Goal: Task Accomplishment & Management: Manage account settings

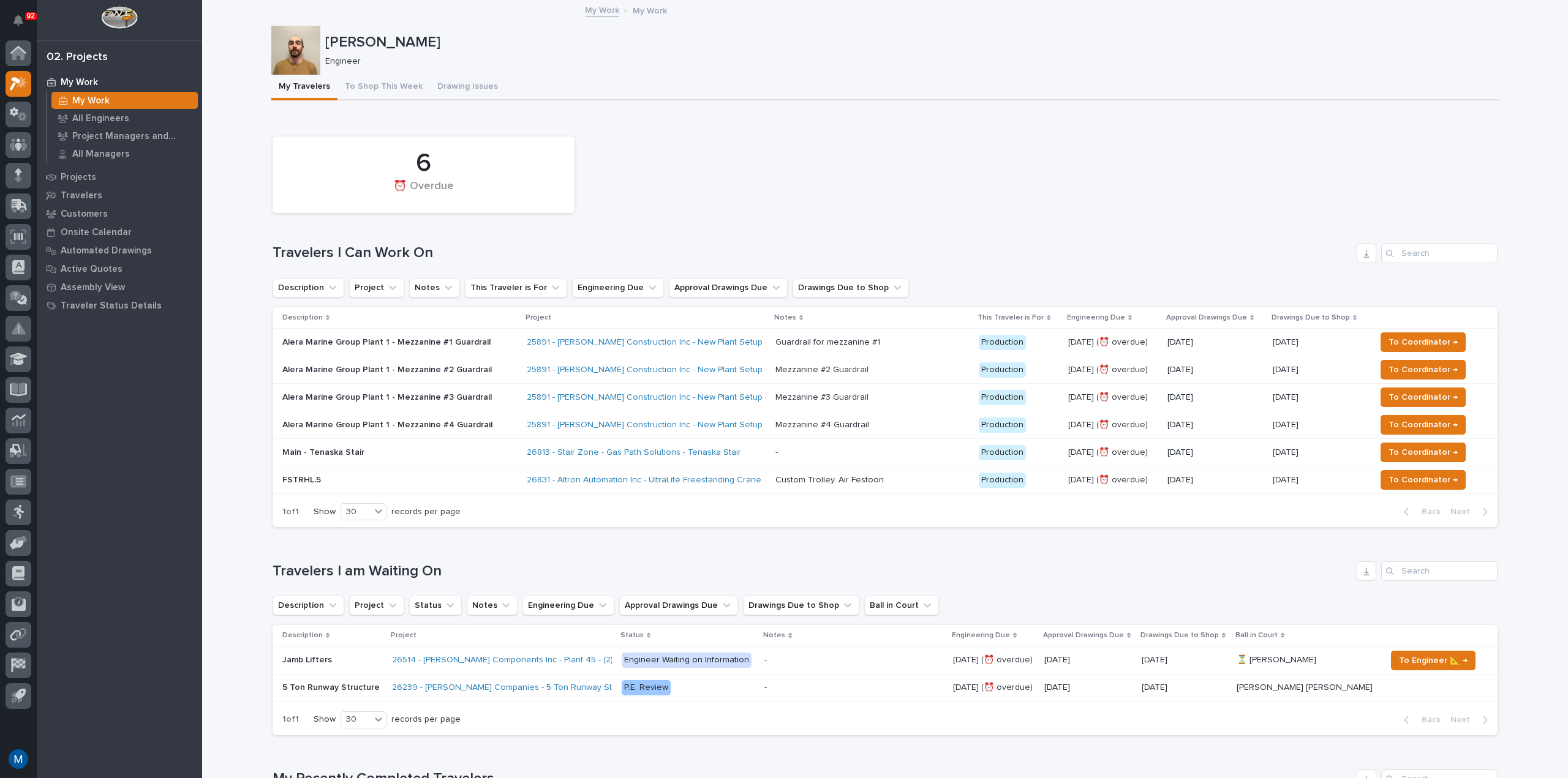
click at [415, 476] on p "FSTRHL.5" at bounding box center [390, 480] width 214 height 10
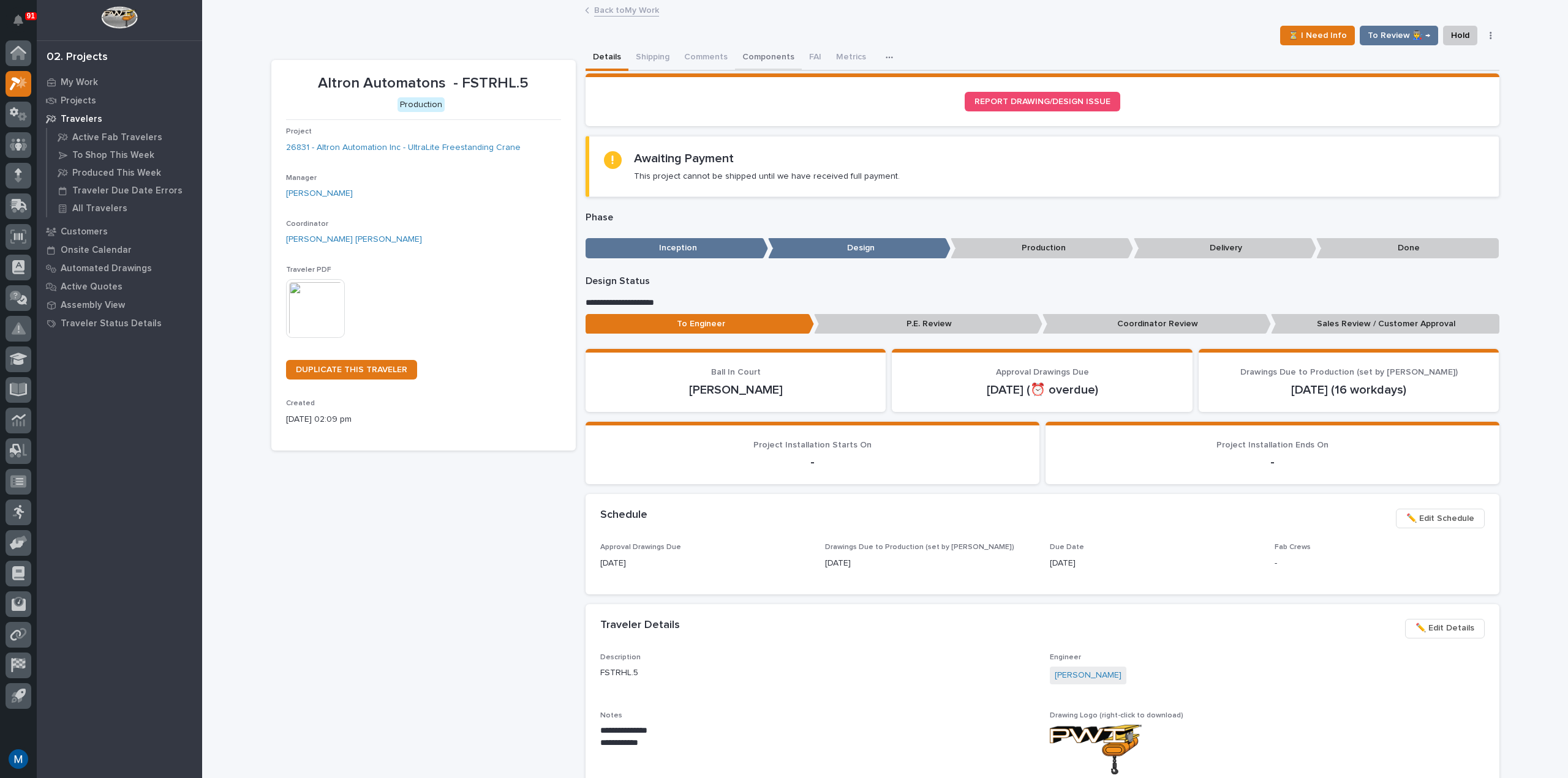
click at [748, 52] on button "Components" at bounding box center [768, 58] width 67 height 26
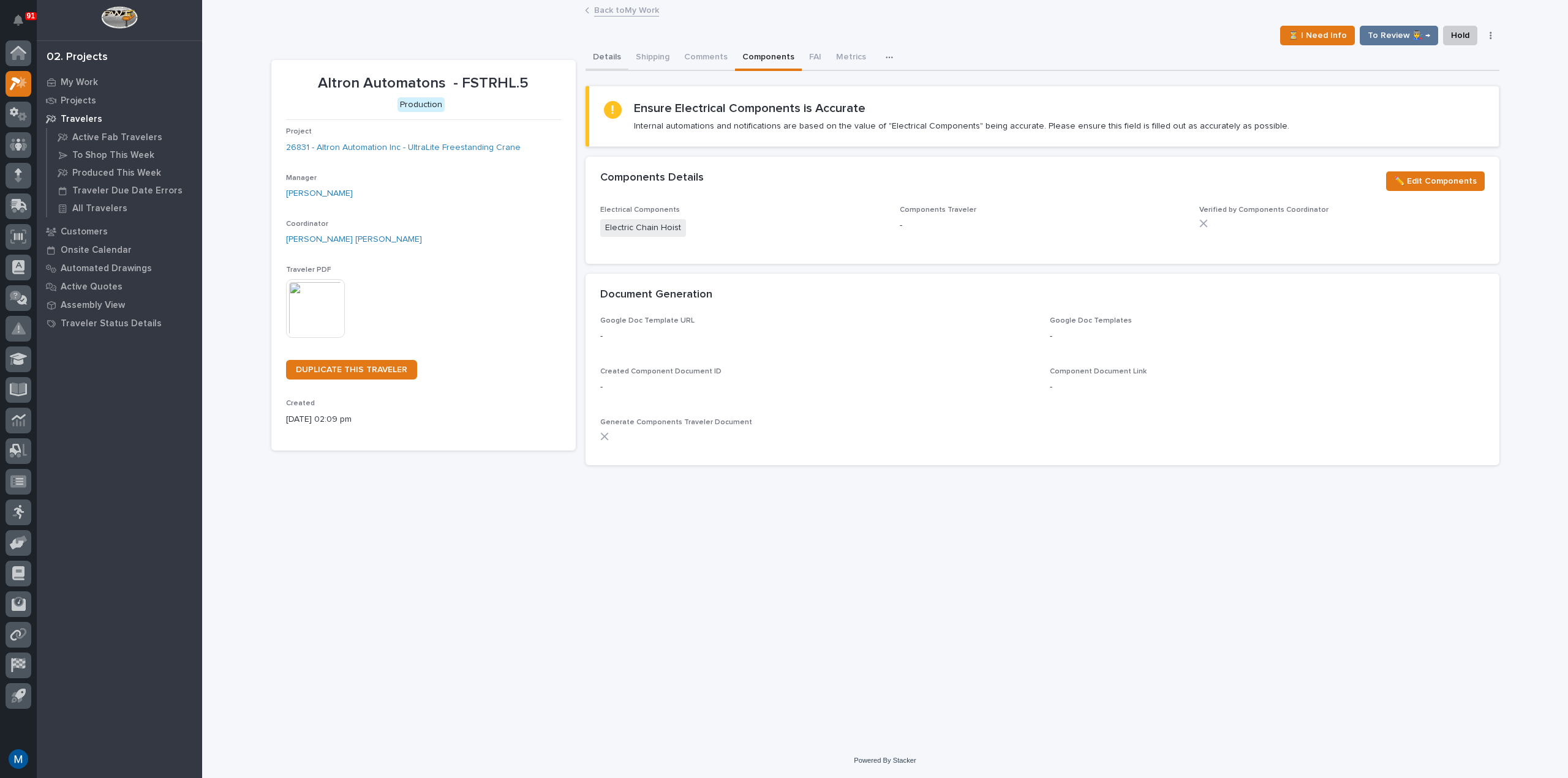
click at [617, 61] on button "Details" at bounding box center [607, 58] width 43 height 26
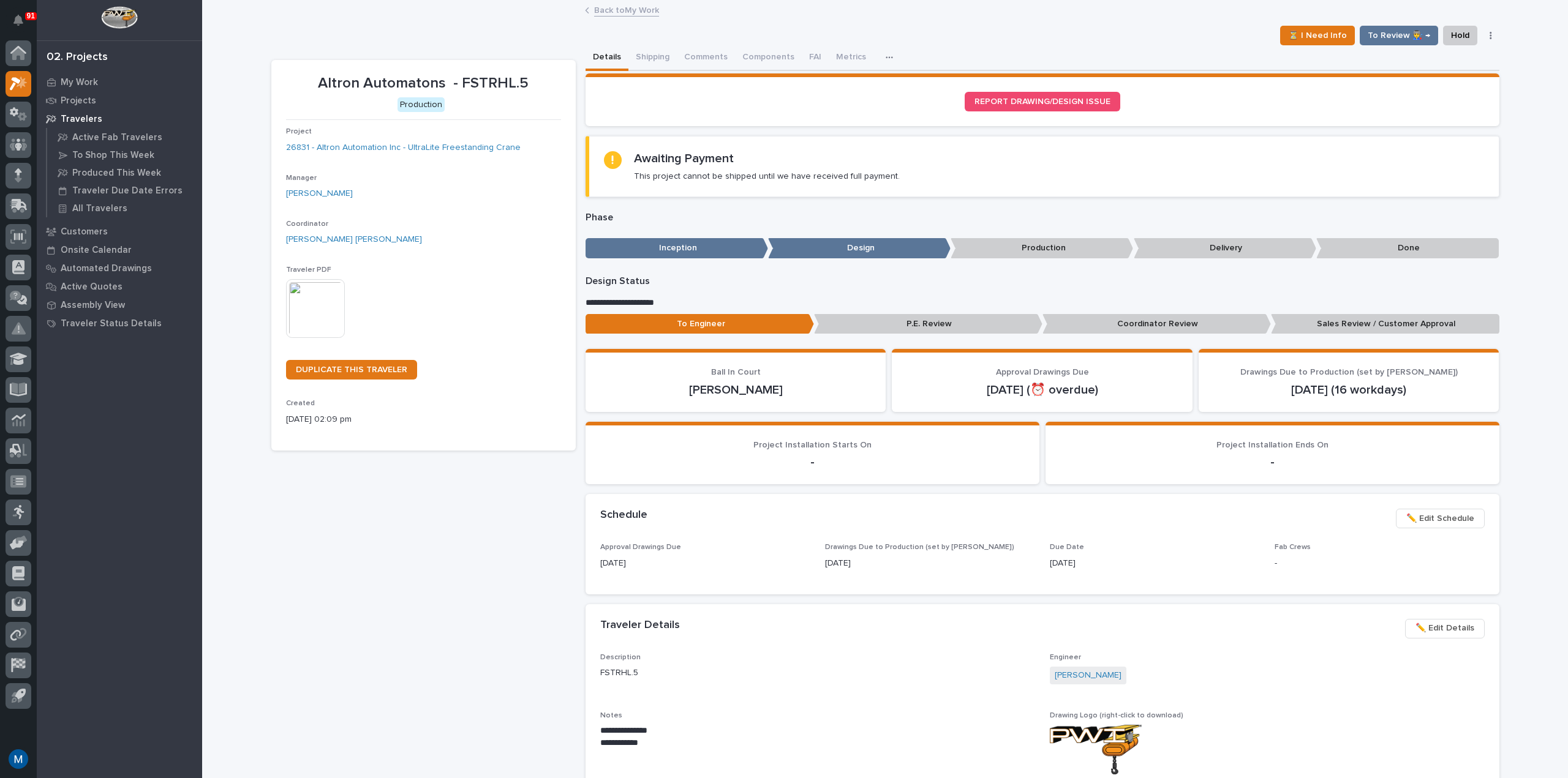
click at [1099, 329] on p "Coordinator Review" at bounding box center [1157, 324] width 228 height 20
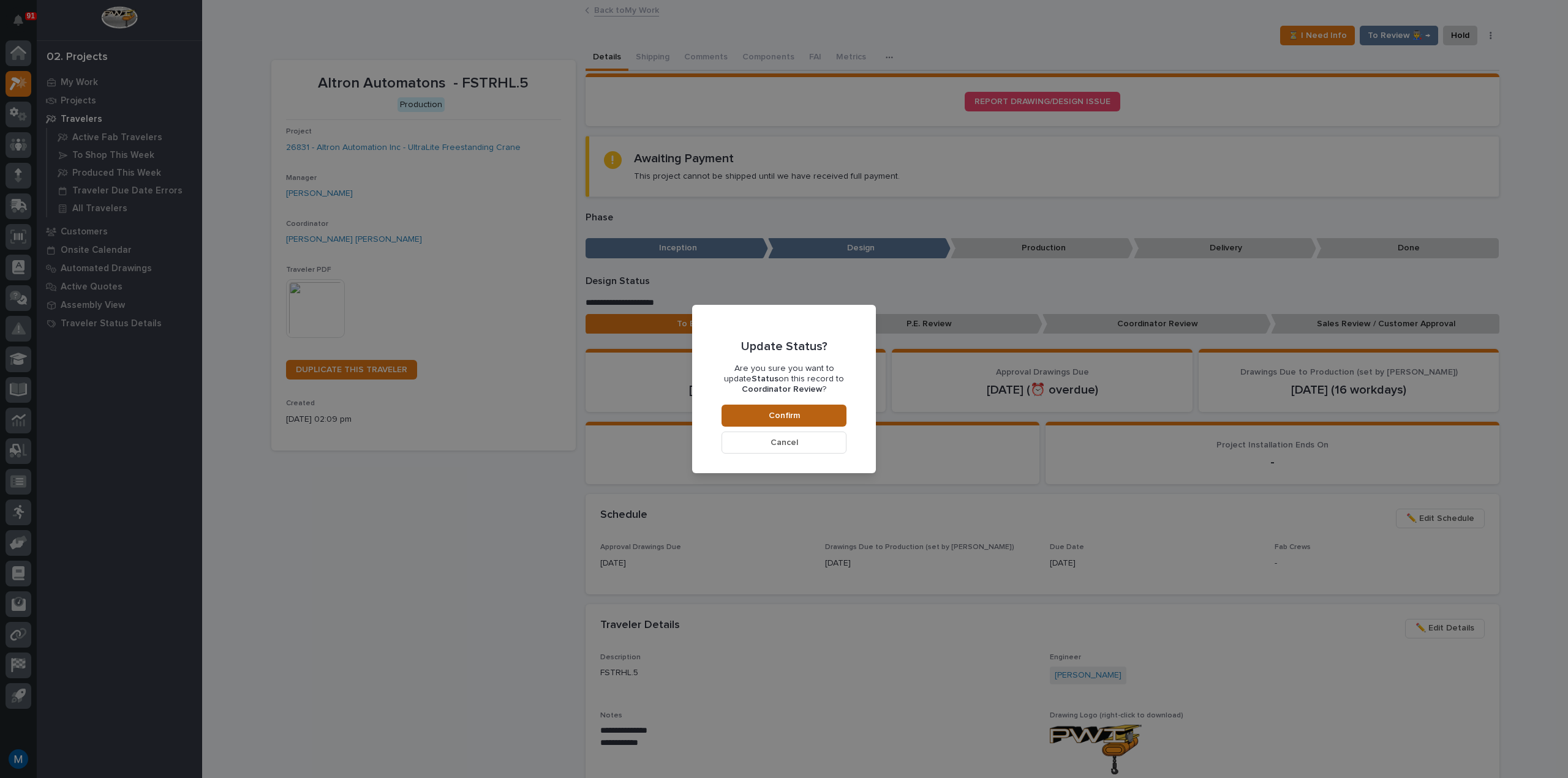
click at [819, 415] on button "Confirm" at bounding box center [784, 416] width 125 height 22
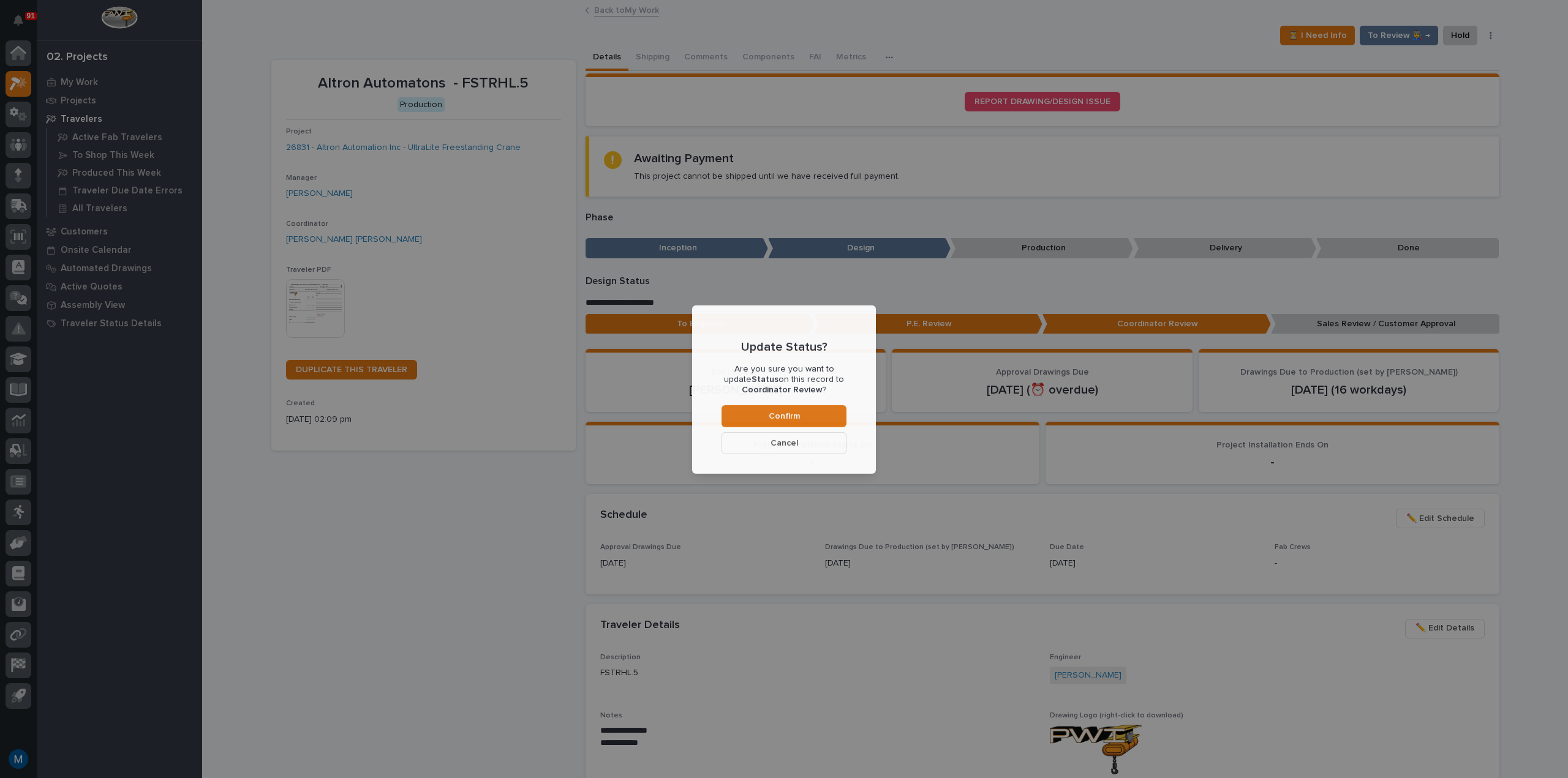
scroll to position [73, 0]
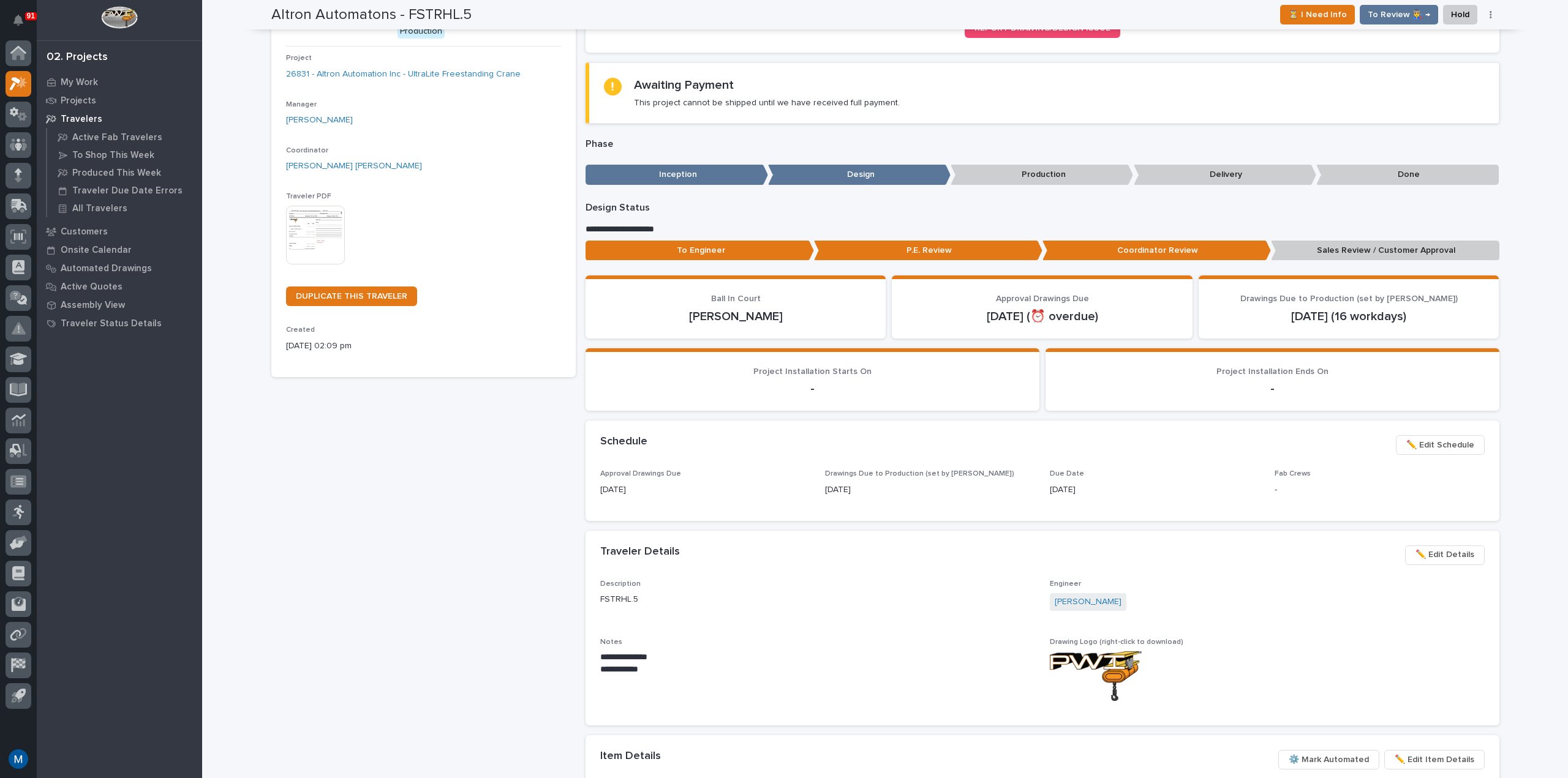
click at [697, 55] on div "Loading... Saving… REPORT DRAWING/DESIGN ISSUE" at bounding box center [1042, 31] width 913 height 62
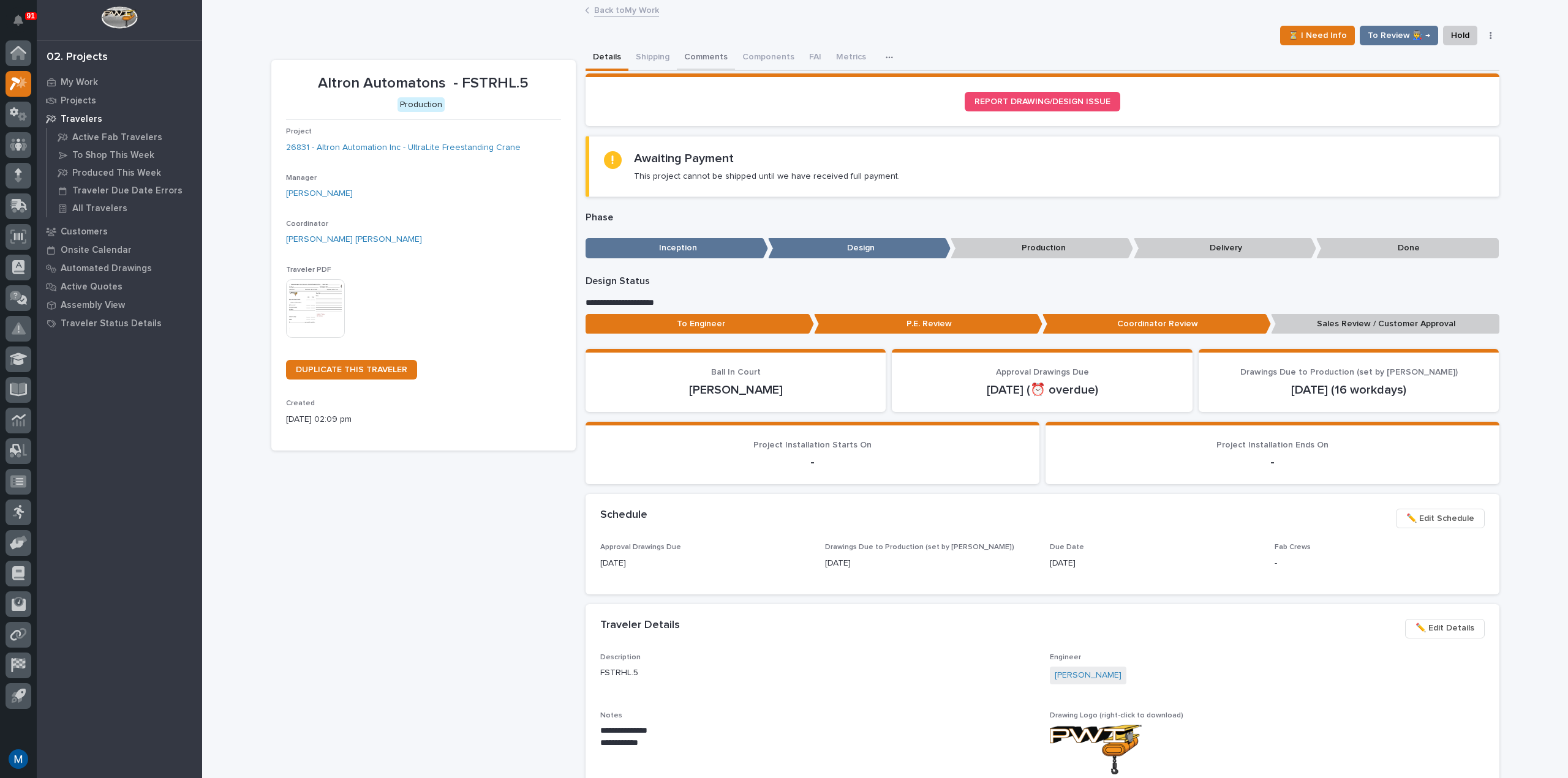
click at [699, 55] on button "Comments" at bounding box center [706, 58] width 58 height 26
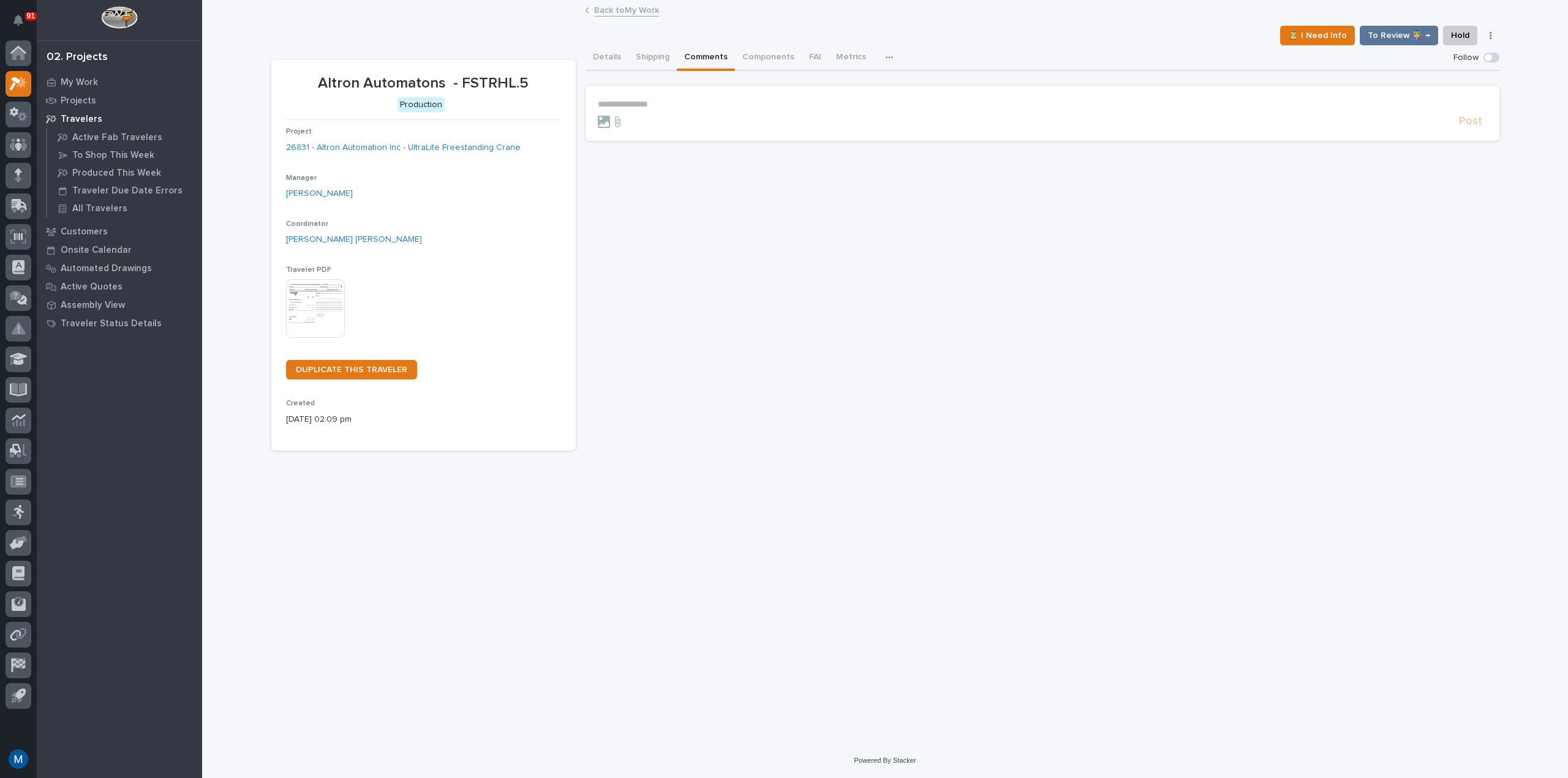
click at [651, 102] on p "**********" at bounding box center [1042, 105] width 889 height 10
click at [639, 120] on span "[PERSON_NAME] [PERSON_NAME]" at bounding box center [671, 122] width 140 height 8
click at [721, 107] on p "**********" at bounding box center [1042, 105] width 889 height 12
click at [797, 196] on div "**********" at bounding box center [1042, 248] width 913 height 406
click at [775, 129] on p "﻿" at bounding box center [1042, 125] width 889 height 10
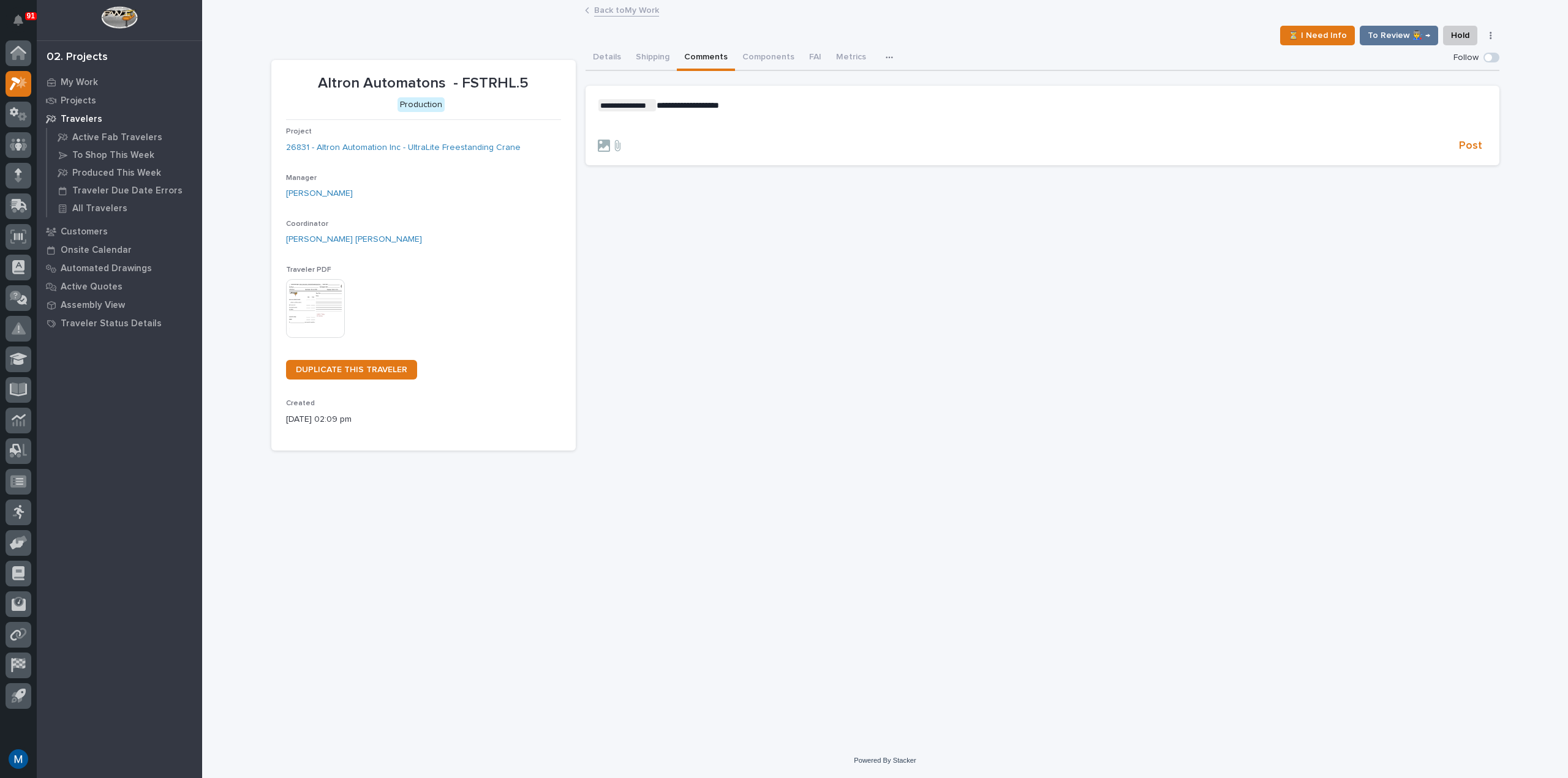
drag, startPoint x: 695, startPoint y: 130, endPoint x: 647, endPoint y: 126, distance: 48.2
click at [647, 126] on p "﻿" at bounding box center [1042, 125] width 889 height 10
click at [1464, 149] on span "Post" at bounding box center [1470, 146] width 23 height 14
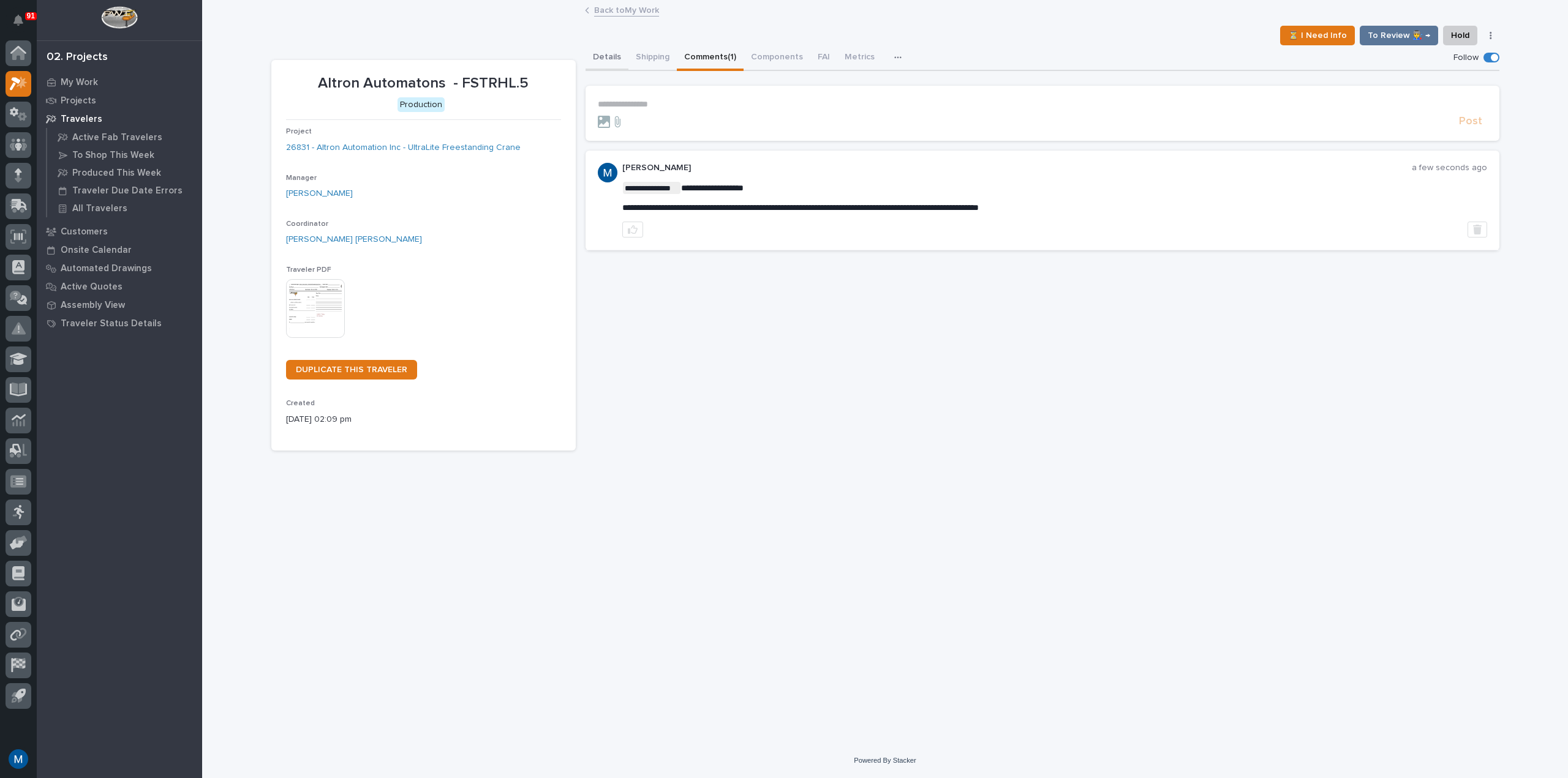
click at [616, 66] on button "Details" at bounding box center [607, 58] width 43 height 26
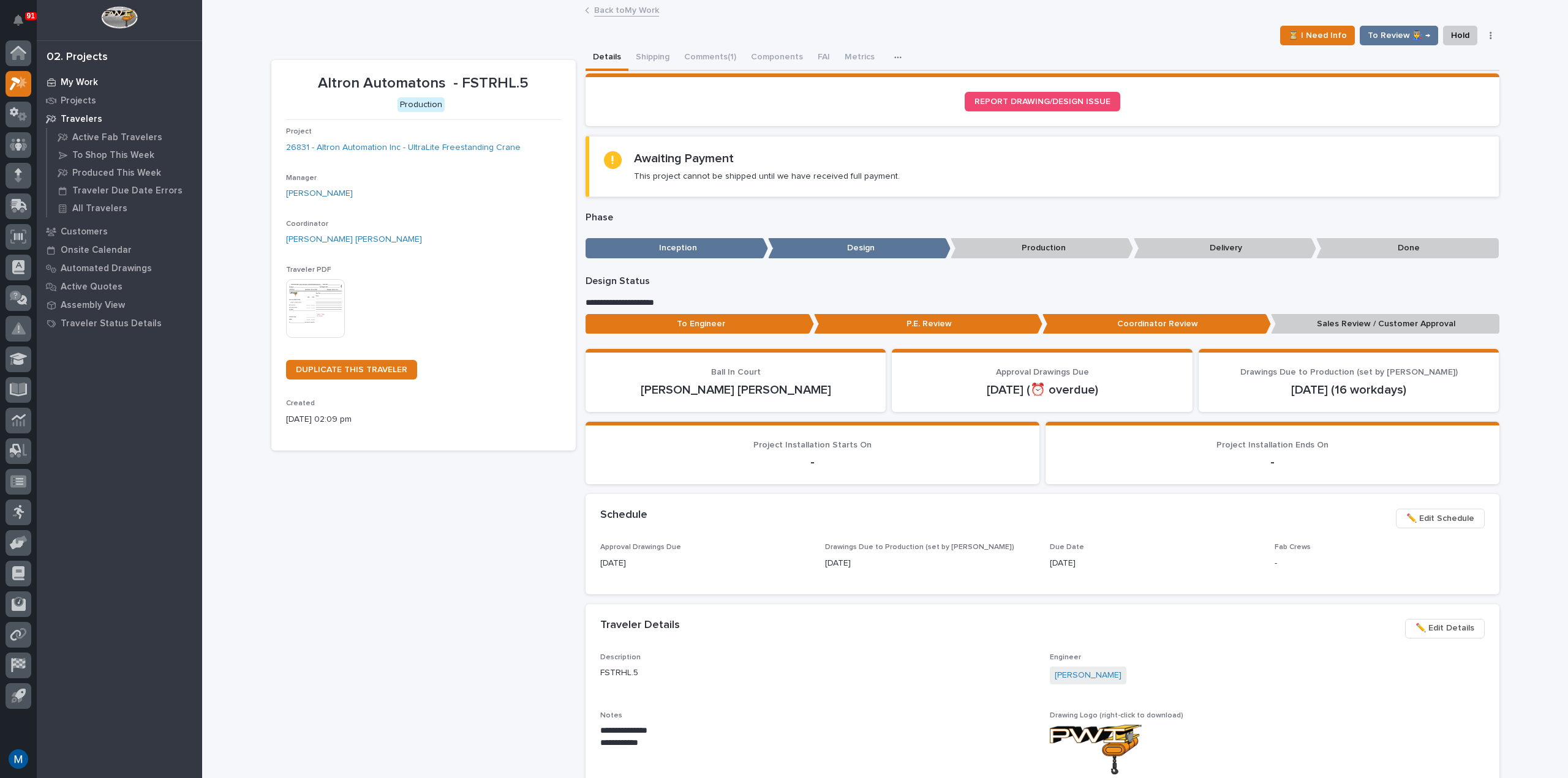
click at [82, 84] on p "My Work" at bounding box center [79, 82] width 38 height 11
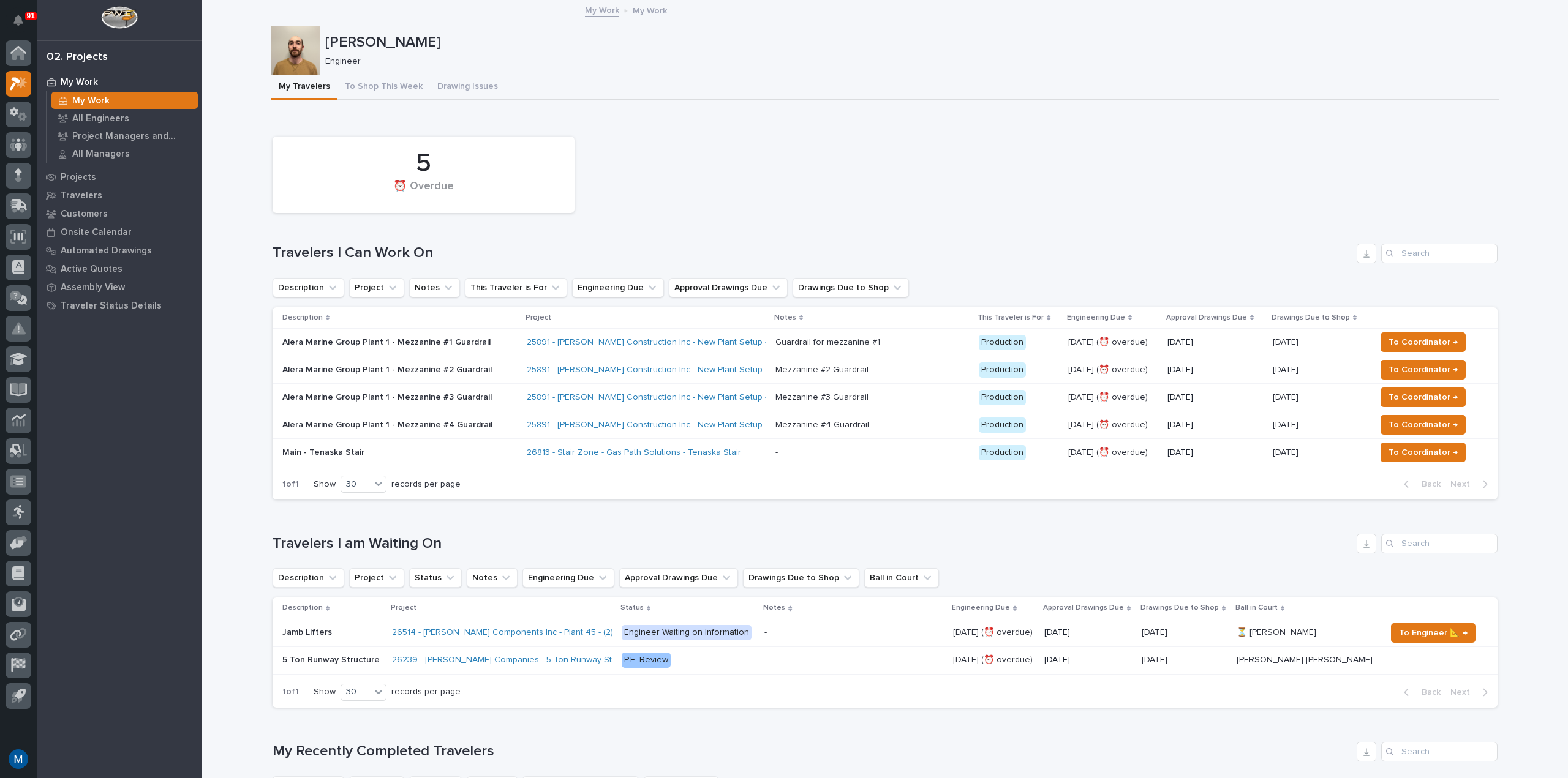
click at [353, 351] on div "Alera Marine Group Plant 1 - Mezzanine #1 Guardrail" at bounding box center [400, 342] width 235 height 20
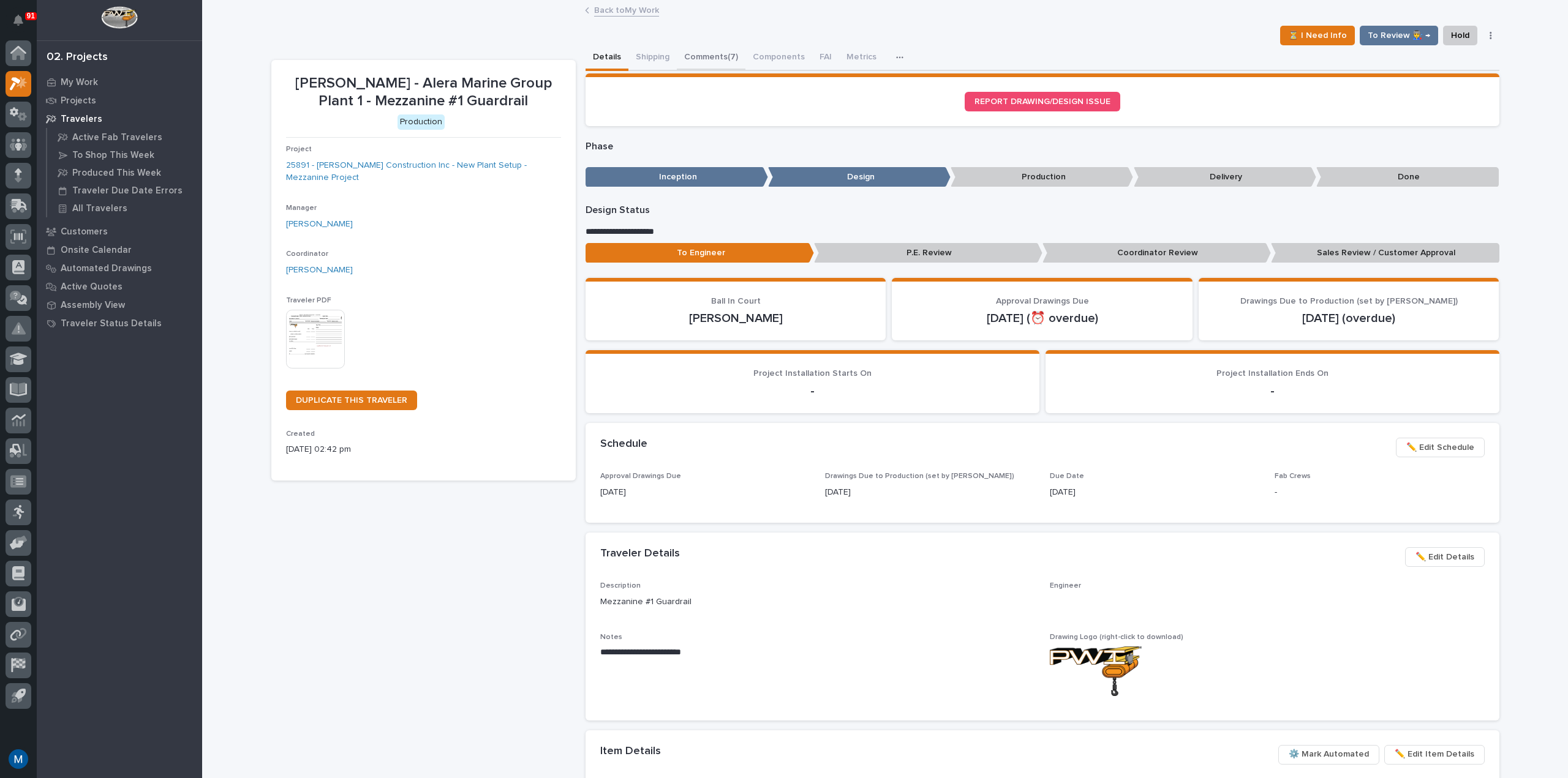
click at [718, 65] on button "Comments (7)" at bounding box center [711, 58] width 69 height 26
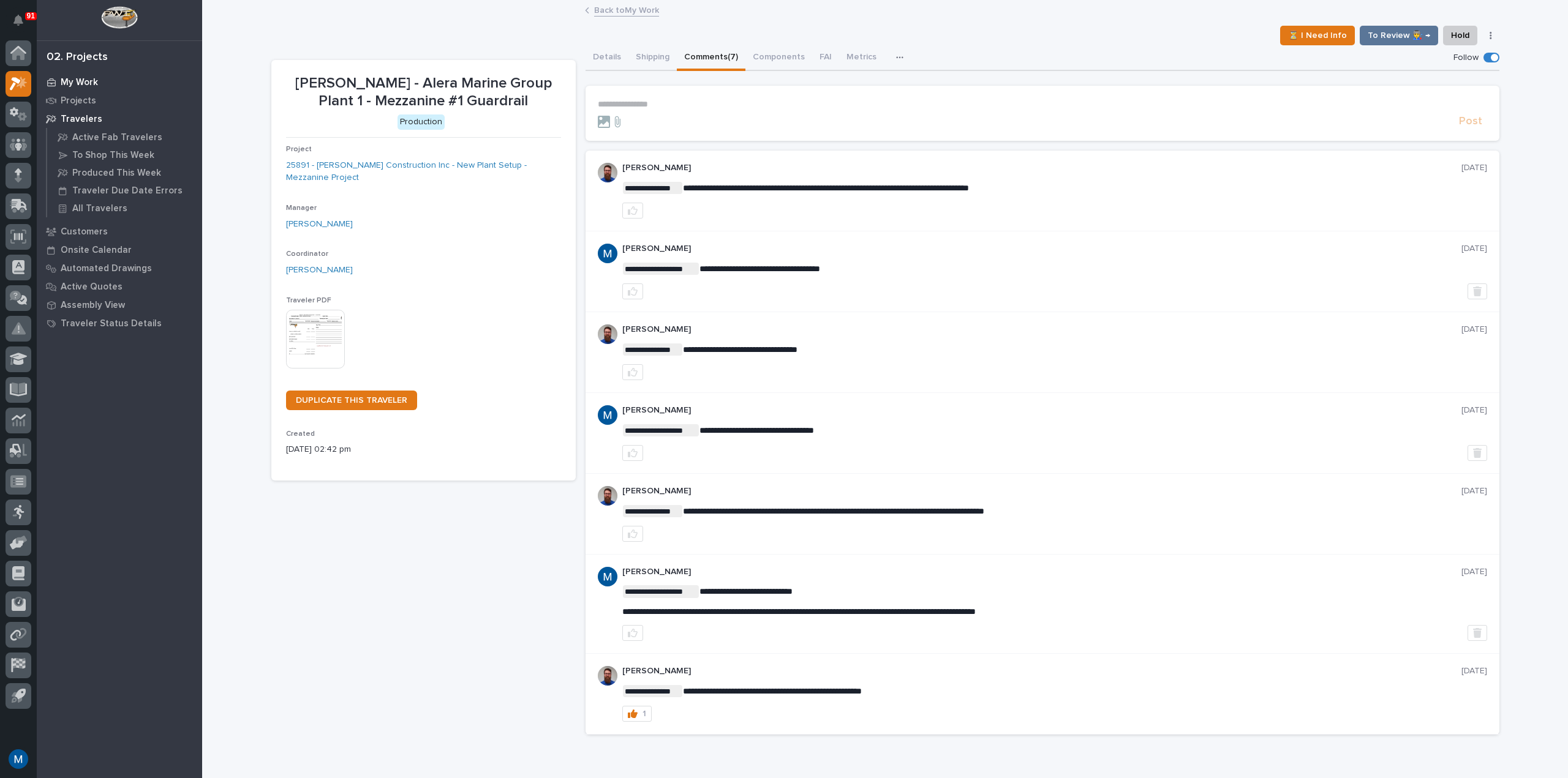
click at [96, 78] on p "My Work" at bounding box center [79, 82] width 38 height 11
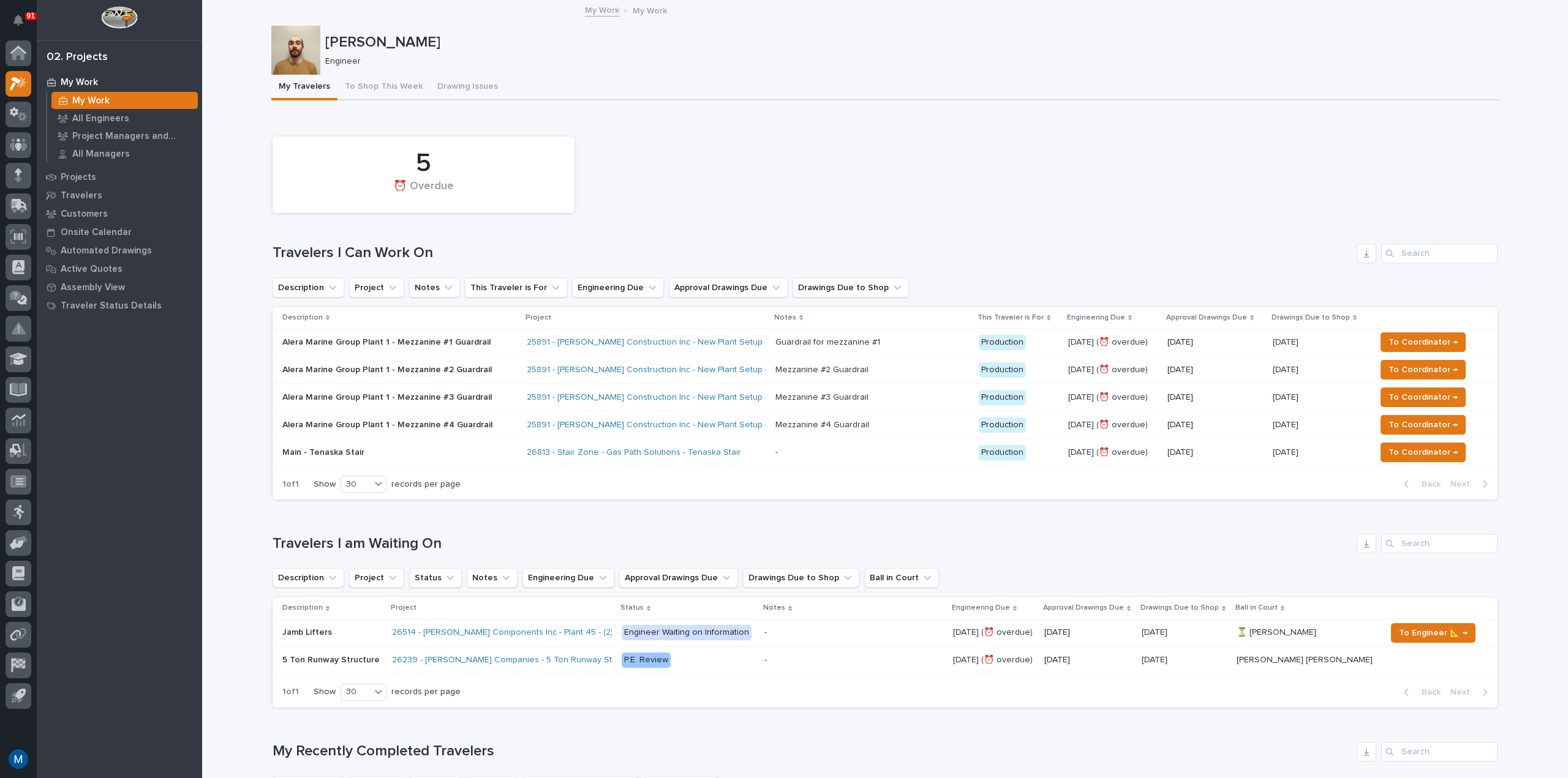
click at [445, 335] on div "Alera Marine Group Plant 1 - Mezzanine #1 Guardrail" at bounding box center [390, 341] width 214 height 13
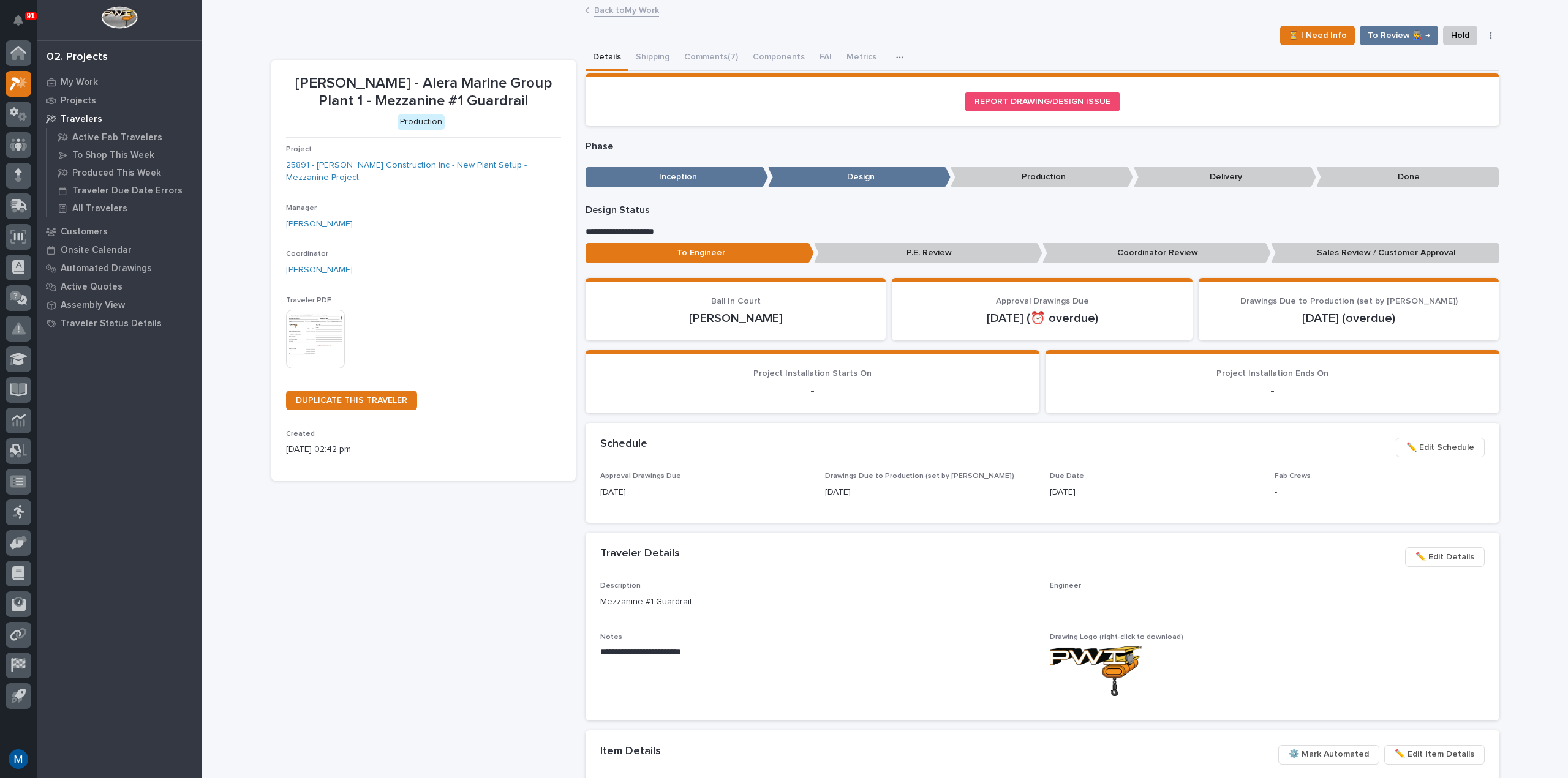
click at [1103, 253] on p "Coordinator Review" at bounding box center [1157, 253] width 228 height 20
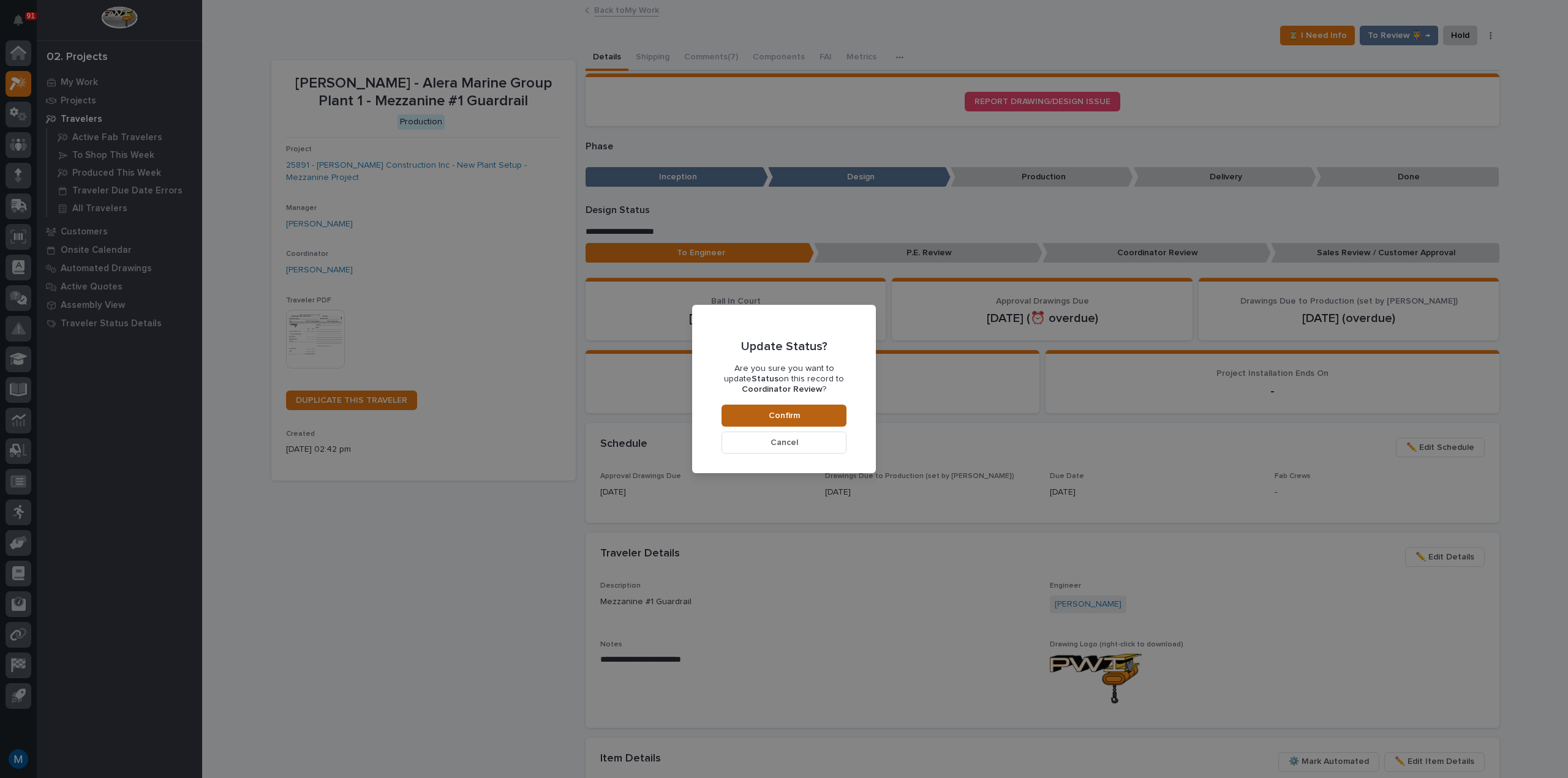
click at [827, 413] on button "Confirm" at bounding box center [784, 416] width 125 height 22
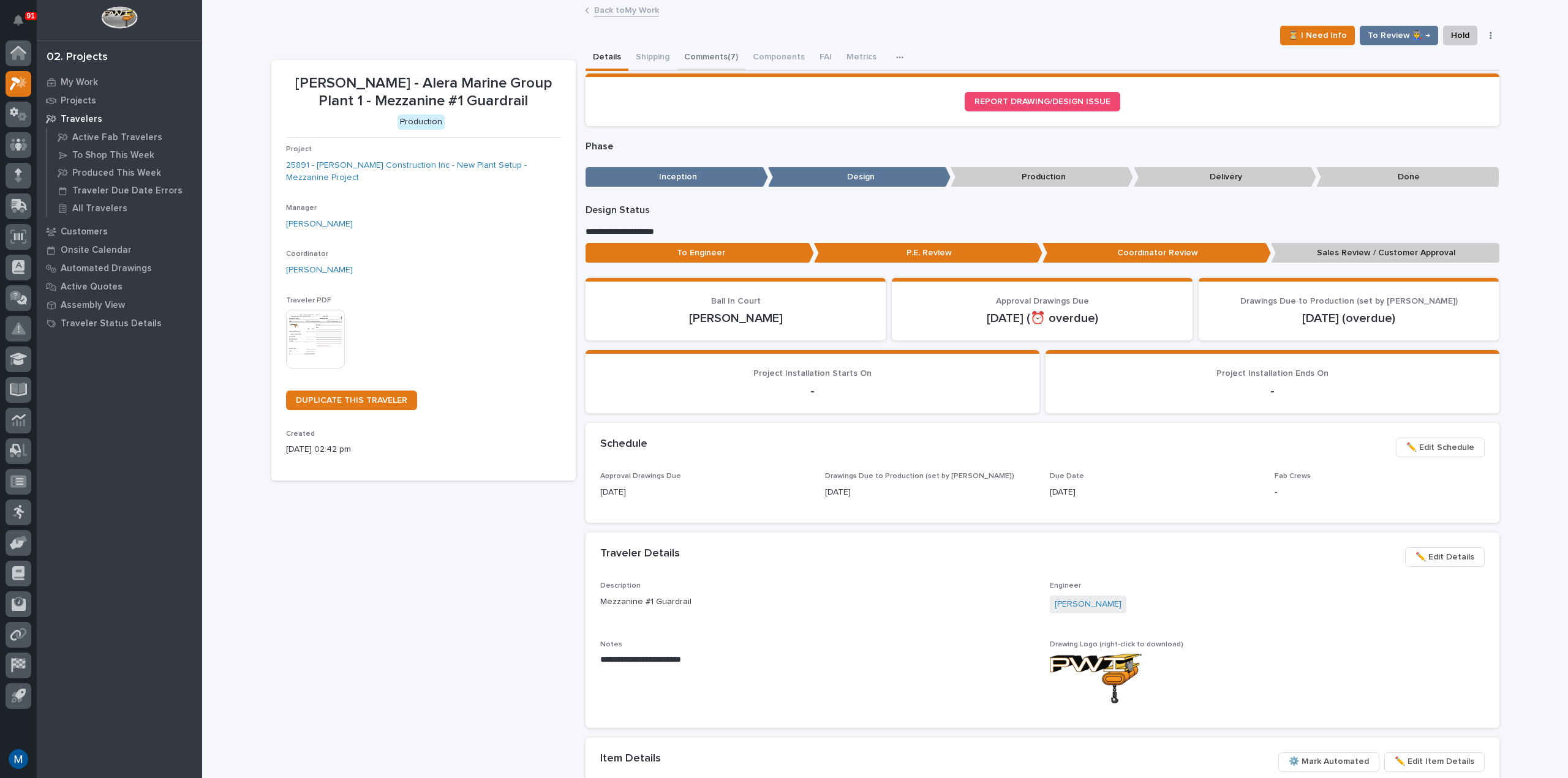
click at [711, 51] on button "Comments (7)" at bounding box center [711, 58] width 69 height 26
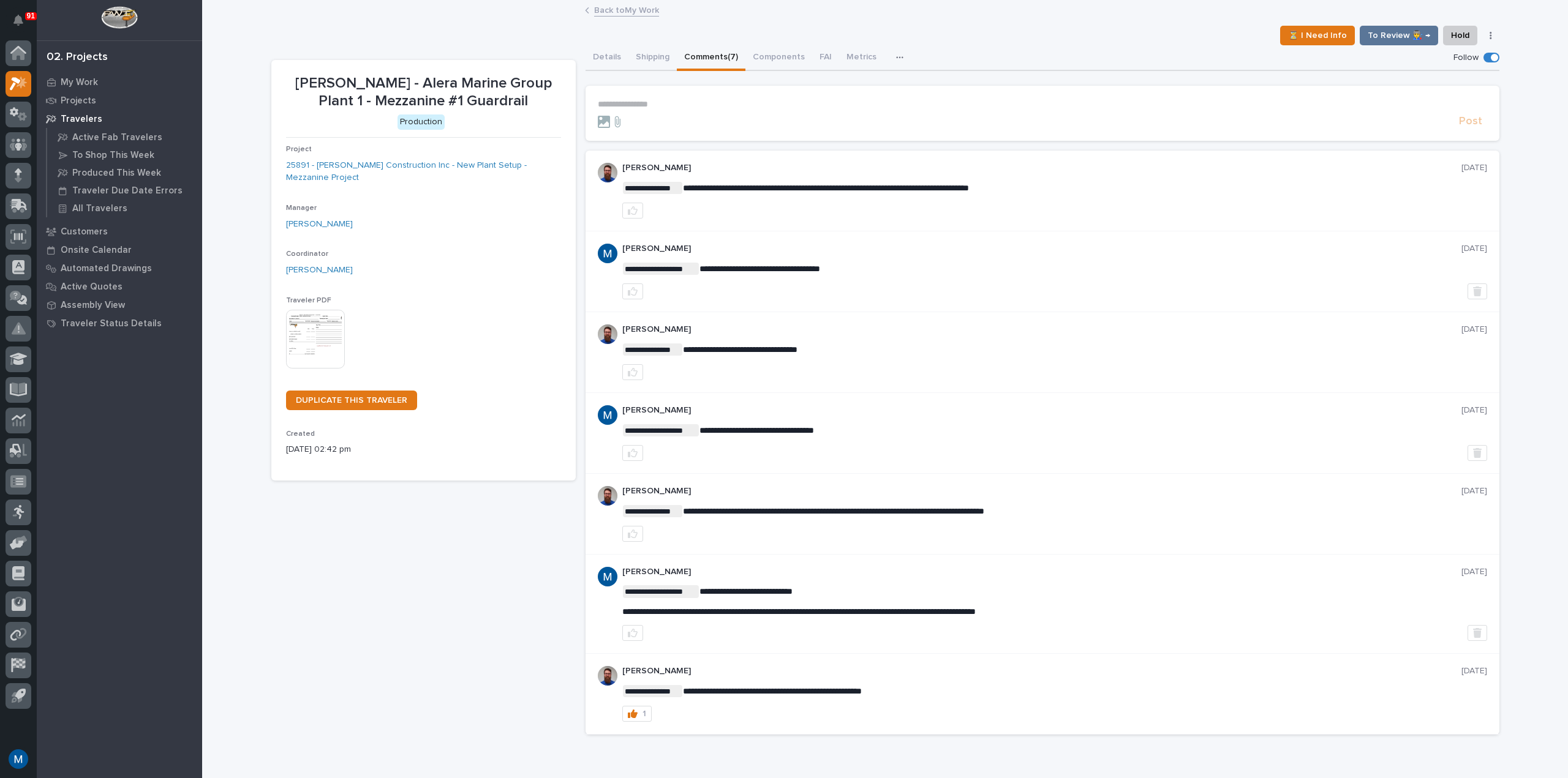
click at [637, 96] on section "**********" at bounding box center [1042, 113] width 913 height 55
click at [632, 101] on p "**********" at bounding box center [1042, 105] width 889 height 10
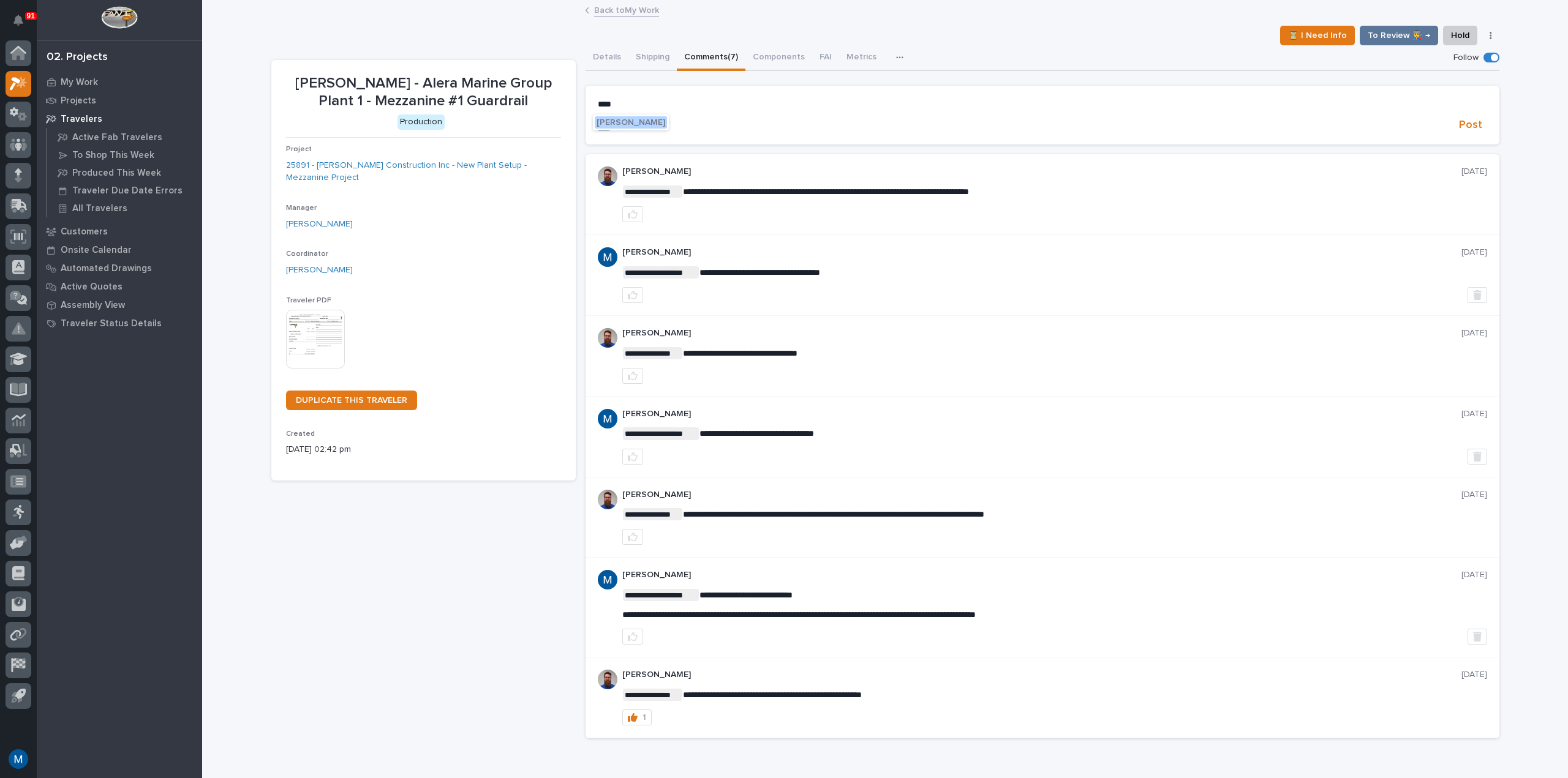
click at [629, 119] on span "Weston Hochstetler" at bounding box center [631, 122] width 69 height 8
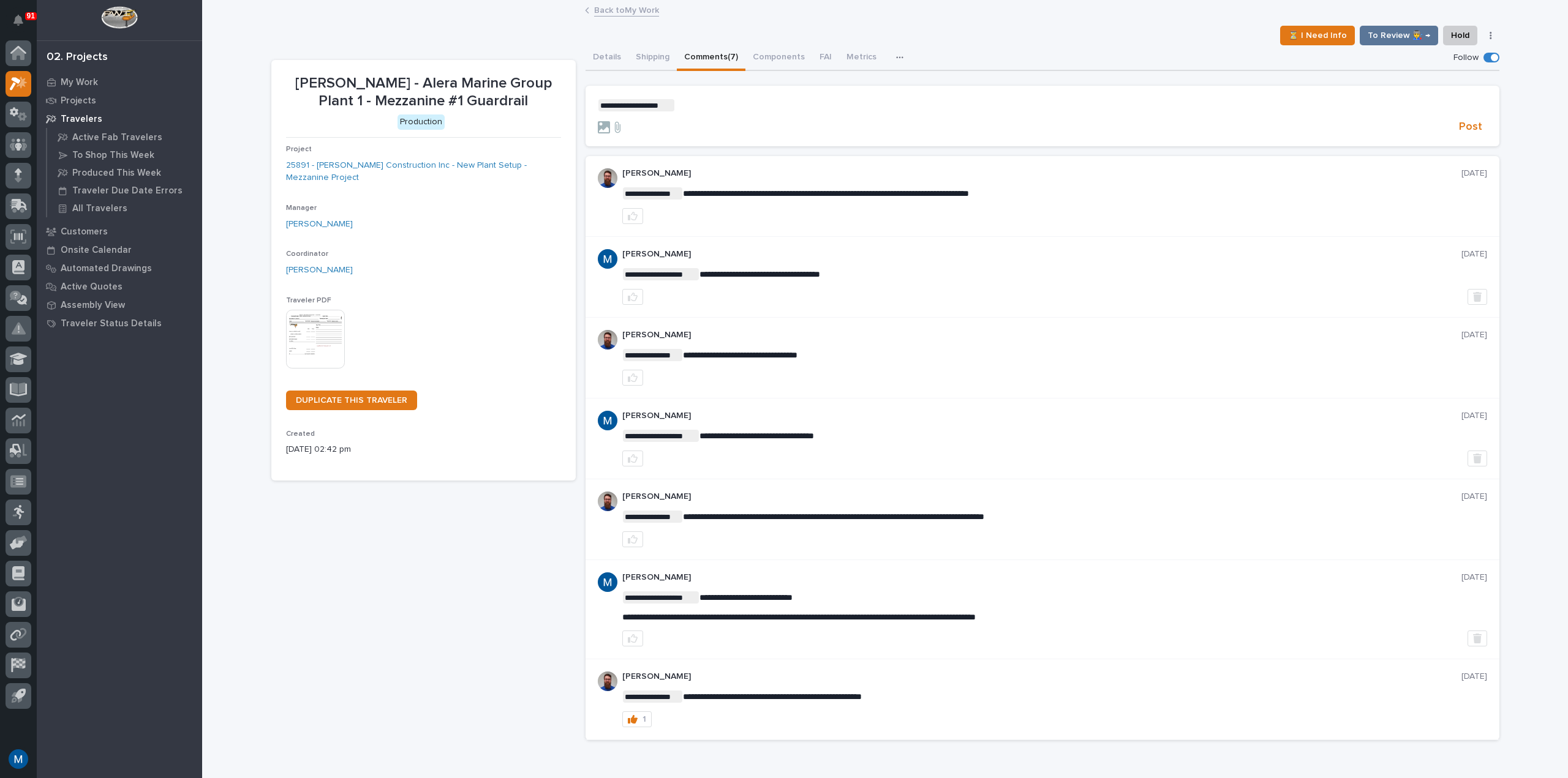
click at [689, 106] on p "**********" at bounding box center [1042, 105] width 889 height 12
drag, startPoint x: 802, startPoint y: 101, endPoint x: 585, endPoint y: 99, distance: 217.0
click at [586, 99] on section "**********" at bounding box center [1042, 116] width 913 height 61
click at [1468, 126] on span "Post" at bounding box center [1470, 127] width 23 height 14
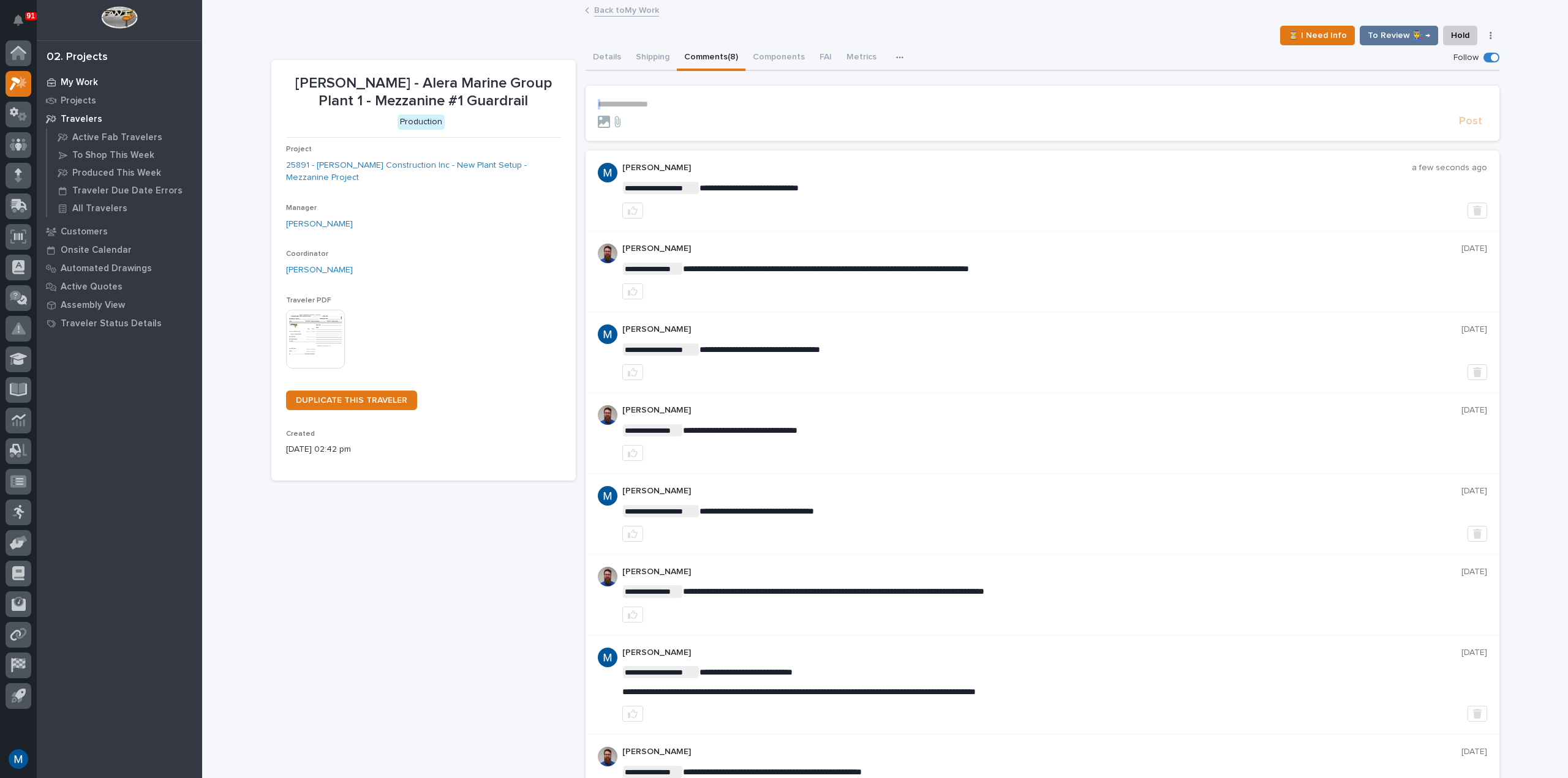
click at [59, 82] on div "My Work" at bounding box center [119, 82] width 159 height 17
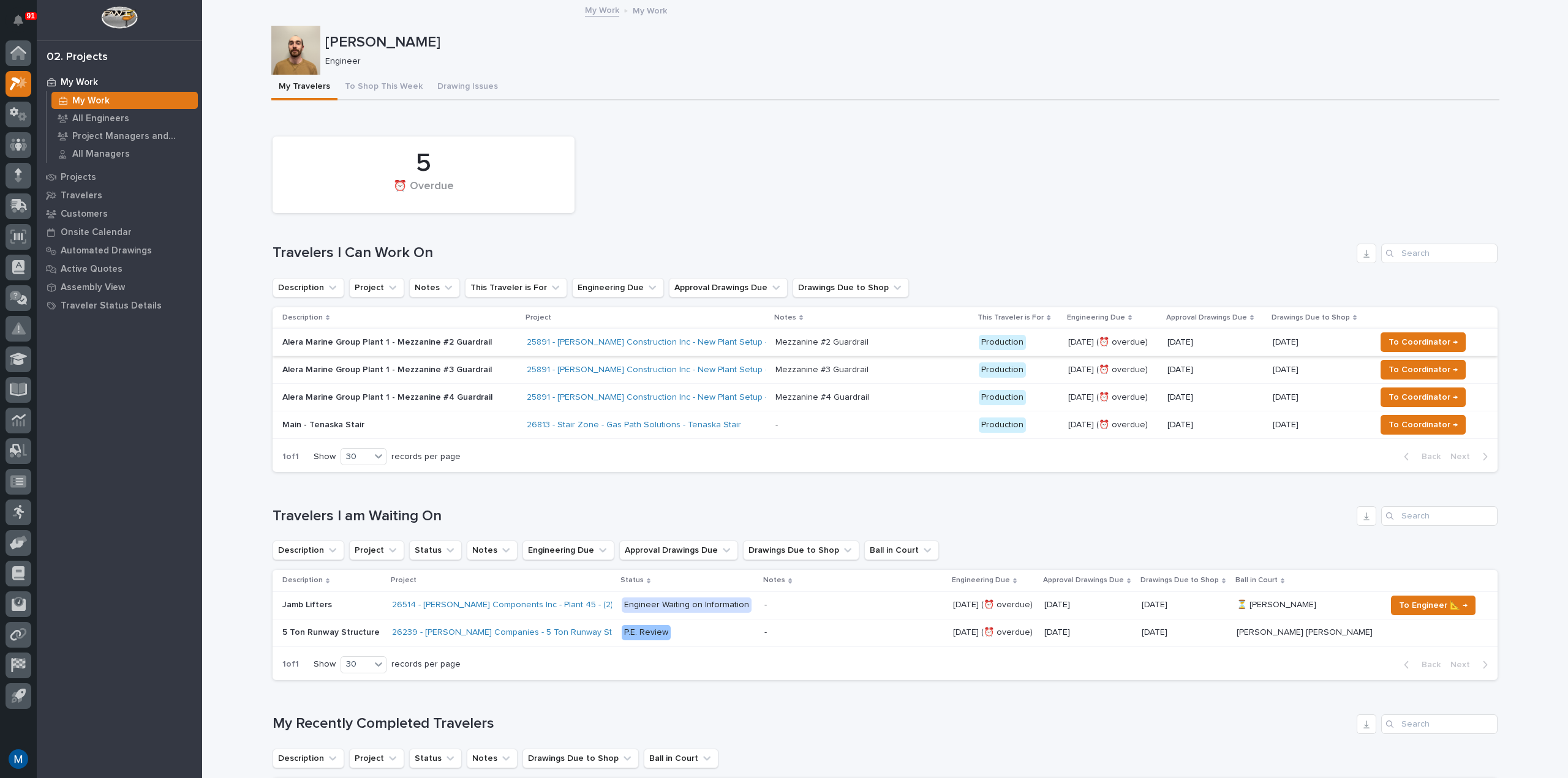
scroll to position [61, 0]
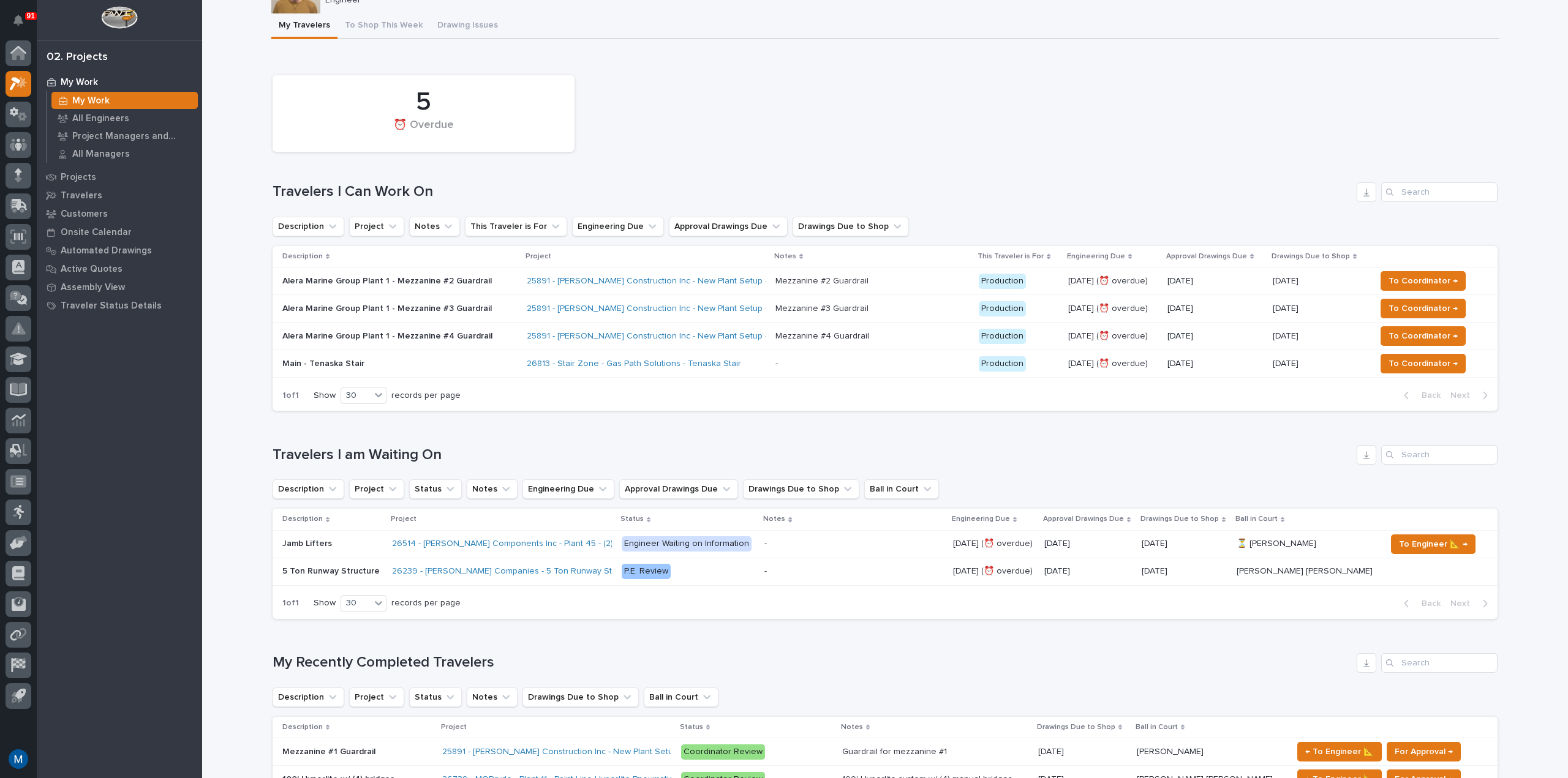
click at [380, 272] on div "Alera Marine Group Plant 1 - Mezzanine #2 Guardrail" at bounding box center [400, 281] width 235 height 20
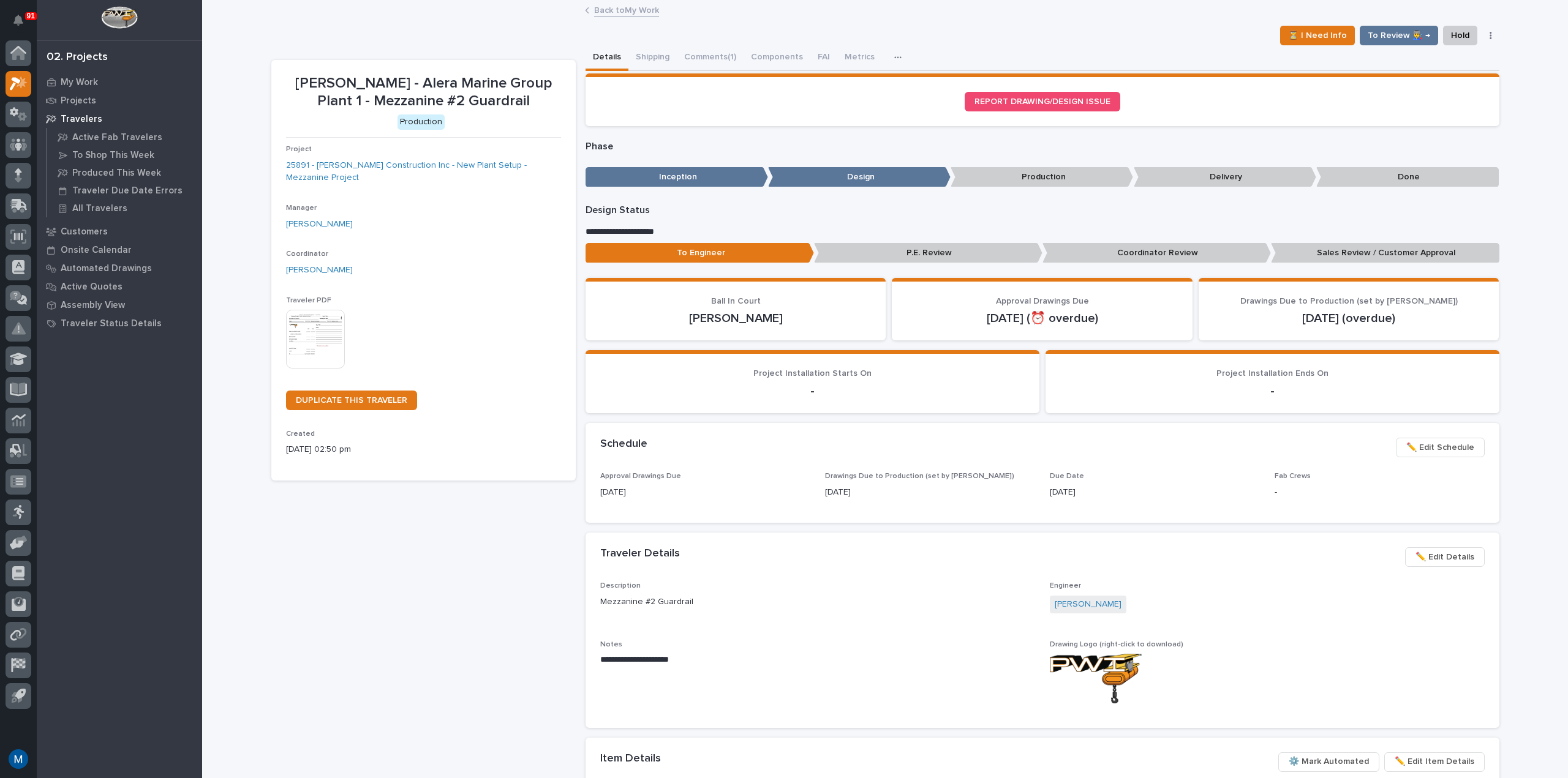
click at [1142, 252] on p "Coordinator Review" at bounding box center [1157, 253] width 228 height 20
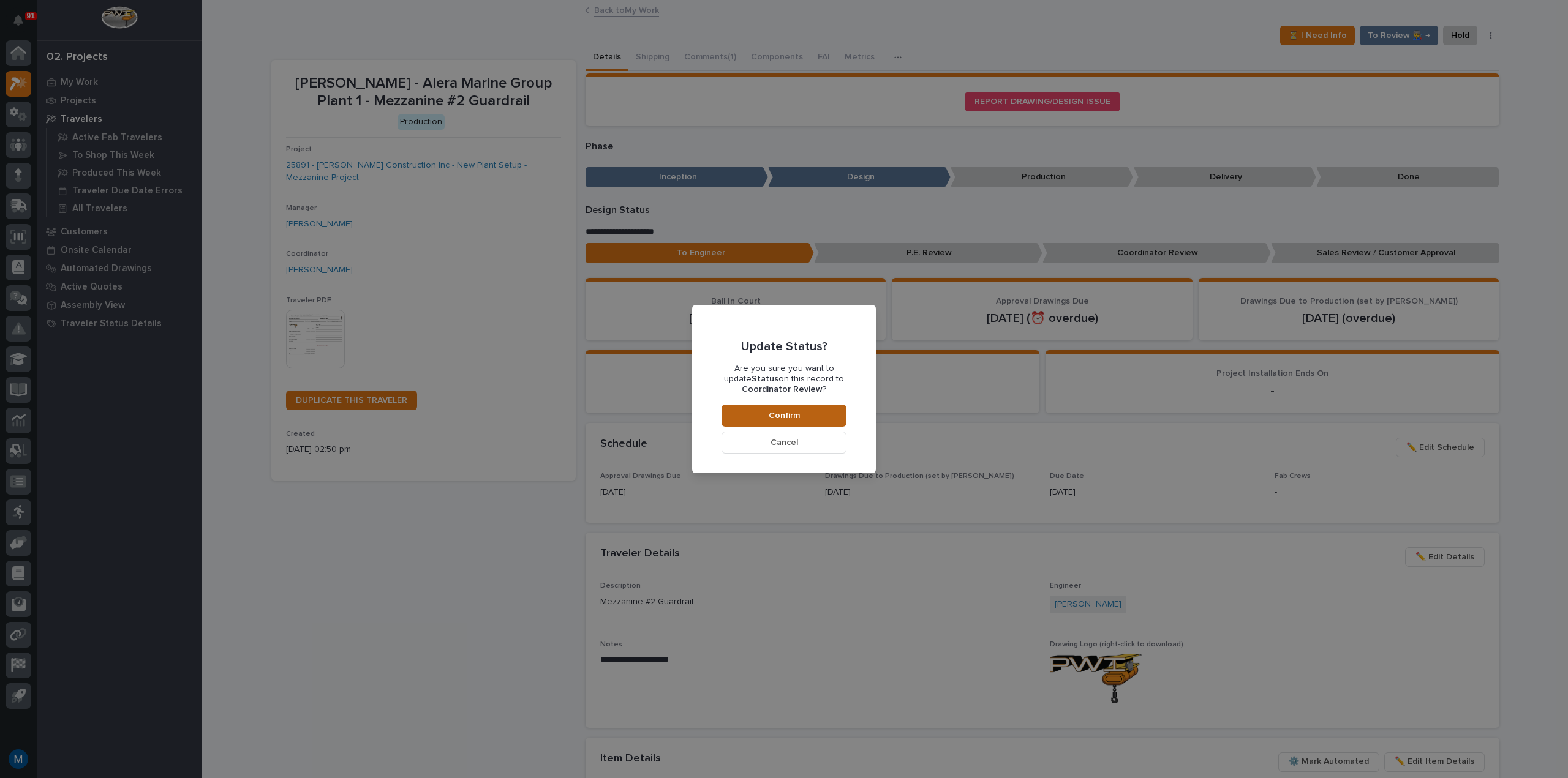
click at [817, 408] on button "Confirm" at bounding box center [784, 416] width 125 height 22
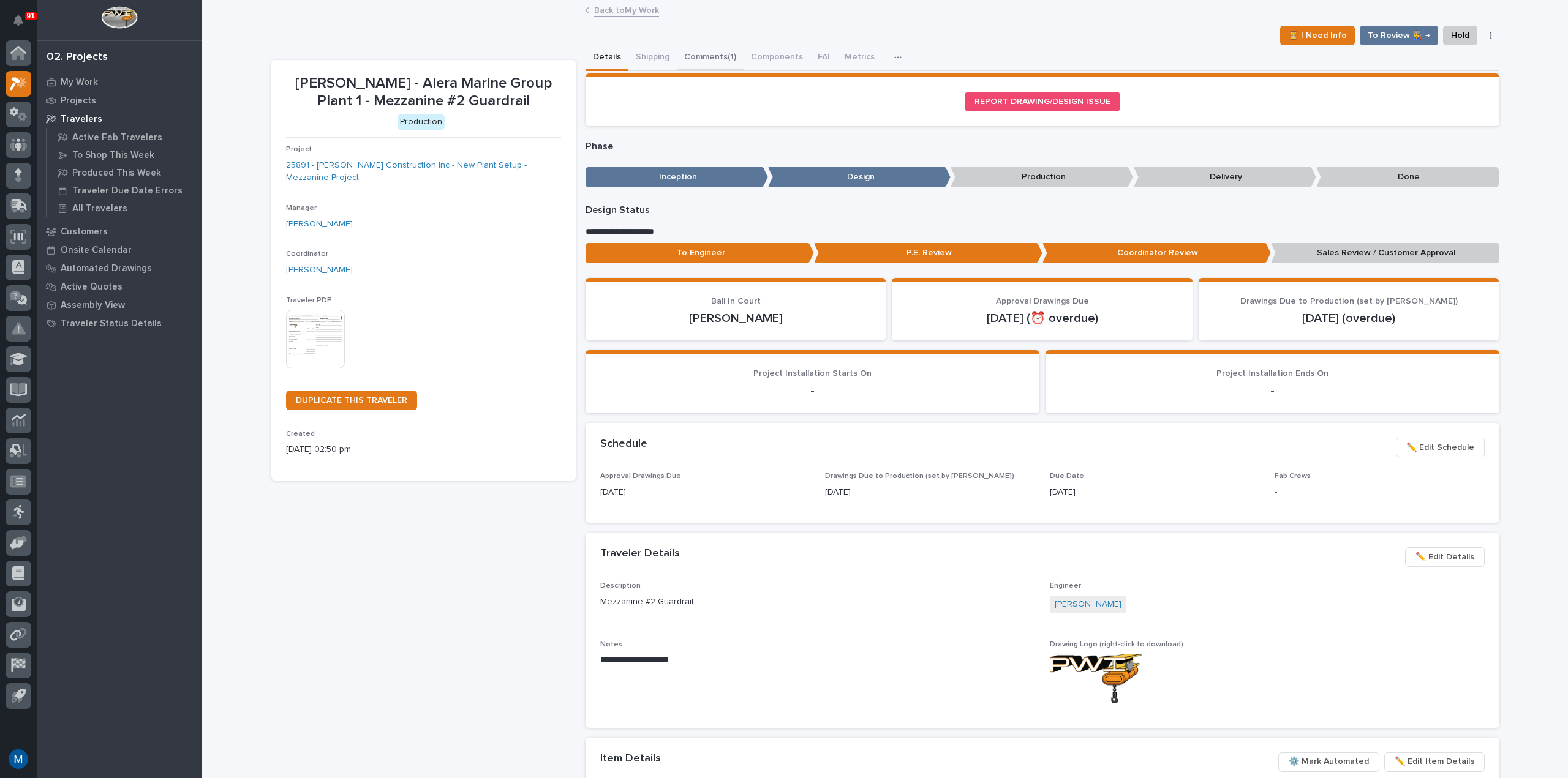
click at [702, 55] on button "Comments (1)" at bounding box center [710, 58] width 67 height 26
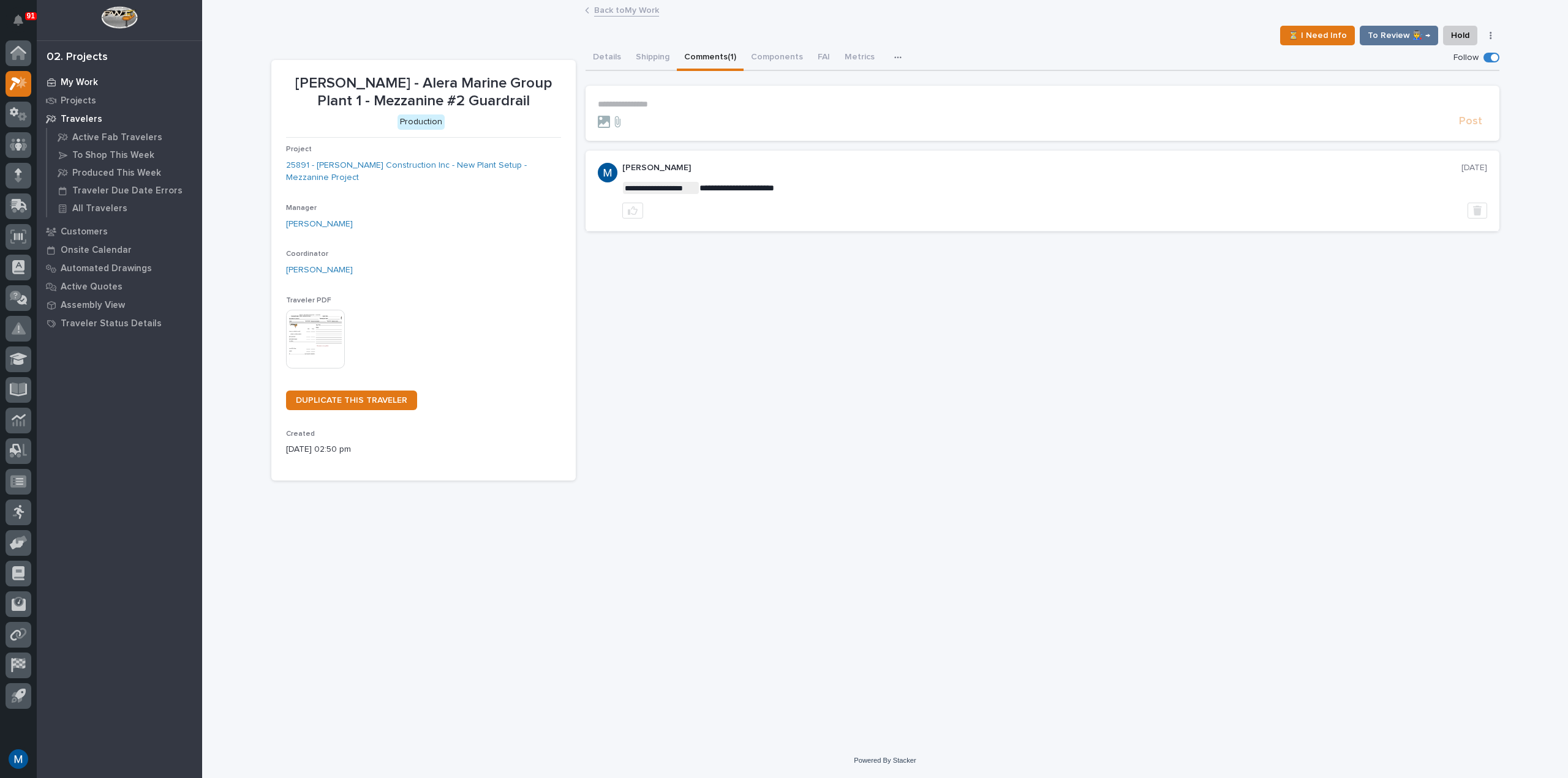
click at [75, 80] on p "My Work" at bounding box center [79, 82] width 38 height 11
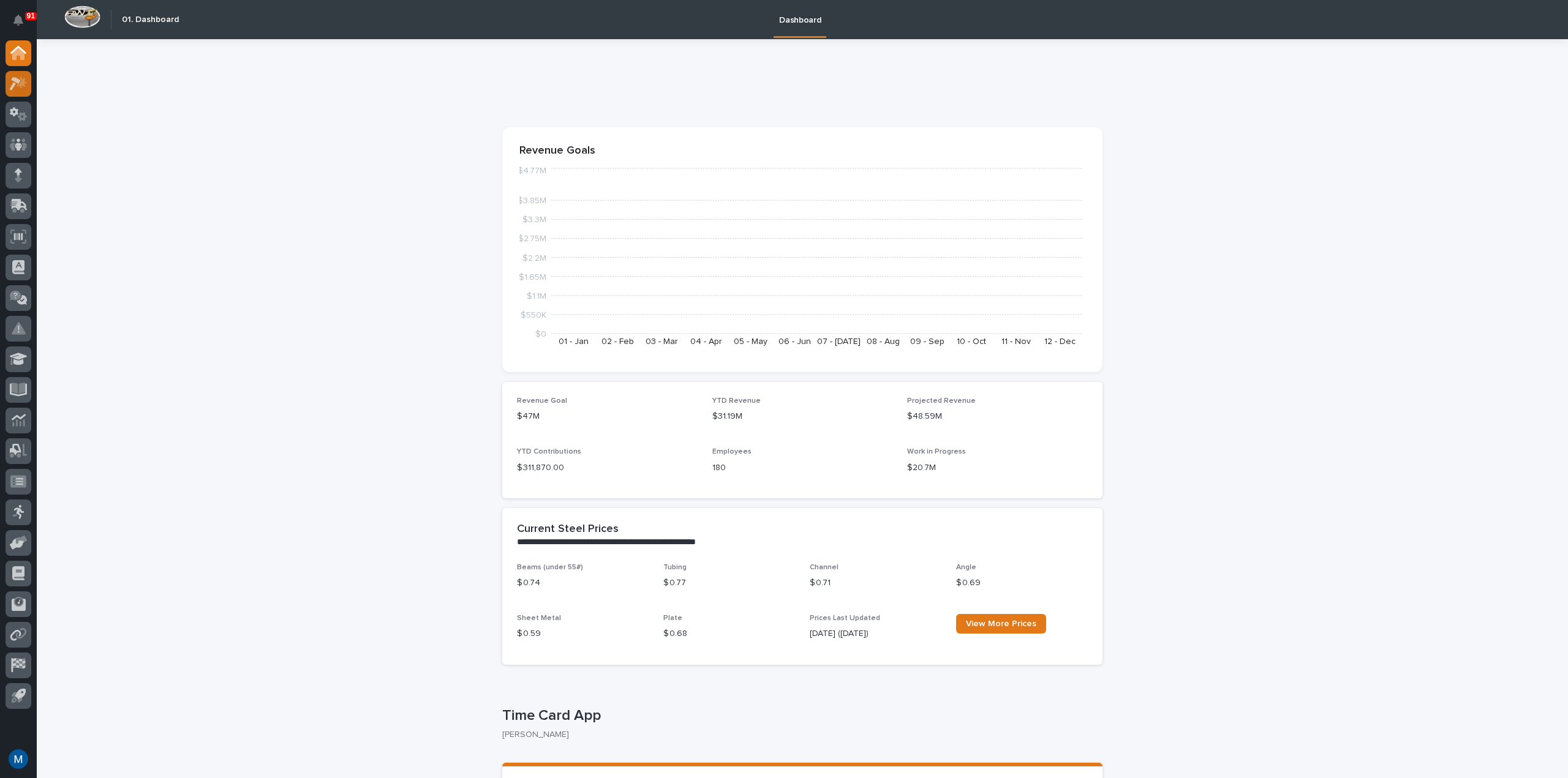
click at [21, 84] on icon at bounding box center [22, 82] width 10 height 12
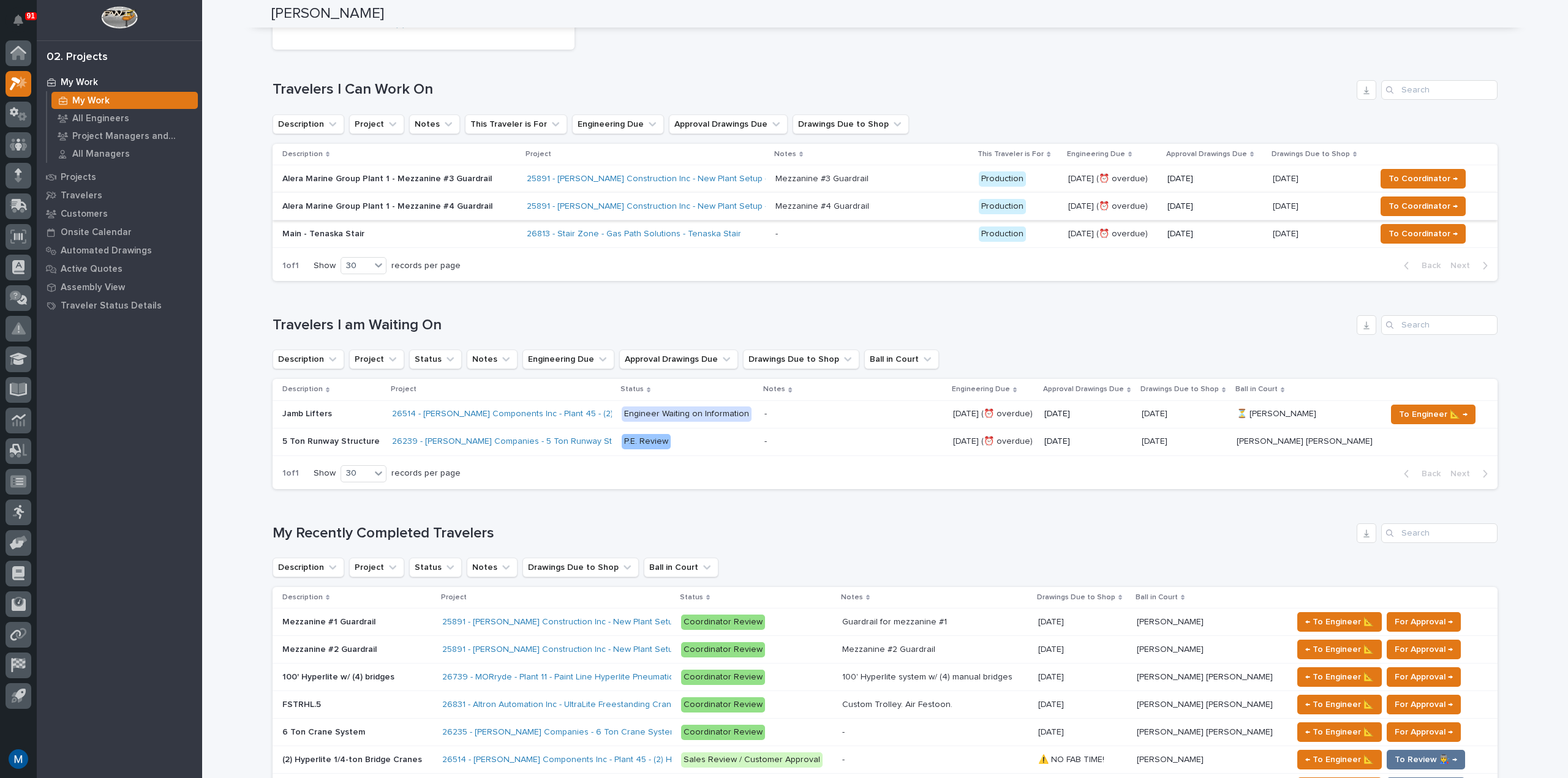
scroll to position [122, 0]
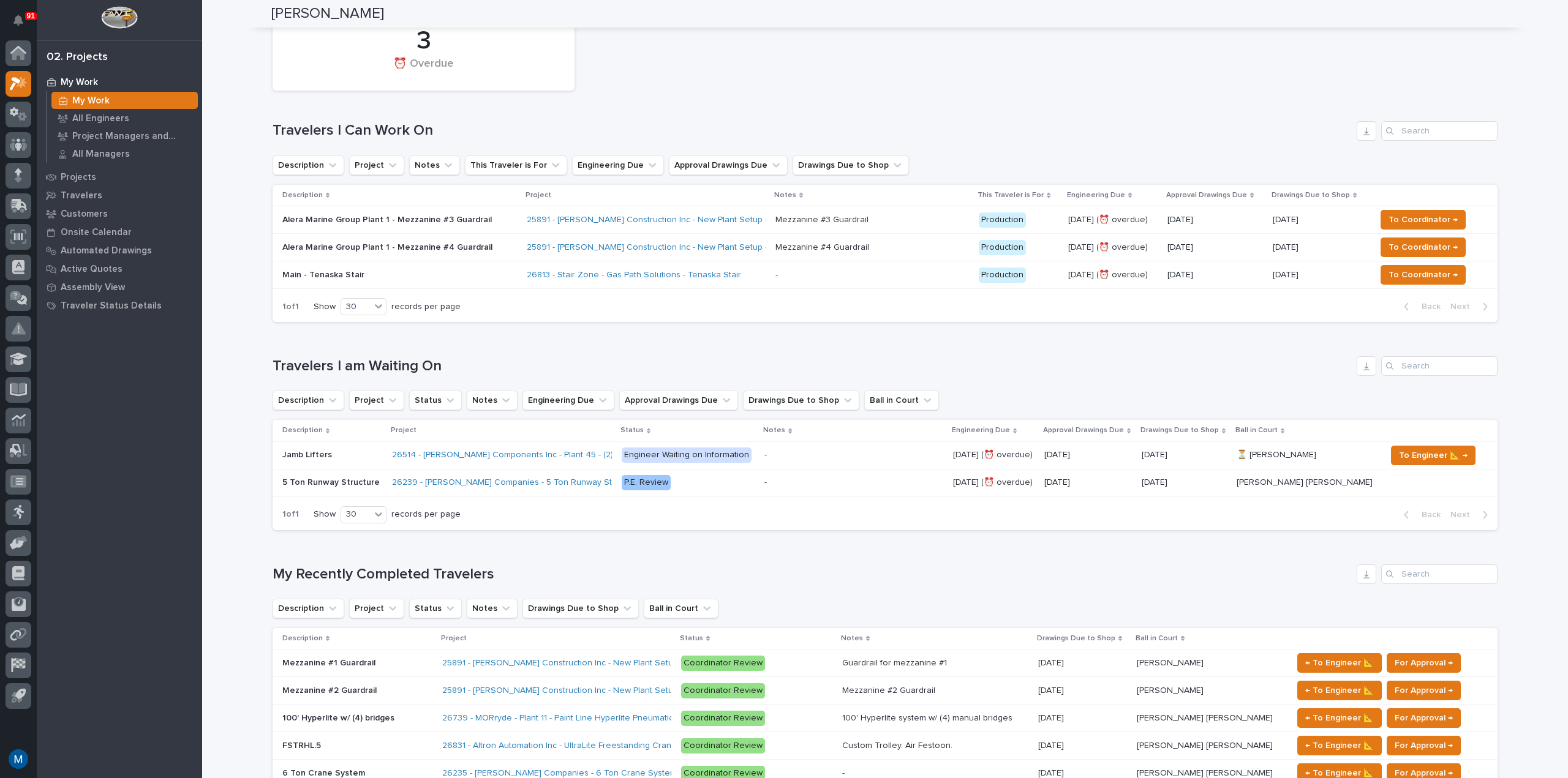
click at [428, 224] on p "Alera Marine Group Plant 1 - Mezzanine #3 Guardrail" at bounding box center [390, 220] width 214 height 10
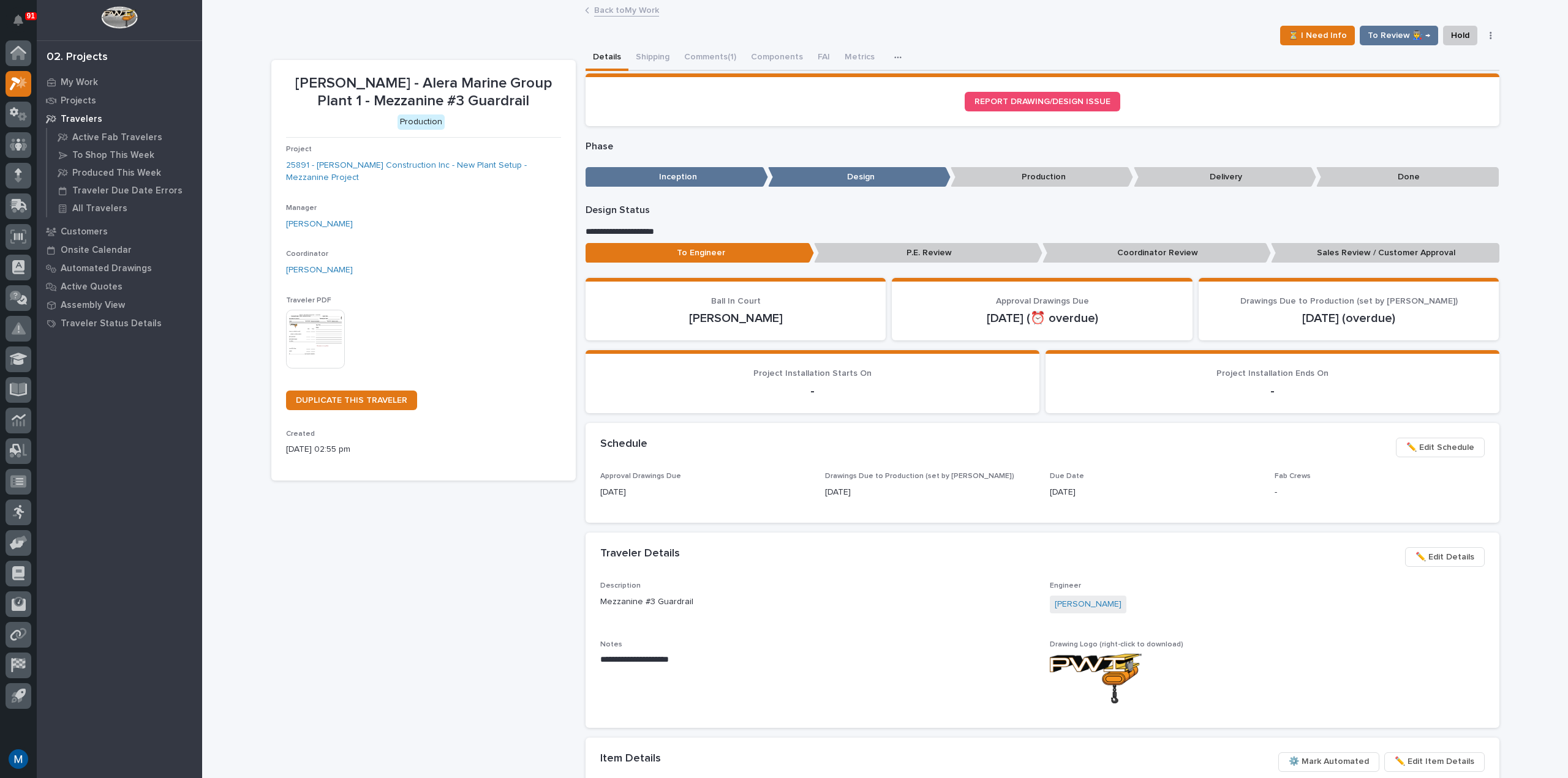
click at [1171, 250] on p "Coordinator Review" at bounding box center [1157, 253] width 228 height 20
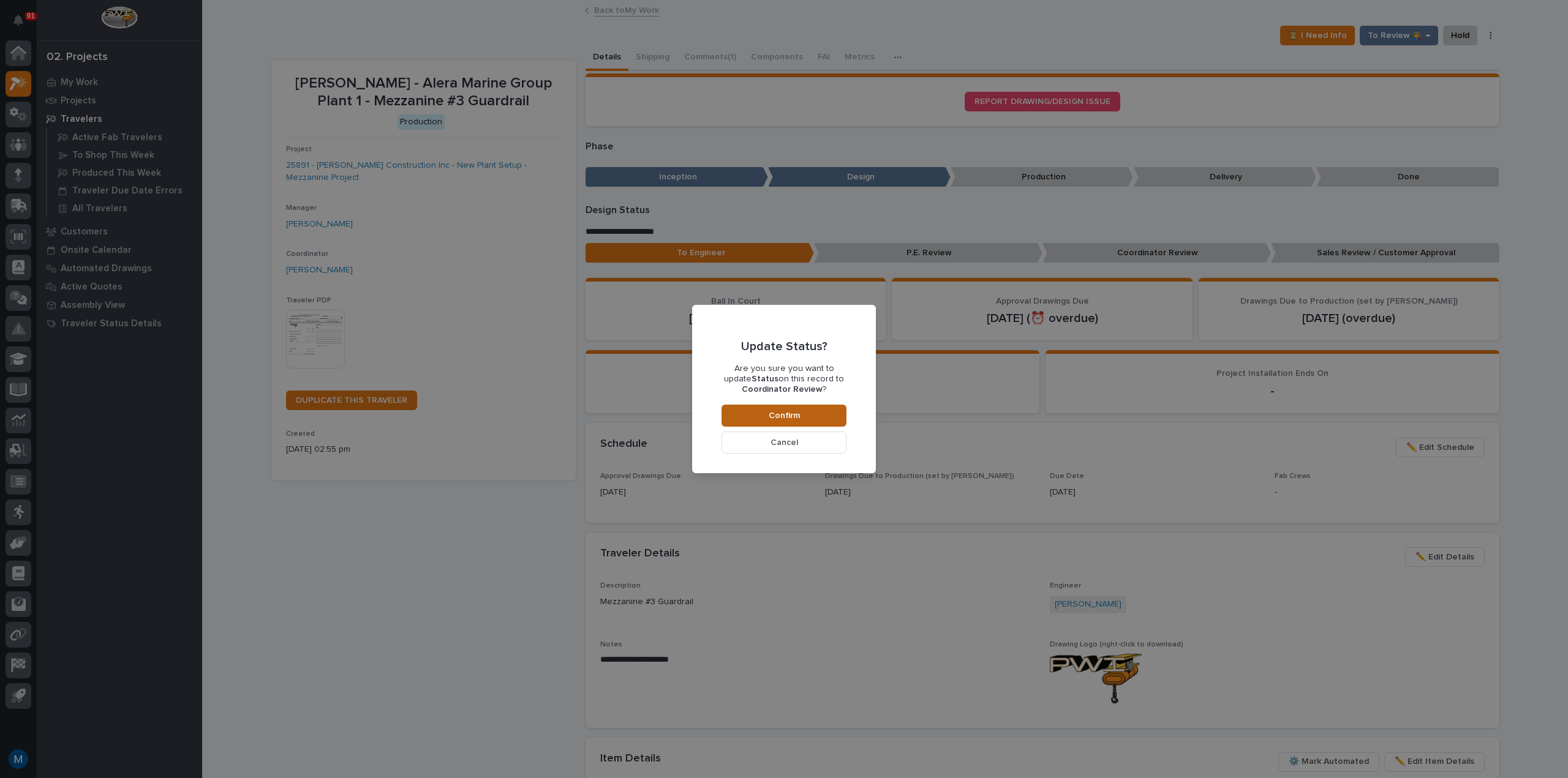
click at [782, 411] on span "Confirm" at bounding box center [784, 415] width 31 height 11
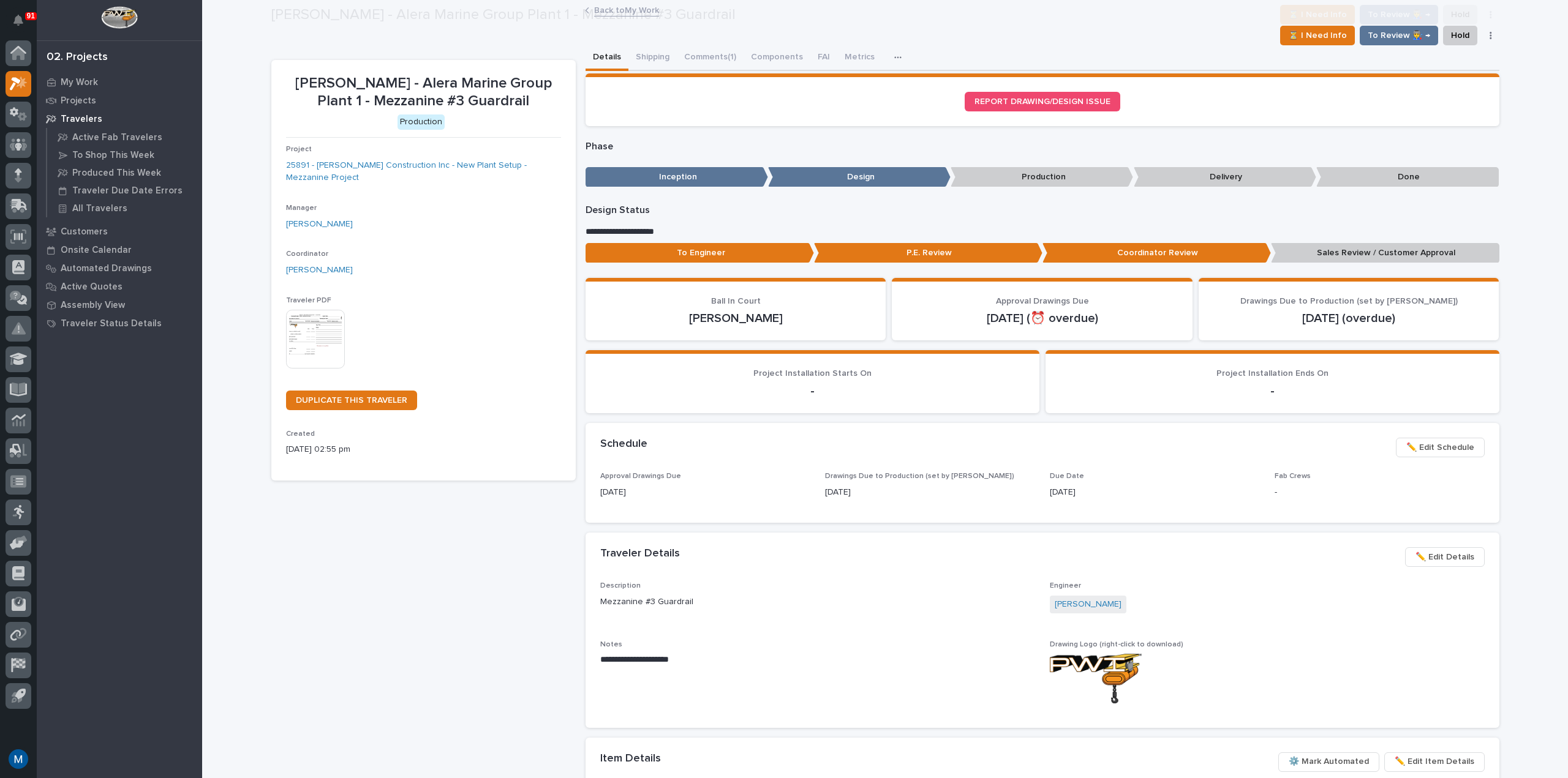
scroll to position [73, 0]
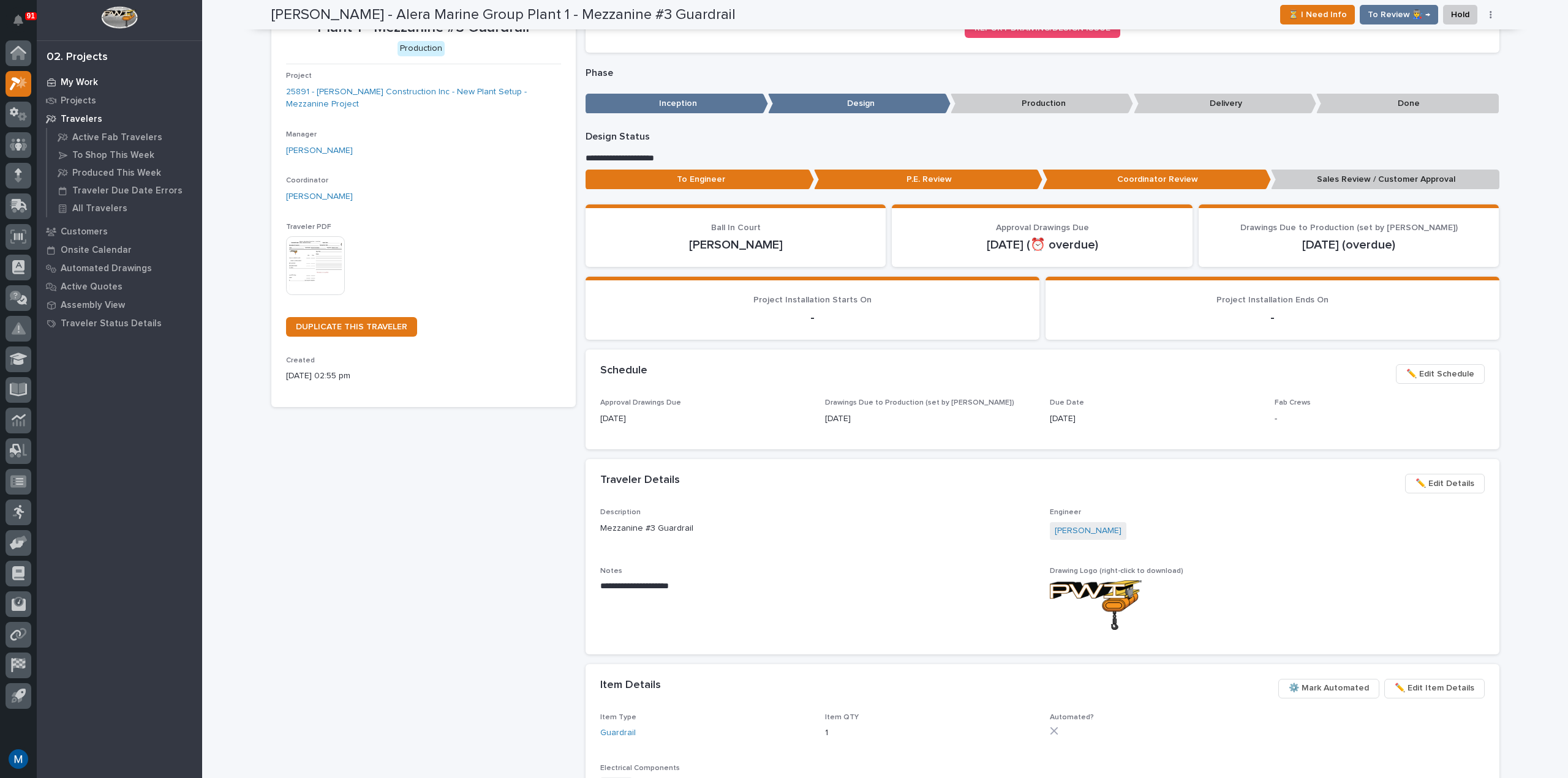
click at [87, 87] on p "My Work" at bounding box center [79, 82] width 38 height 11
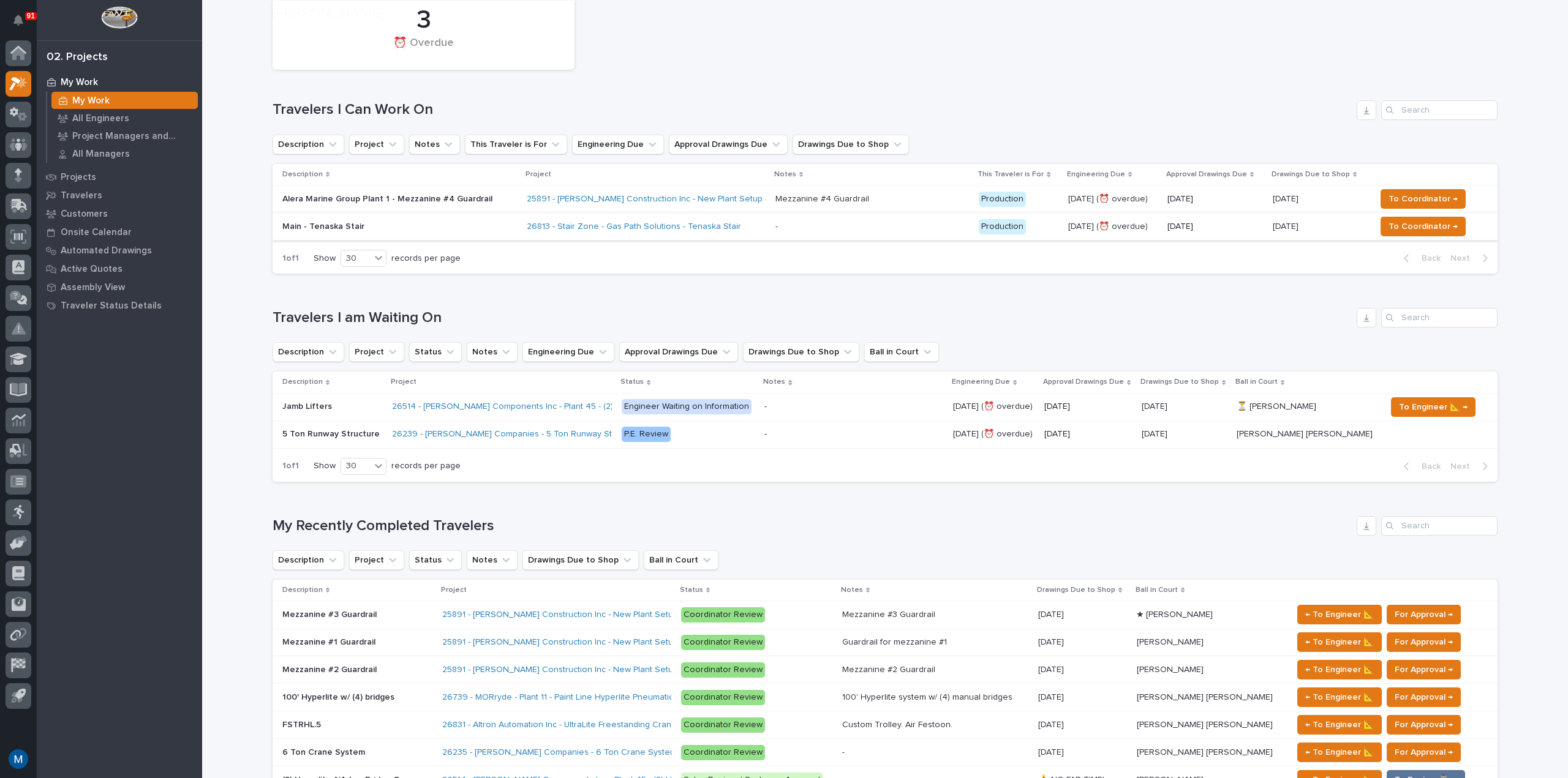
scroll to position [367, 0]
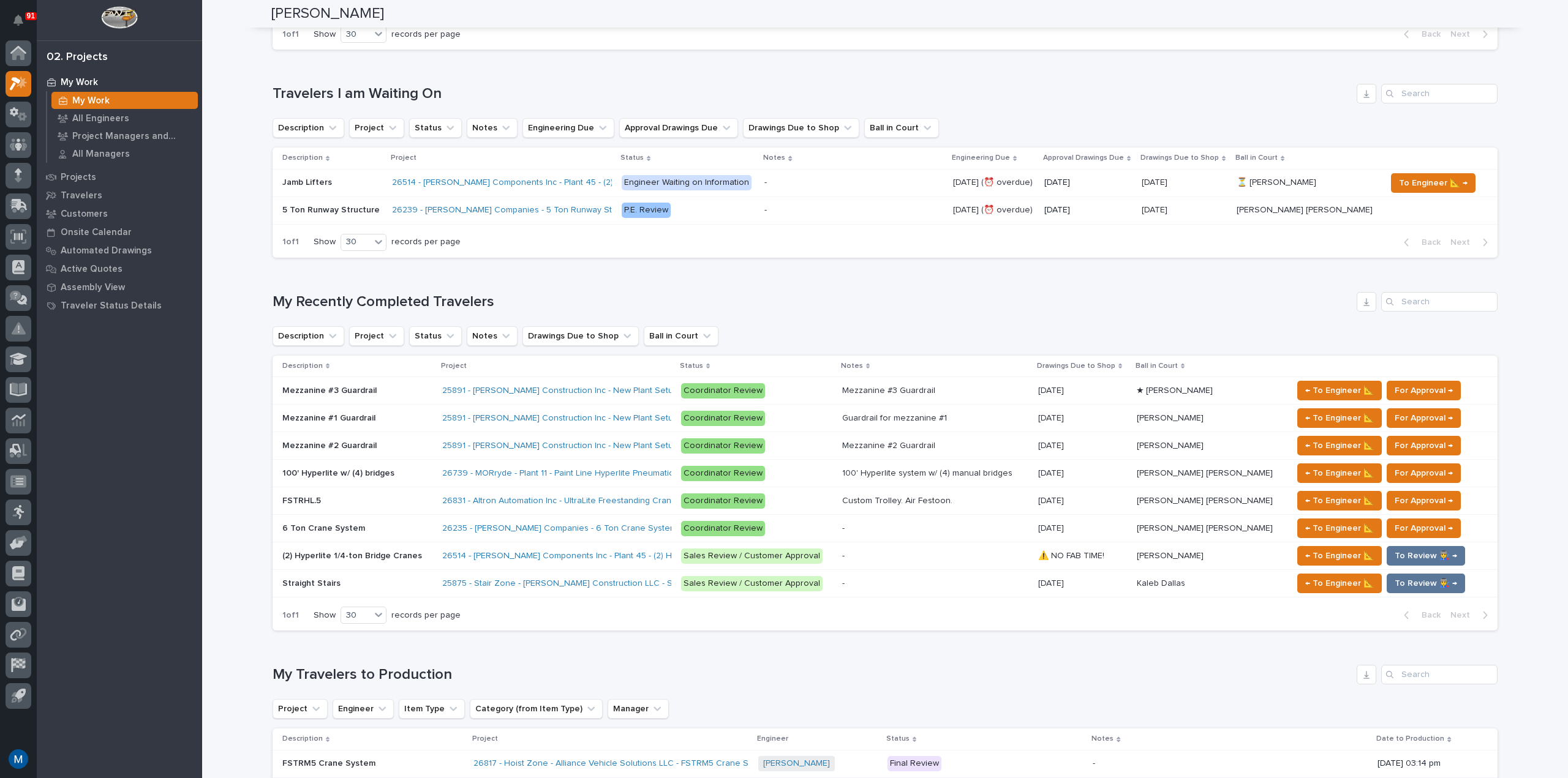
click at [225, 353] on div "Loading... Saving… Loading... Saving… Marston Norris Marston Norris Engineer So…" at bounding box center [885, 560] width 1366 height 1853
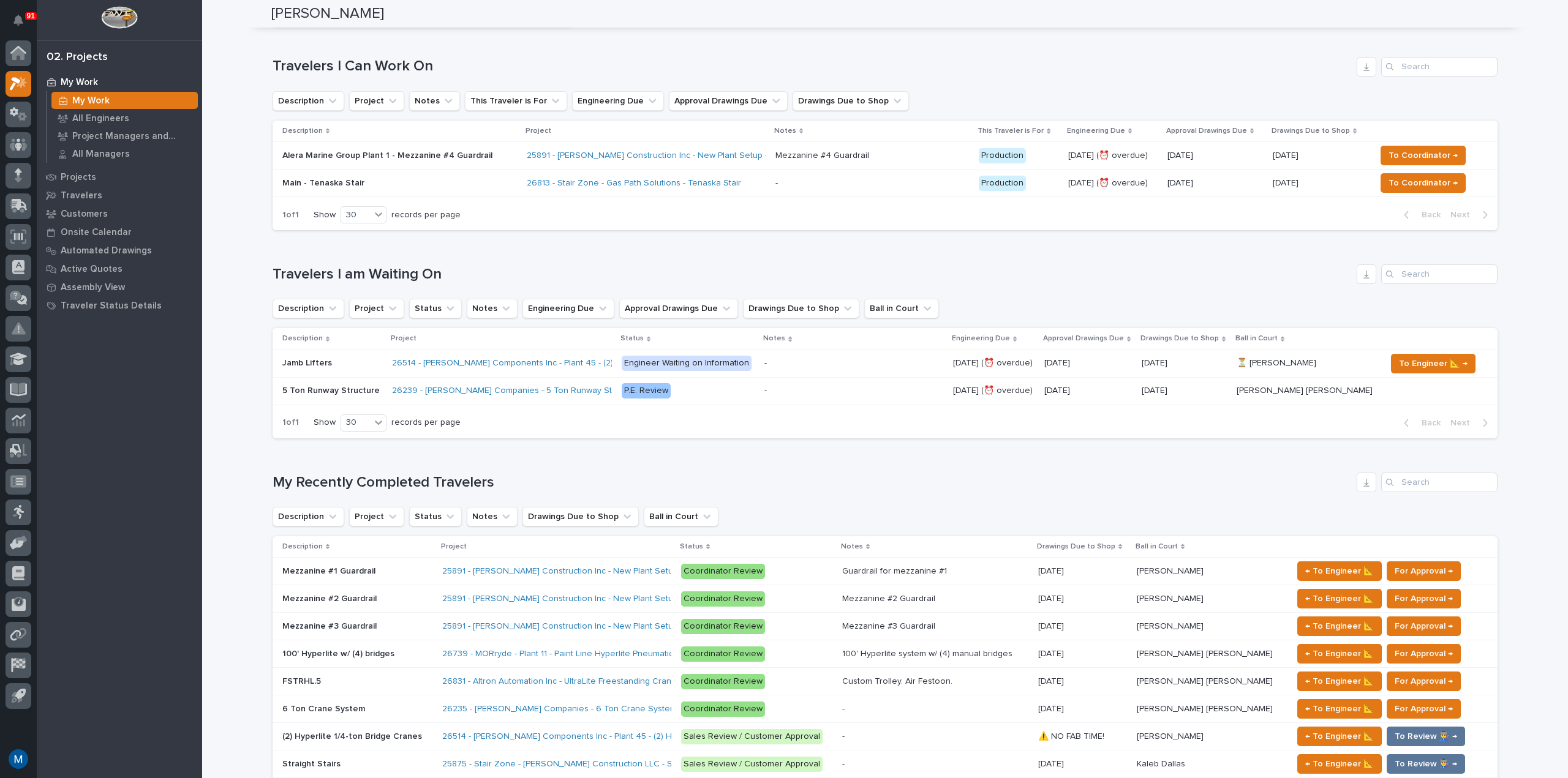
scroll to position [0, 0]
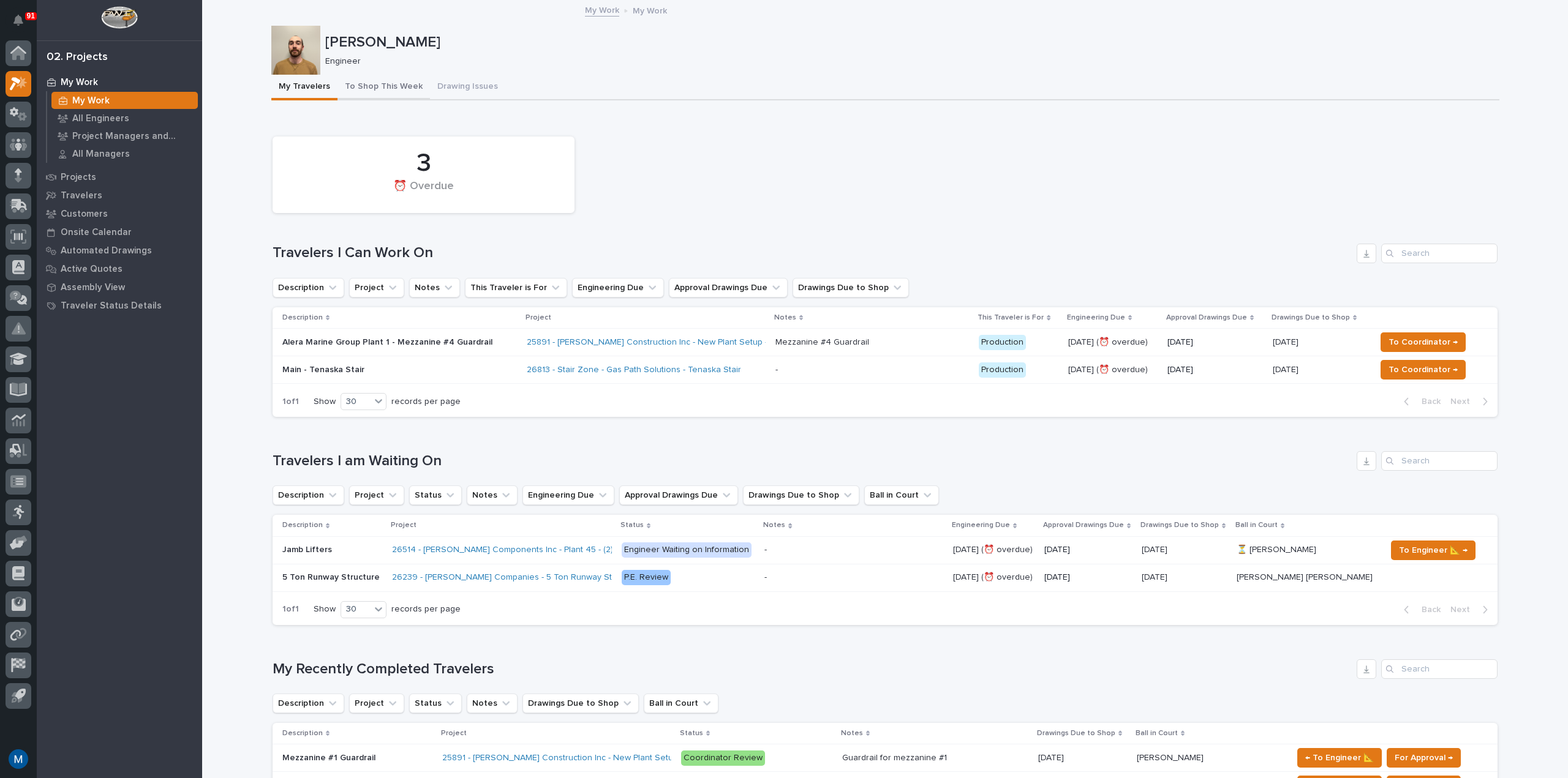
click at [371, 82] on button "To Shop This Week" at bounding box center [383, 87] width 92 height 26
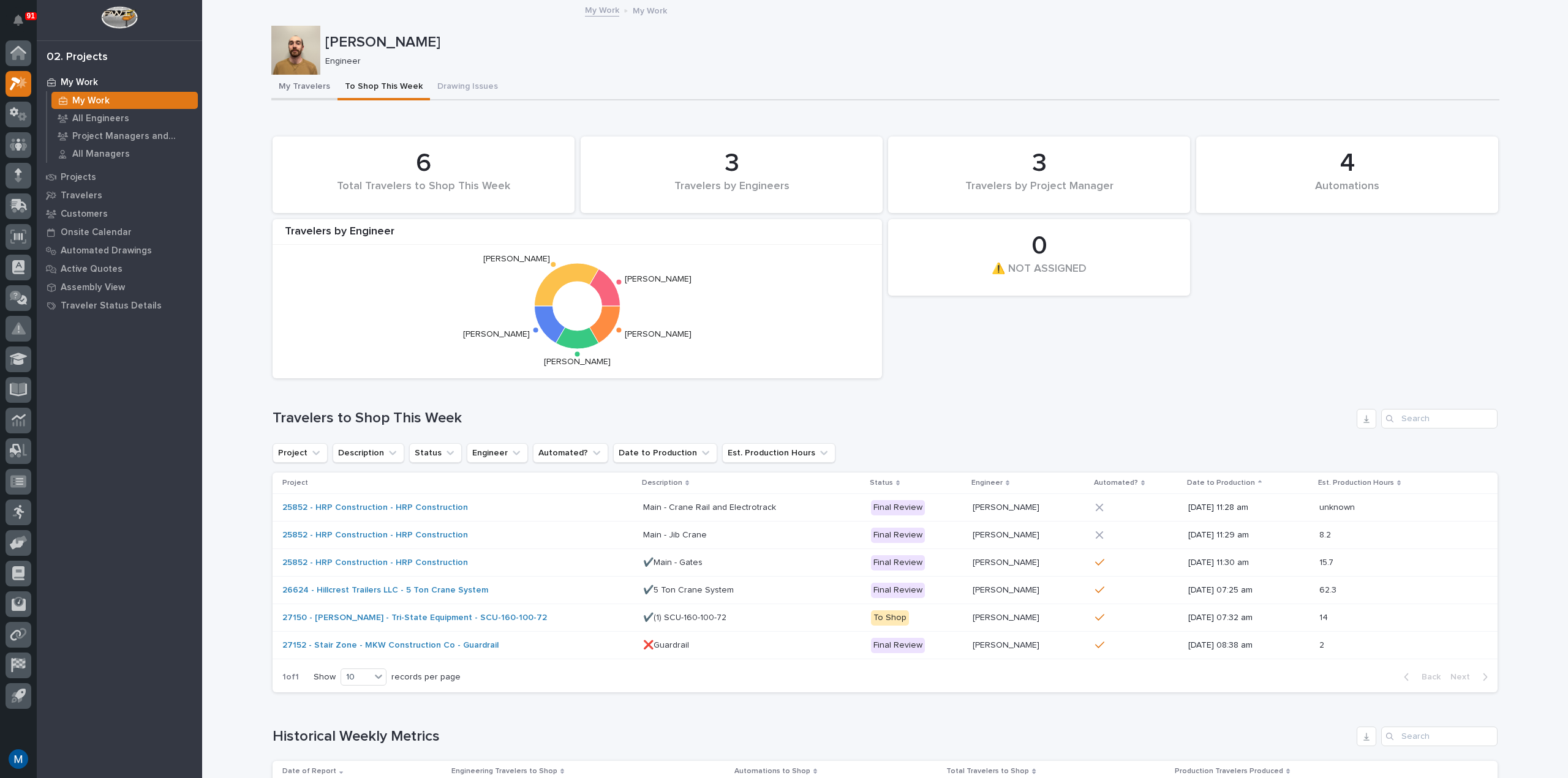
click at [278, 80] on button "My Travelers" at bounding box center [304, 87] width 66 height 26
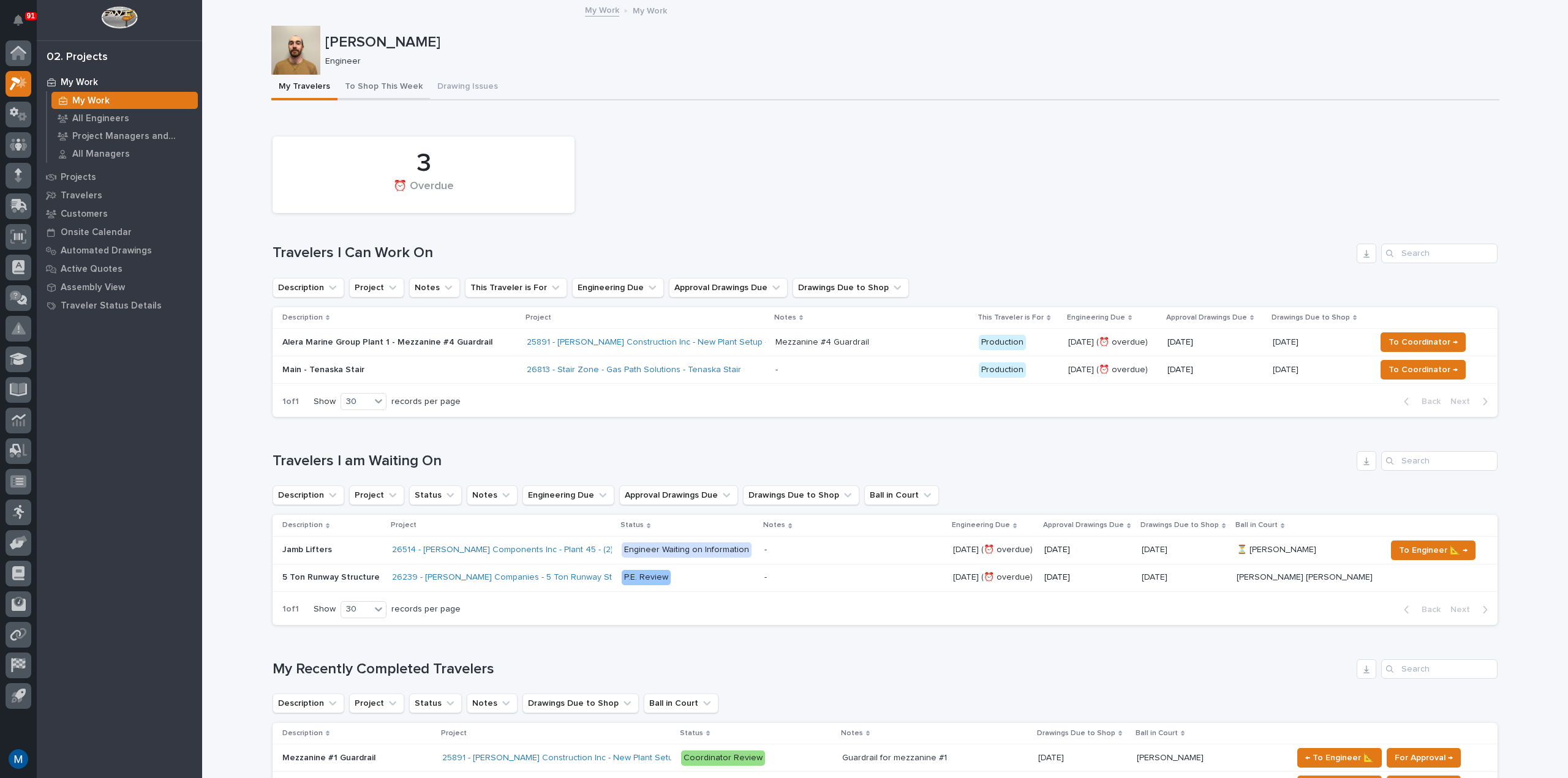
click at [388, 83] on button "To Shop This Week" at bounding box center [383, 87] width 92 height 26
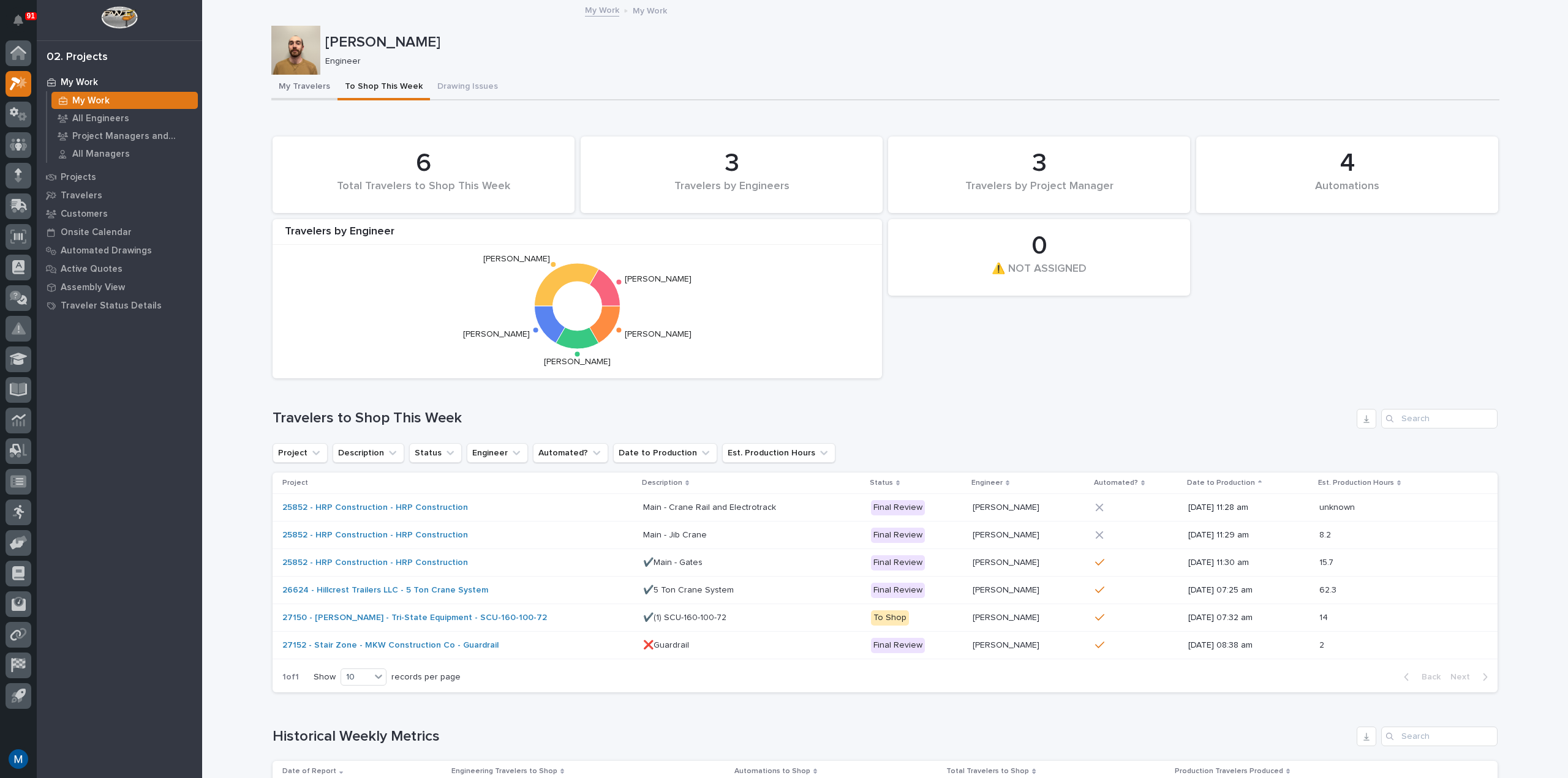
click at [311, 79] on button "My Travelers" at bounding box center [304, 87] width 66 height 26
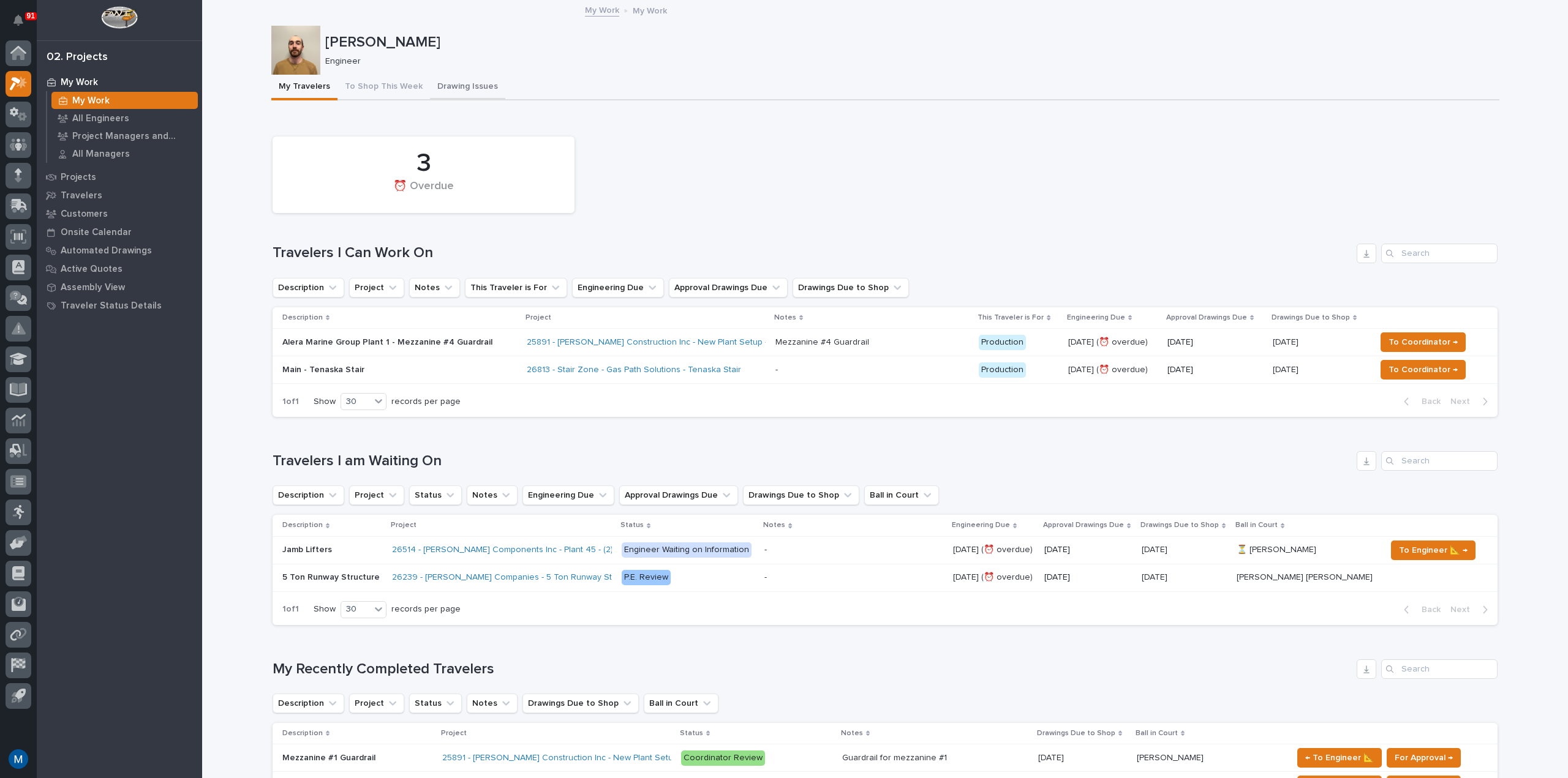
click at [441, 87] on button "Drawing Issues" at bounding box center [468, 87] width 75 height 26
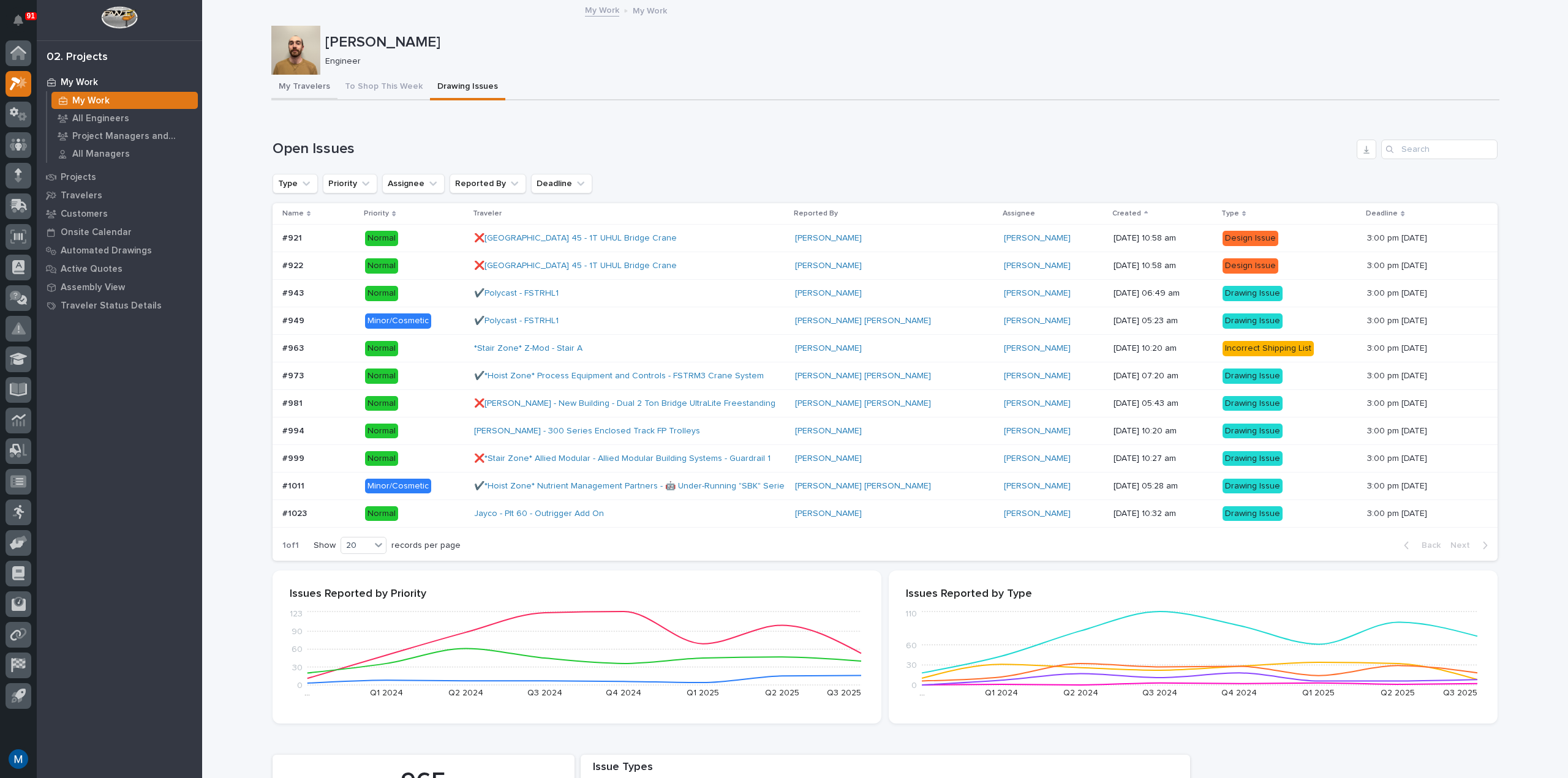
click at [302, 82] on button "My Travelers" at bounding box center [304, 87] width 66 height 26
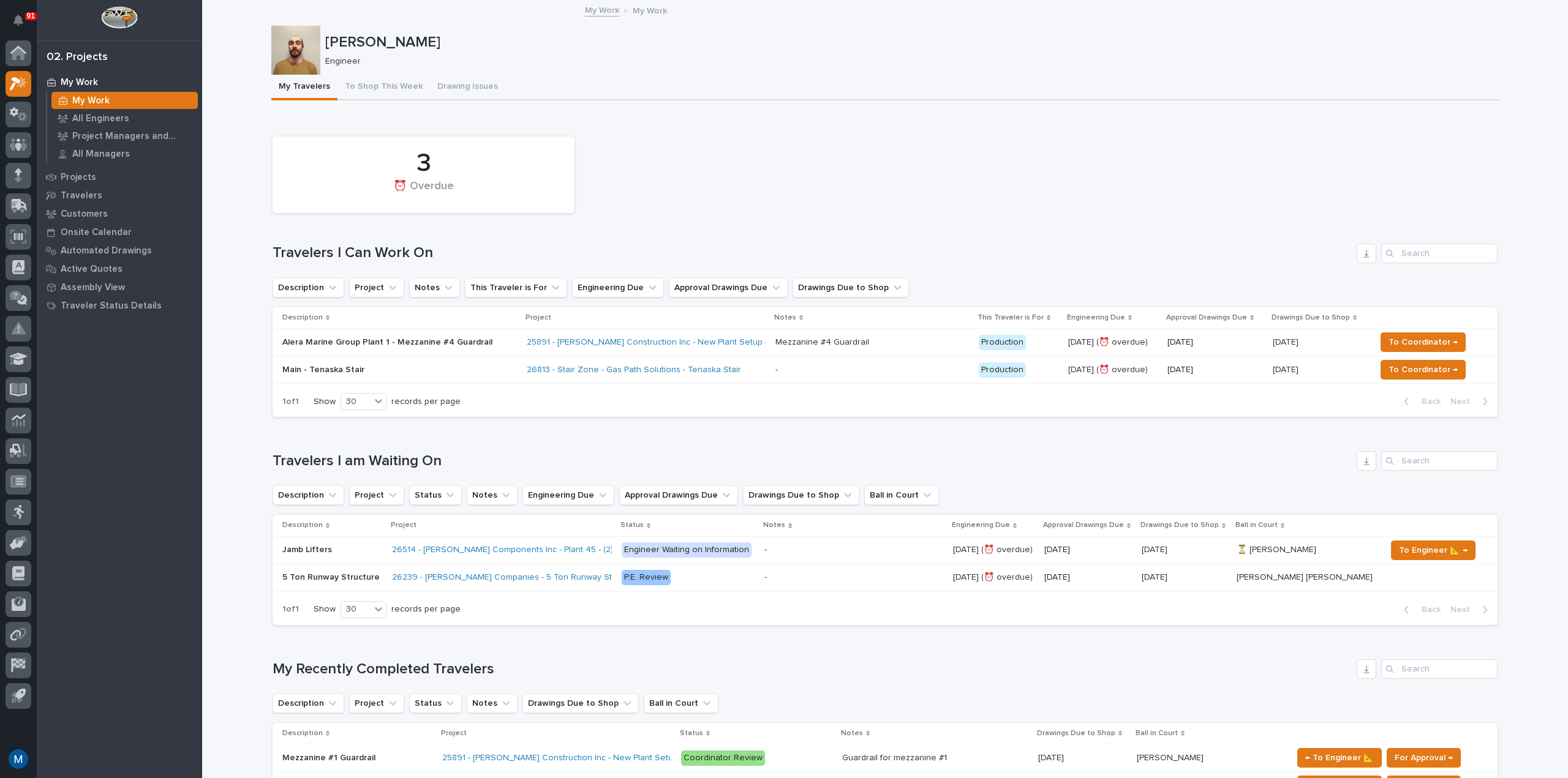
drag, startPoint x: 650, startPoint y: 99, endPoint x: 626, endPoint y: 152, distance: 58.2
click at [626, 152] on div "3 ⏰ Overdue" at bounding box center [885, 174] width 1237 height 89
drag, startPoint x: 469, startPoint y: 188, endPoint x: 387, endPoint y: 173, distance: 83.4
click at [387, 175] on div "3 ⏰ Overdue" at bounding box center [424, 175] width 290 height 64
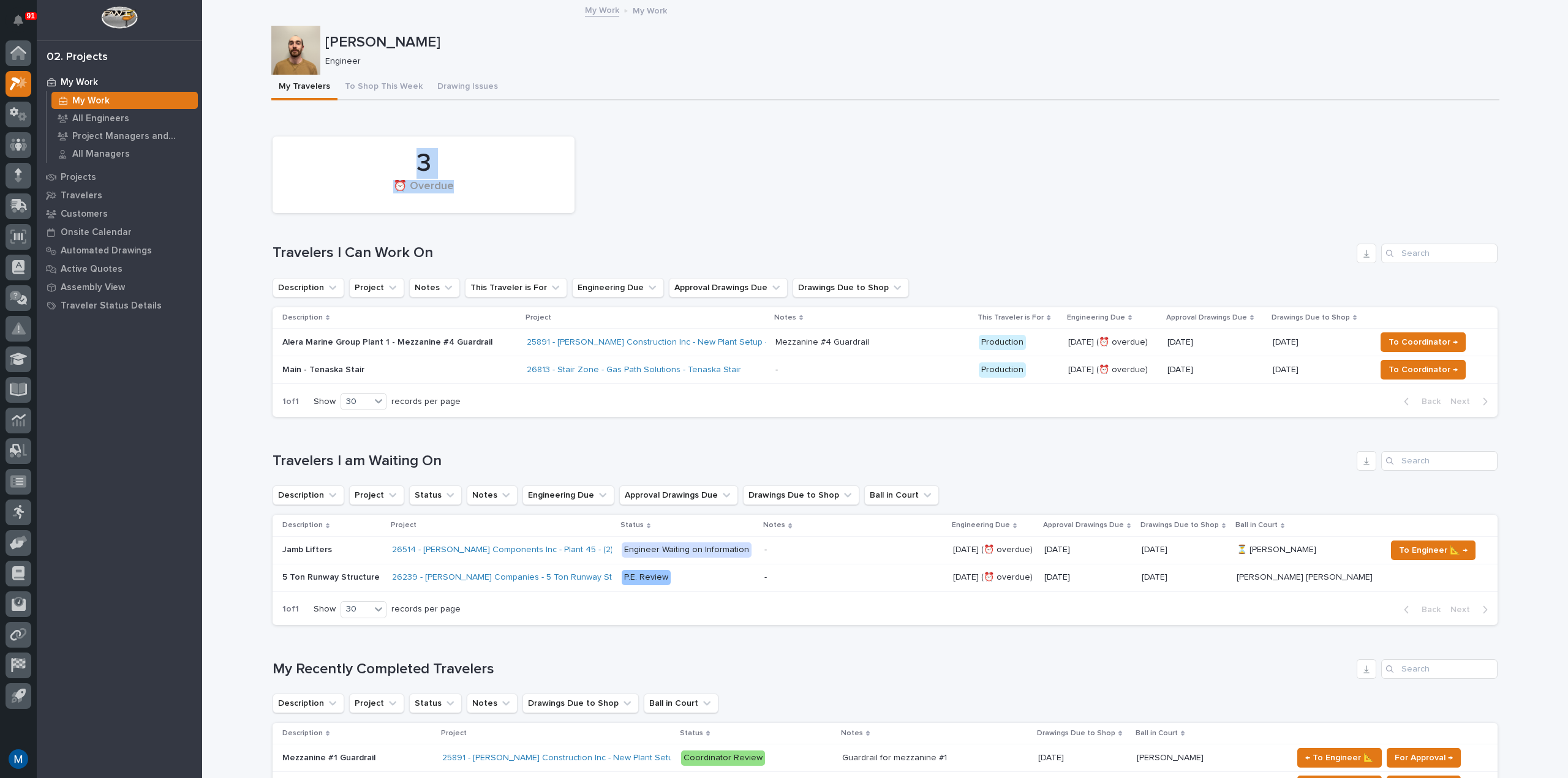
click at [451, 168] on div "3" at bounding box center [424, 163] width 260 height 31
drag, startPoint x: 406, startPoint y: 154, endPoint x: 450, endPoint y: 193, distance: 58.8
click at [450, 193] on div "3 ⏰ Overdue" at bounding box center [424, 175] width 290 height 64
click at [461, 187] on div "⏰ Overdue" at bounding box center [424, 193] width 260 height 26
drag, startPoint x: 460, startPoint y: 188, endPoint x: 406, endPoint y: 161, distance: 60.4
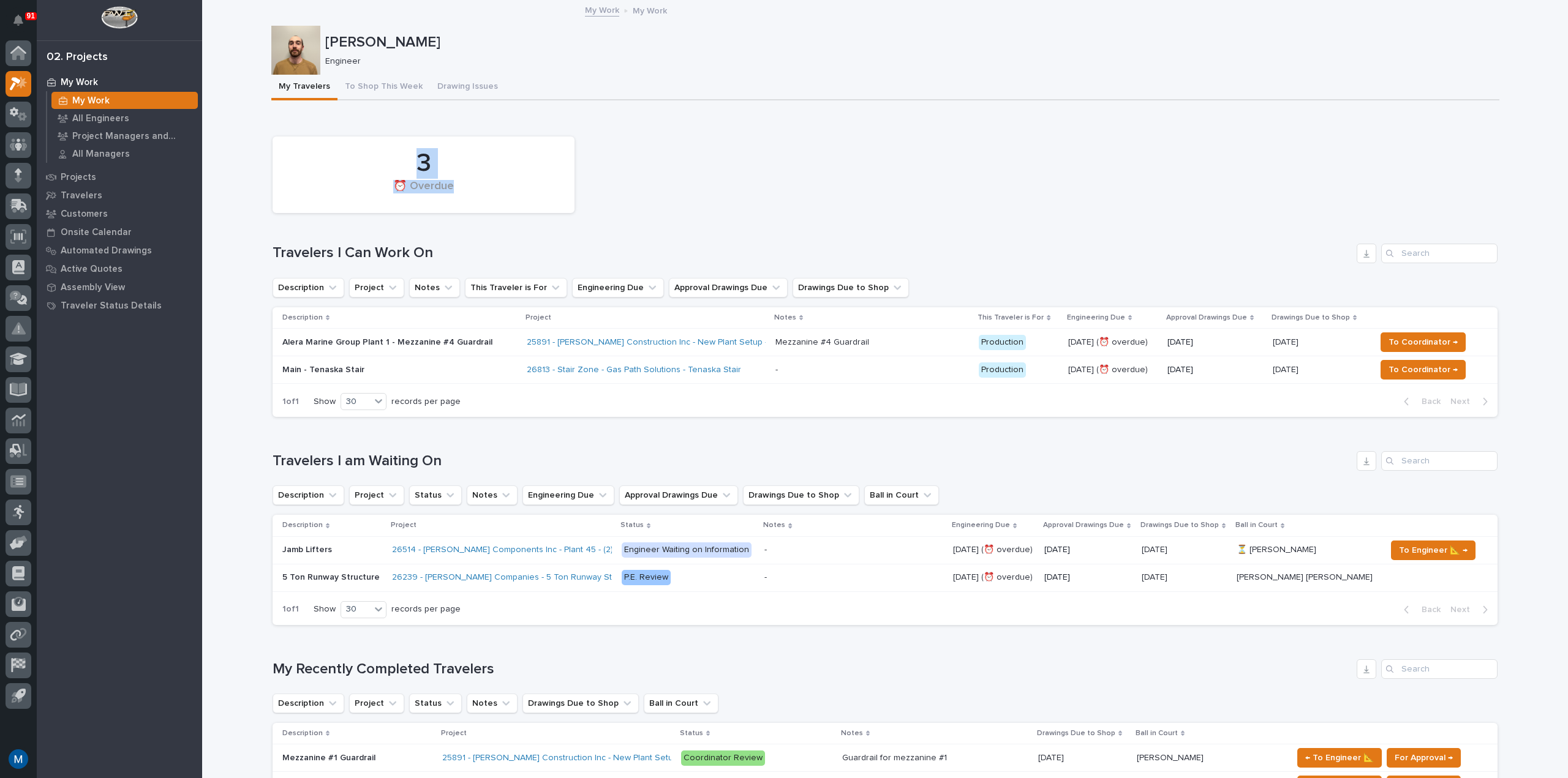
click at [406, 161] on div "3 ⏰ Overdue" at bounding box center [424, 175] width 290 height 64
click at [431, 163] on div "3" at bounding box center [424, 163] width 260 height 31
click at [719, 223] on div "3 ⏰ Overdue Travelers I Can Work On Description Project Notes This Traveler is …" at bounding box center [885, 274] width 1225 height 287
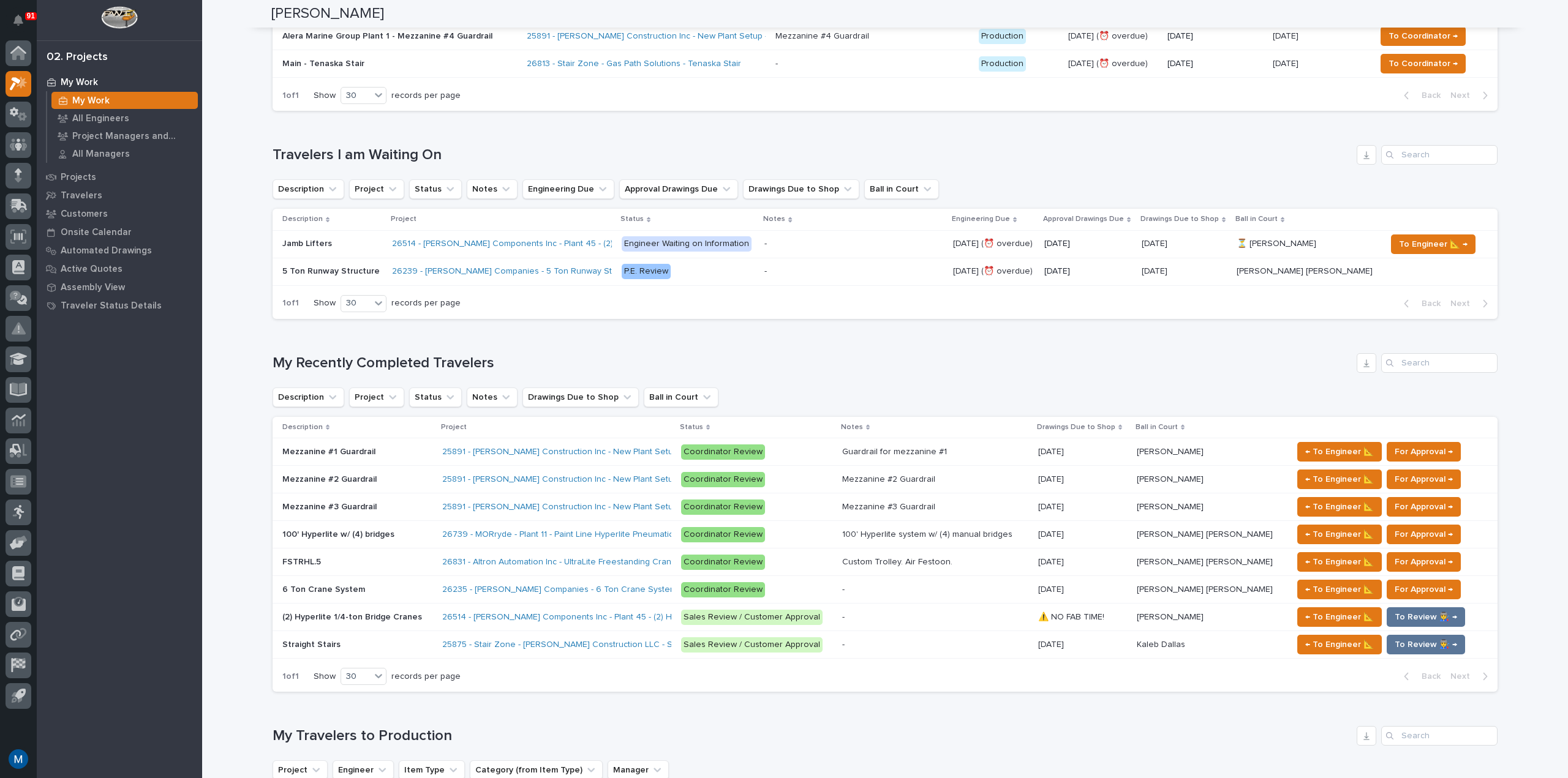
click at [410, 553] on div "FSTRHL.5 FSTRHL.5" at bounding box center [357, 562] width 150 height 20
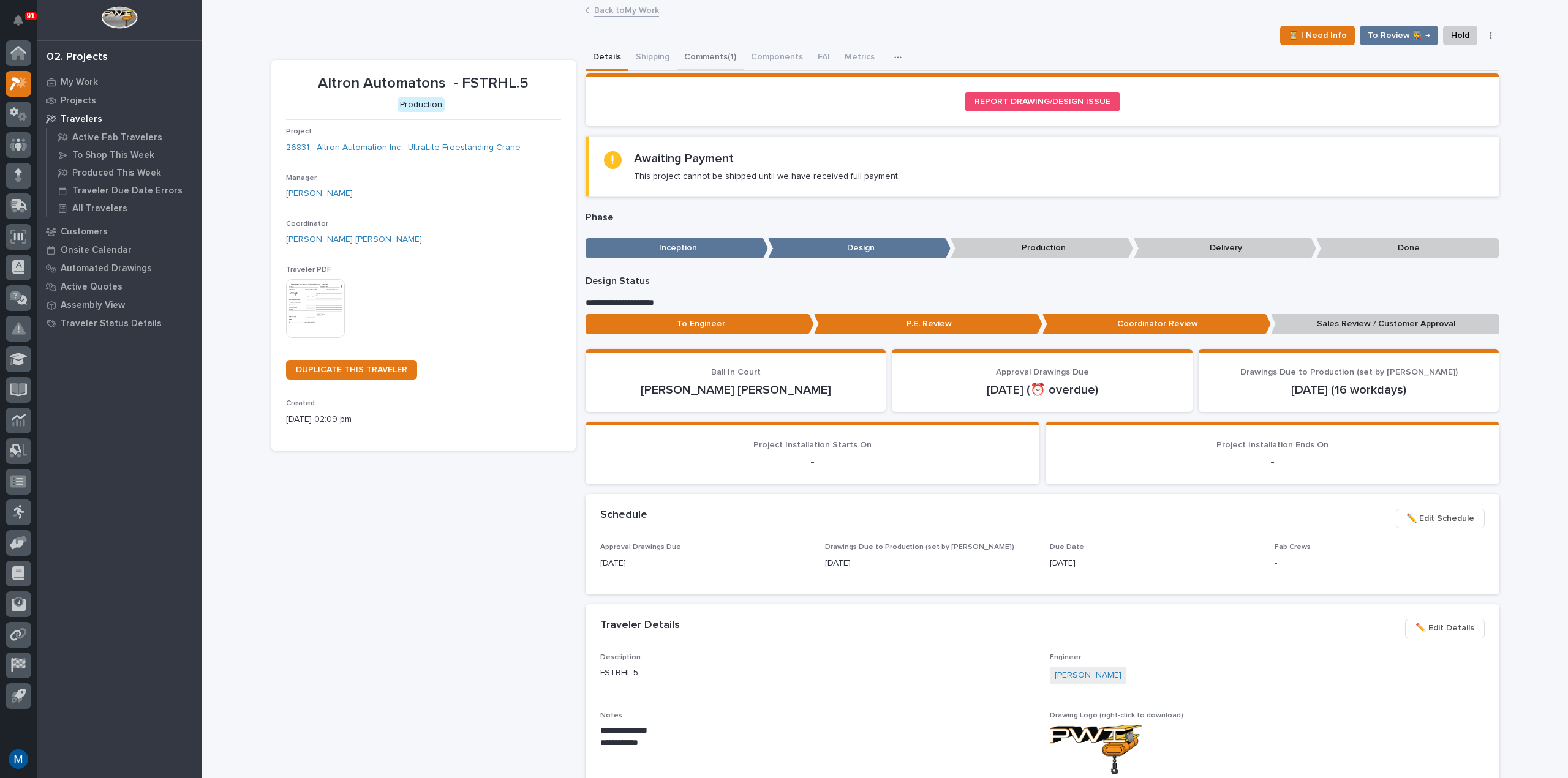
click at [707, 58] on button "Comments (1)" at bounding box center [710, 58] width 67 height 26
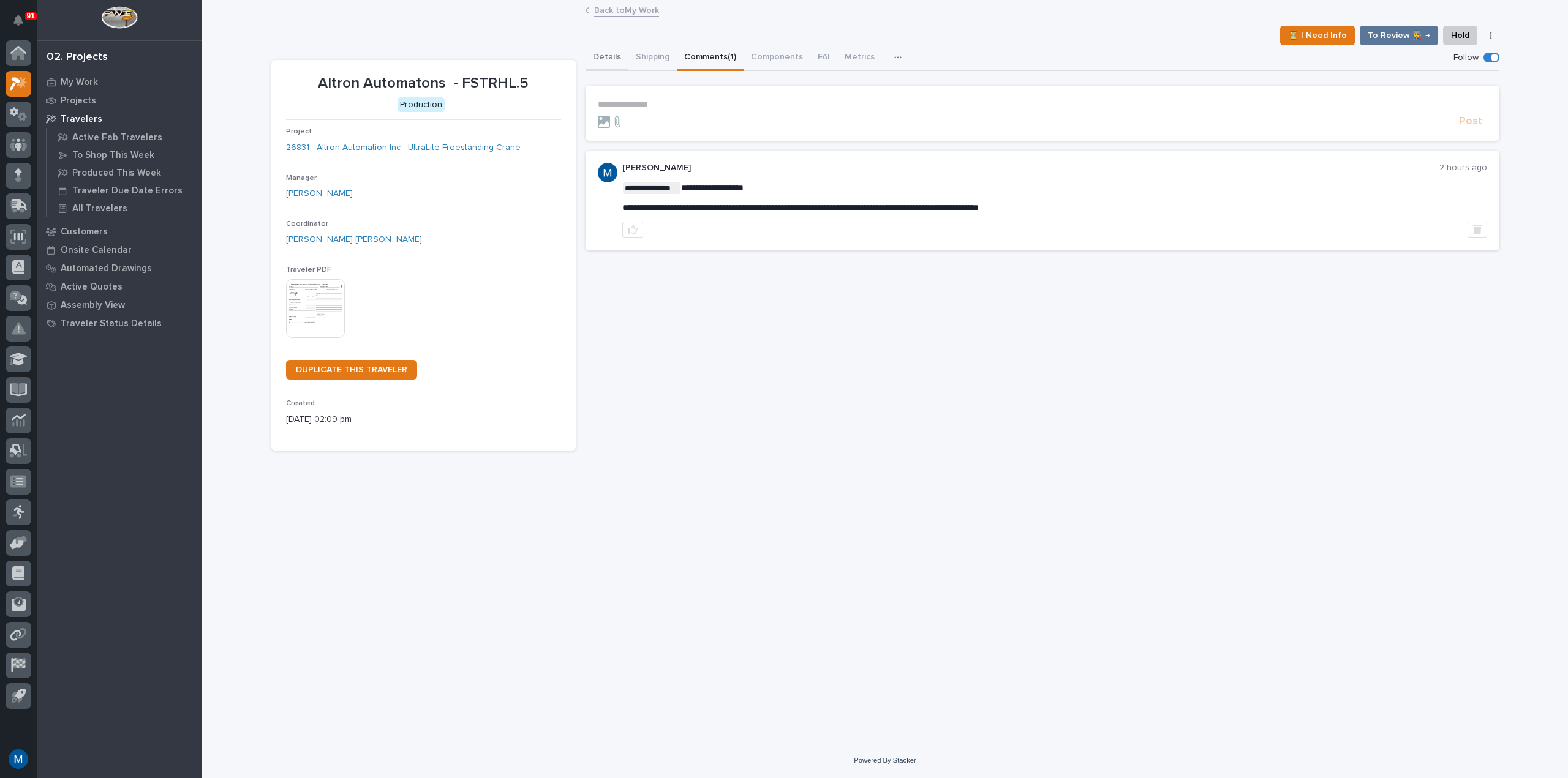
click at [590, 47] on button "Details" at bounding box center [607, 58] width 43 height 26
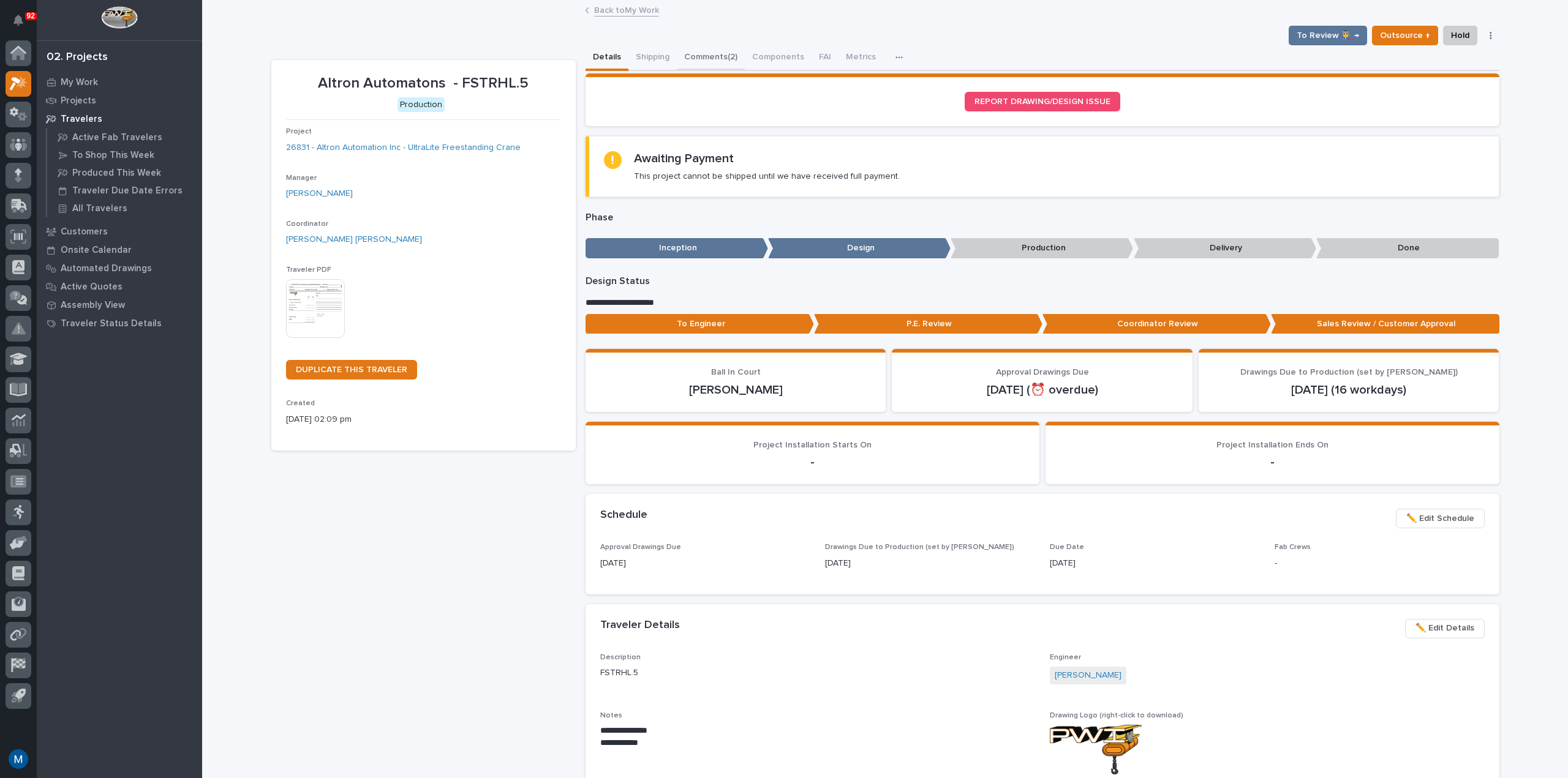
click at [705, 52] on button "Comments (2)" at bounding box center [711, 58] width 68 height 26
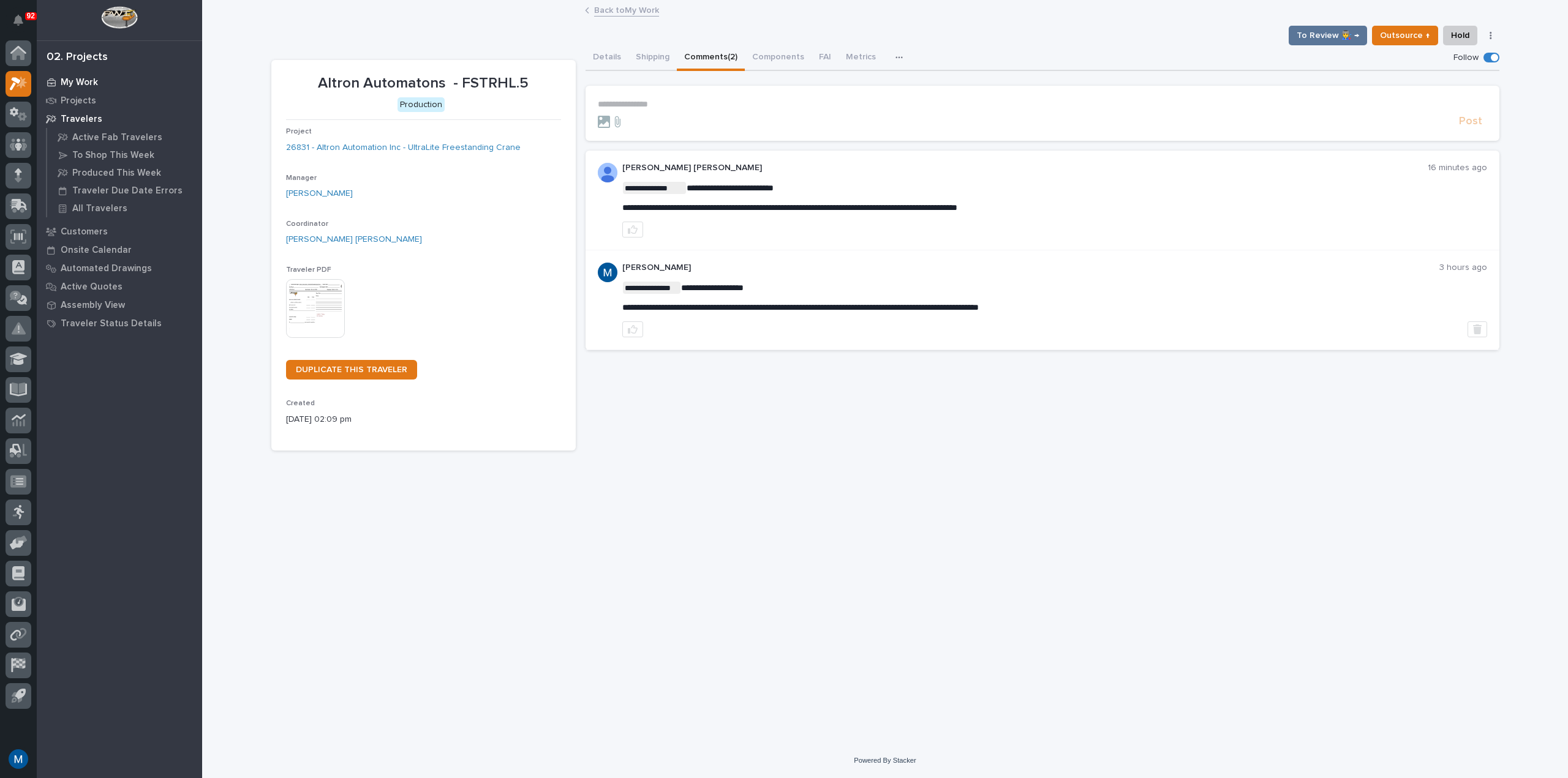
click at [78, 89] on div "My Work" at bounding box center [119, 82] width 159 height 17
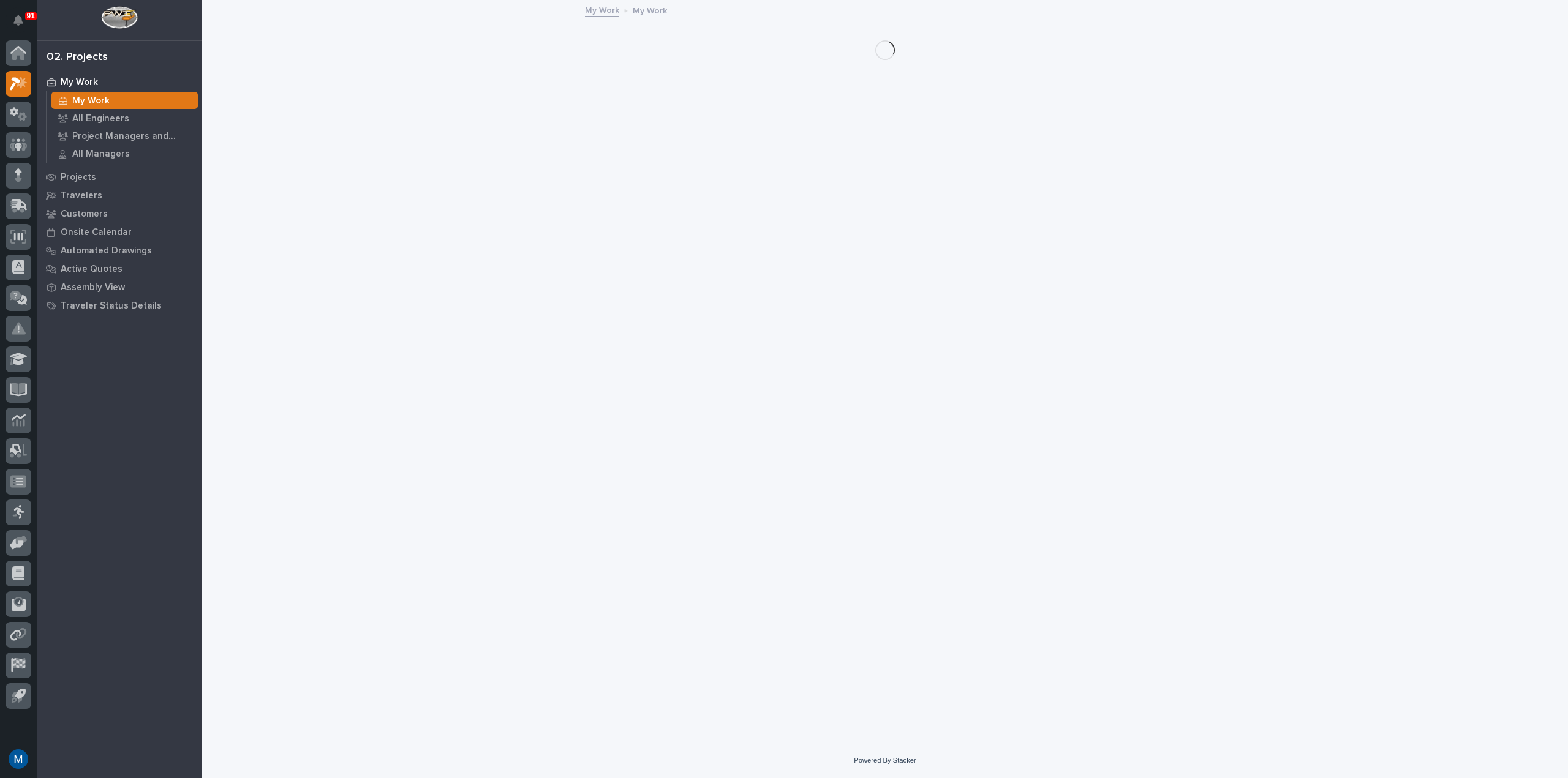
click at [84, 81] on p "My Work" at bounding box center [79, 82] width 38 height 11
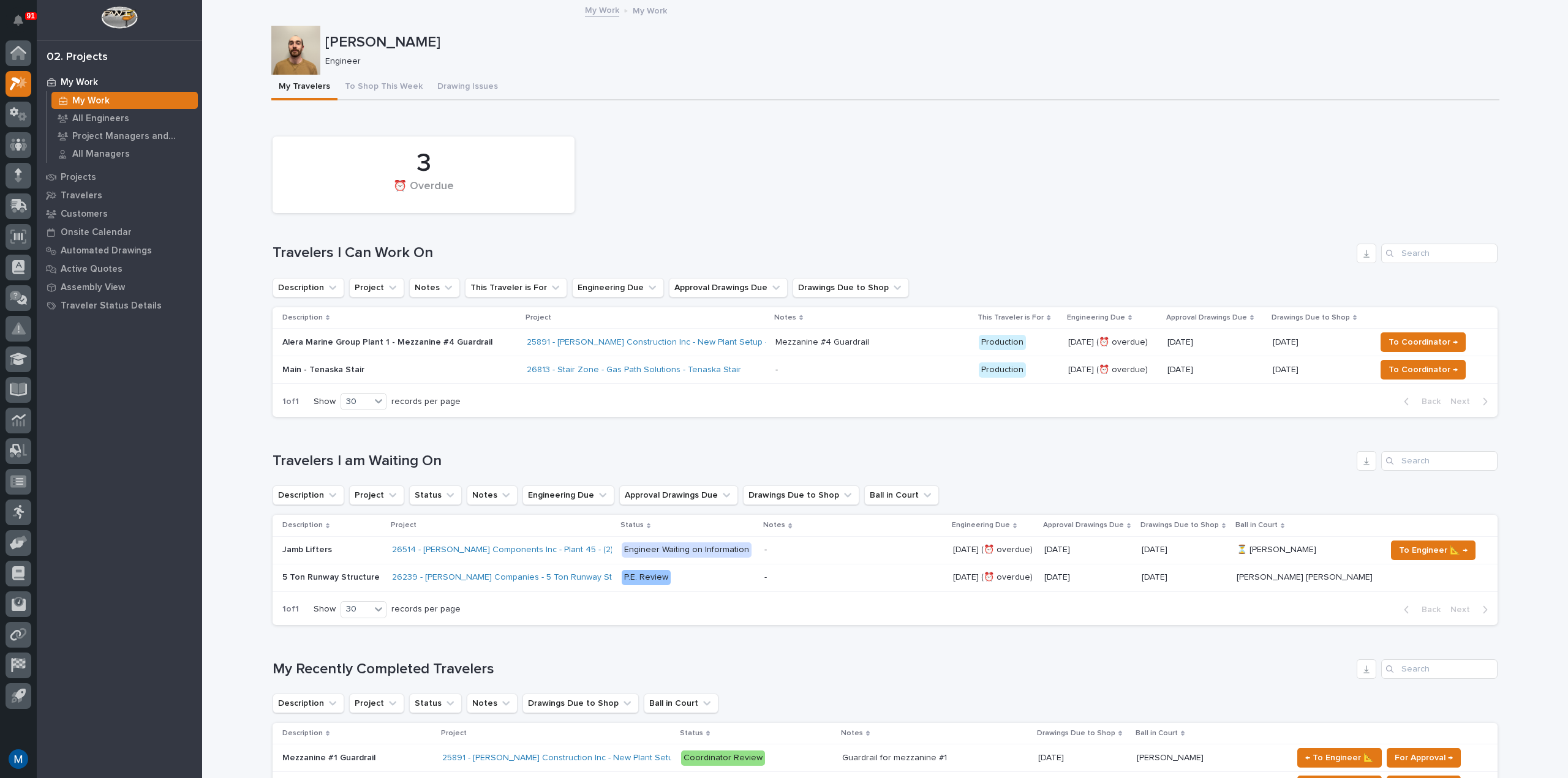
click at [644, 157] on div "3 ⏰ Overdue" at bounding box center [885, 174] width 1237 height 89
drag, startPoint x: 636, startPoint y: 169, endPoint x: 570, endPoint y: 202, distance: 73.8
click at [570, 202] on div "3 ⏰ Overdue" at bounding box center [885, 174] width 1237 height 89
click at [533, 160] on div "3" at bounding box center [424, 163] width 260 height 31
drag, startPoint x: 512, startPoint y: 171, endPoint x: 429, endPoint y: 200, distance: 87.9
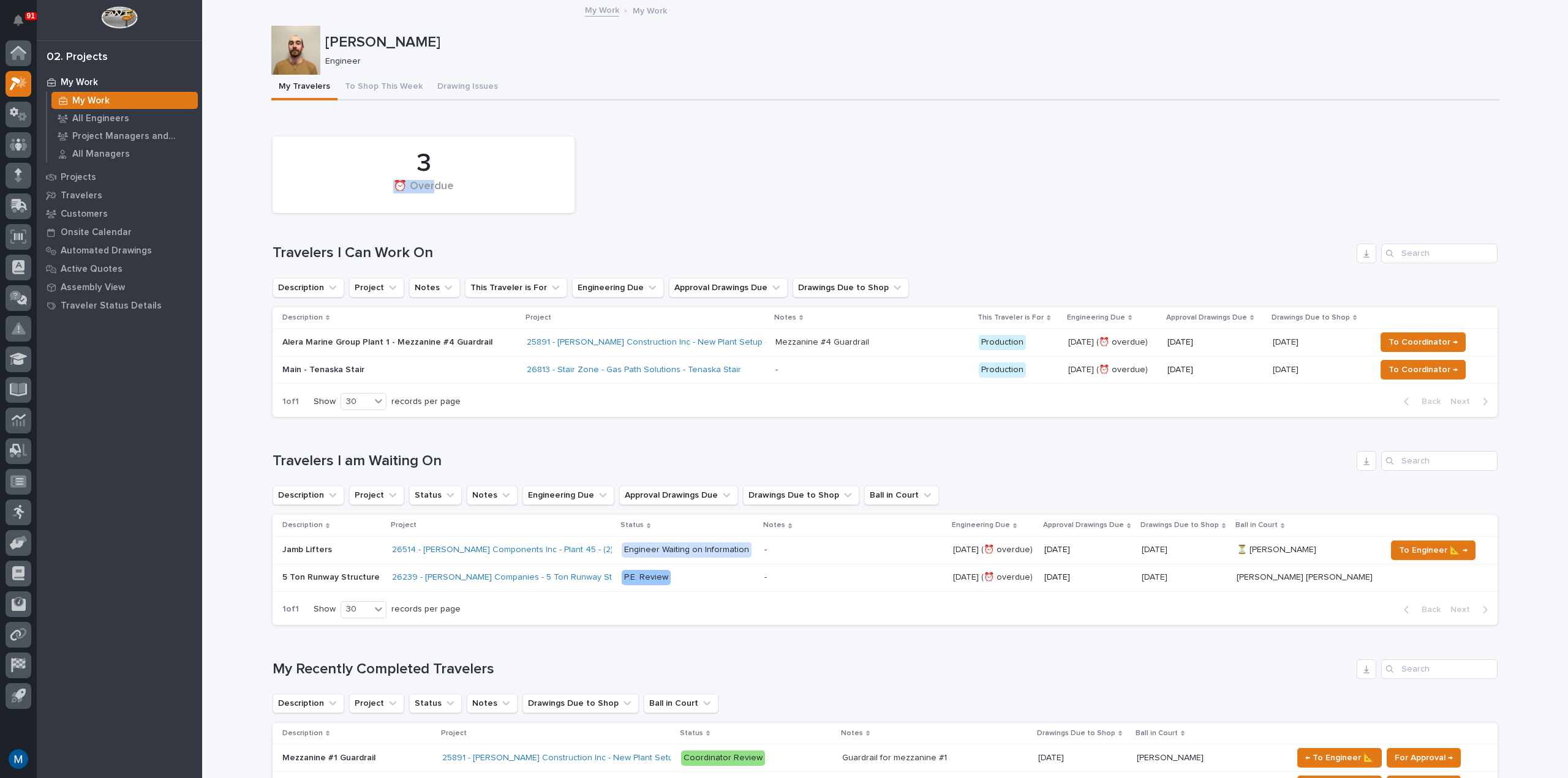
click at [429, 200] on div "3 ⏰ Overdue" at bounding box center [424, 175] width 290 height 64
drag, startPoint x: 403, startPoint y: 154, endPoint x: 457, endPoint y: 196, distance: 68.4
click at [457, 196] on div "3 ⏰ Overdue" at bounding box center [424, 175] width 290 height 64
click at [467, 190] on div "⏰ Overdue" at bounding box center [424, 193] width 260 height 26
drag, startPoint x: 399, startPoint y: 157, endPoint x: 473, endPoint y: 193, distance: 82.3
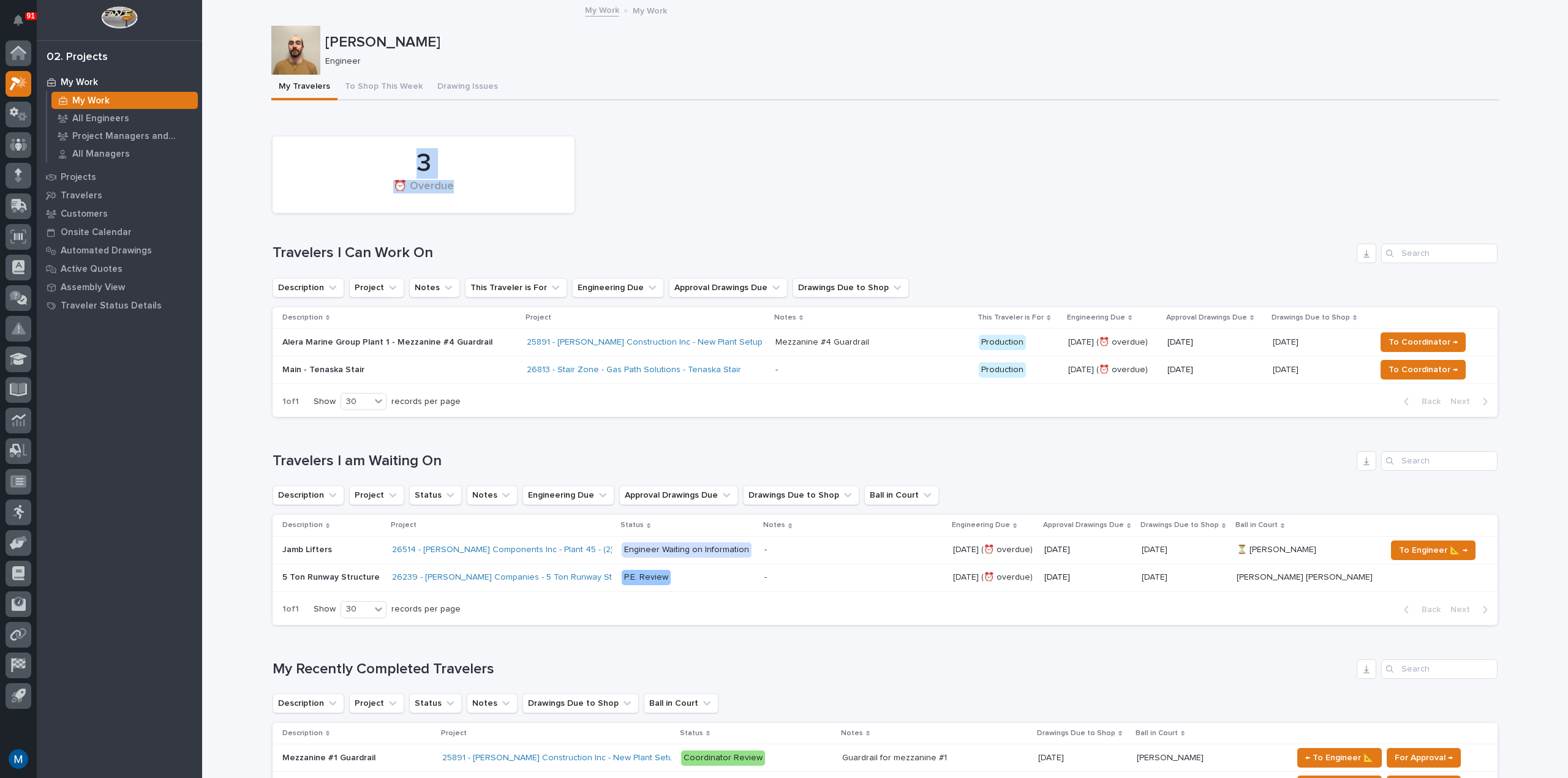
click at [473, 193] on div "3 ⏰ Overdue" at bounding box center [424, 175] width 290 height 64
click at [473, 193] on div "⏰ Overdue" at bounding box center [424, 193] width 260 height 26
drag, startPoint x: 390, startPoint y: 159, endPoint x: 463, endPoint y: 192, distance: 80.1
click at [463, 192] on div "3 ⏰ Overdue" at bounding box center [424, 175] width 290 height 64
click at [463, 192] on div "⏰ Overdue" at bounding box center [424, 193] width 260 height 26
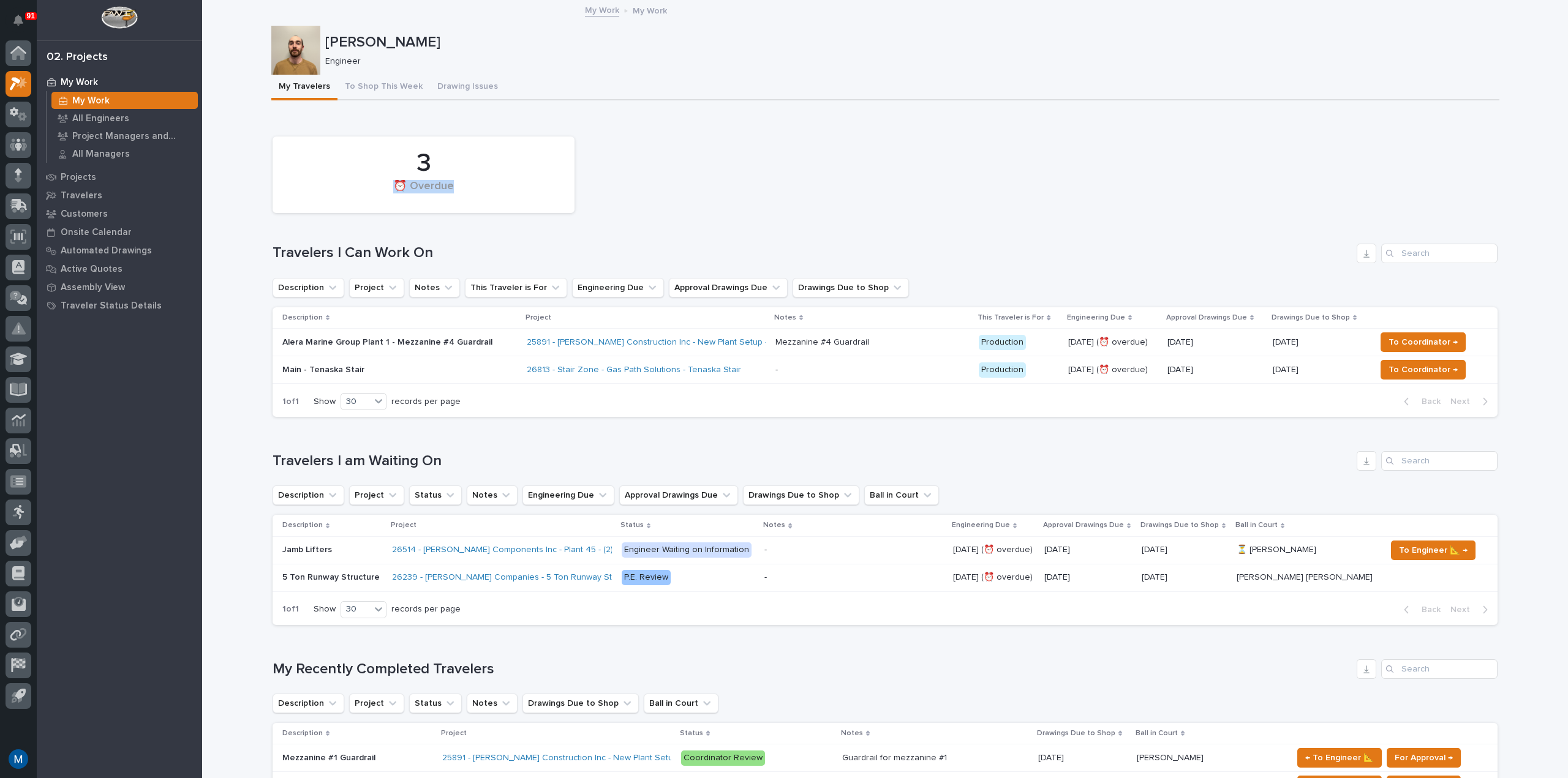
drag, startPoint x: 420, startPoint y: 165, endPoint x: 450, endPoint y: 188, distance: 37.8
click at [450, 188] on div "3 ⏰ Overdue" at bounding box center [424, 175] width 290 height 64
drag, startPoint x: 393, startPoint y: 163, endPoint x: 488, endPoint y: 201, distance: 102.3
click at [488, 201] on div "3 ⏰ Overdue" at bounding box center [424, 175] width 290 height 64
click at [488, 201] on div "⏰ Overdue" at bounding box center [424, 193] width 260 height 26
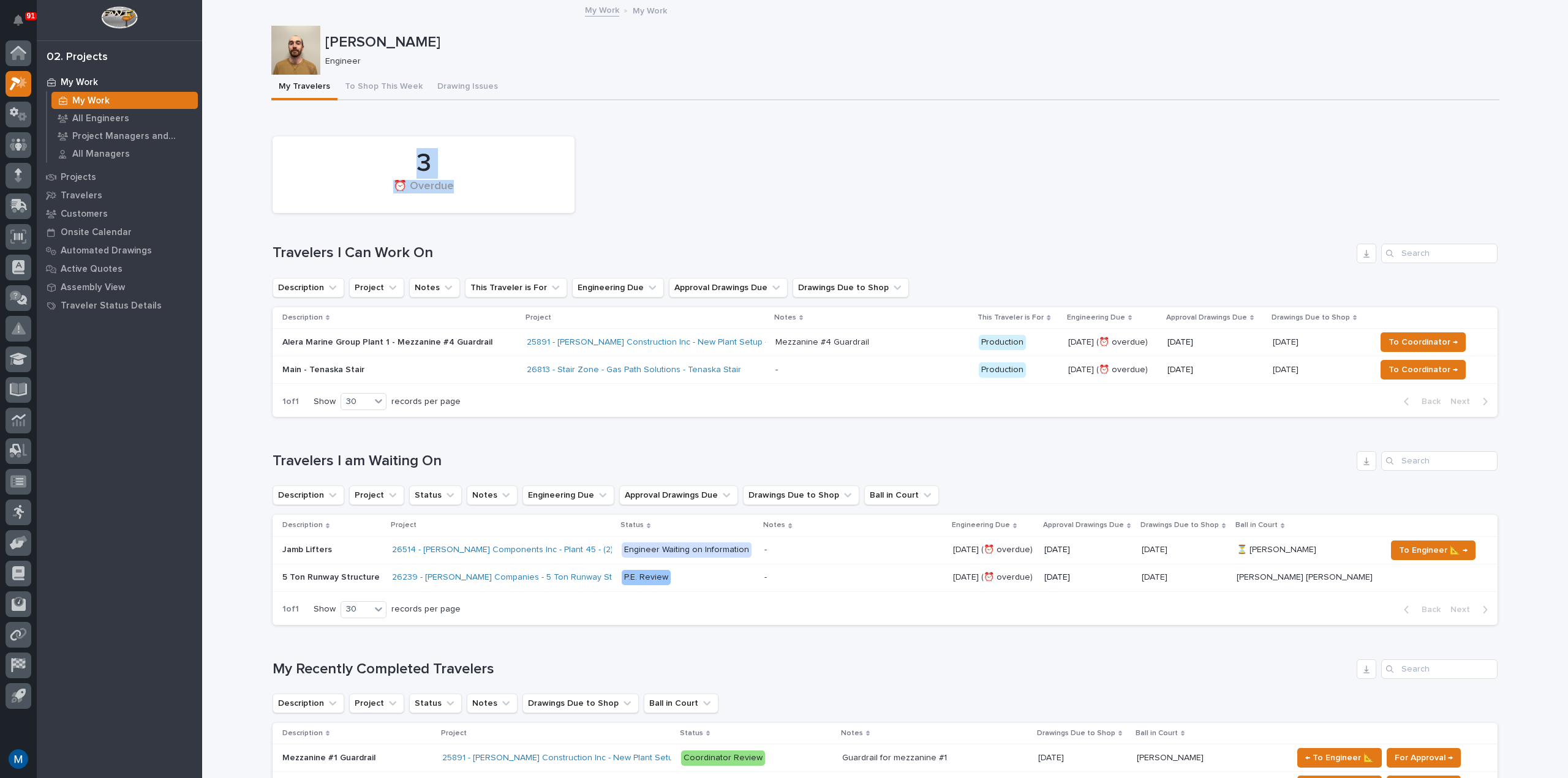
drag, startPoint x: 415, startPoint y: 159, endPoint x: 469, endPoint y: 186, distance: 60.4
click at [469, 186] on div "3 ⏰ Overdue" at bounding box center [424, 175] width 290 height 64
click at [469, 186] on div "⏰ Overdue" at bounding box center [424, 193] width 260 height 26
drag, startPoint x: 402, startPoint y: 158, endPoint x: 470, endPoint y: 191, distance: 75.6
click at [470, 191] on div "3 ⏰ Overdue" at bounding box center [424, 175] width 290 height 64
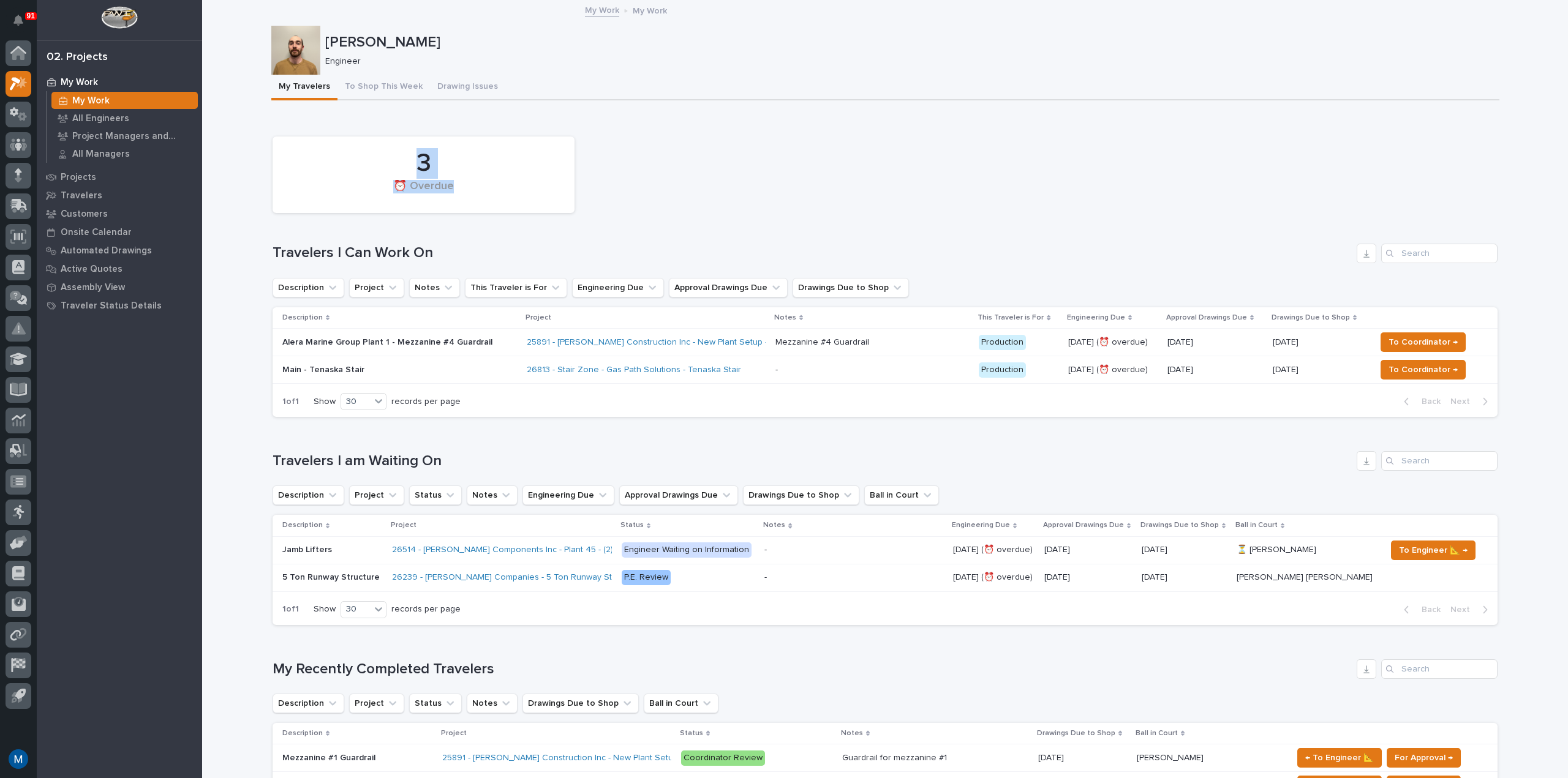
click at [470, 191] on div "⏰ Overdue" at bounding box center [424, 193] width 260 height 26
drag, startPoint x: 407, startPoint y: 159, endPoint x: 484, endPoint y: 191, distance: 83.4
click at [484, 191] on div "3 ⏰ Overdue" at bounding box center [424, 175] width 290 height 64
click at [484, 191] on div "⏰ Overdue" at bounding box center [424, 193] width 260 height 26
drag, startPoint x: 416, startPoint y: 158, endPoint x: 466, endPoint y: 188, distance: 58.3
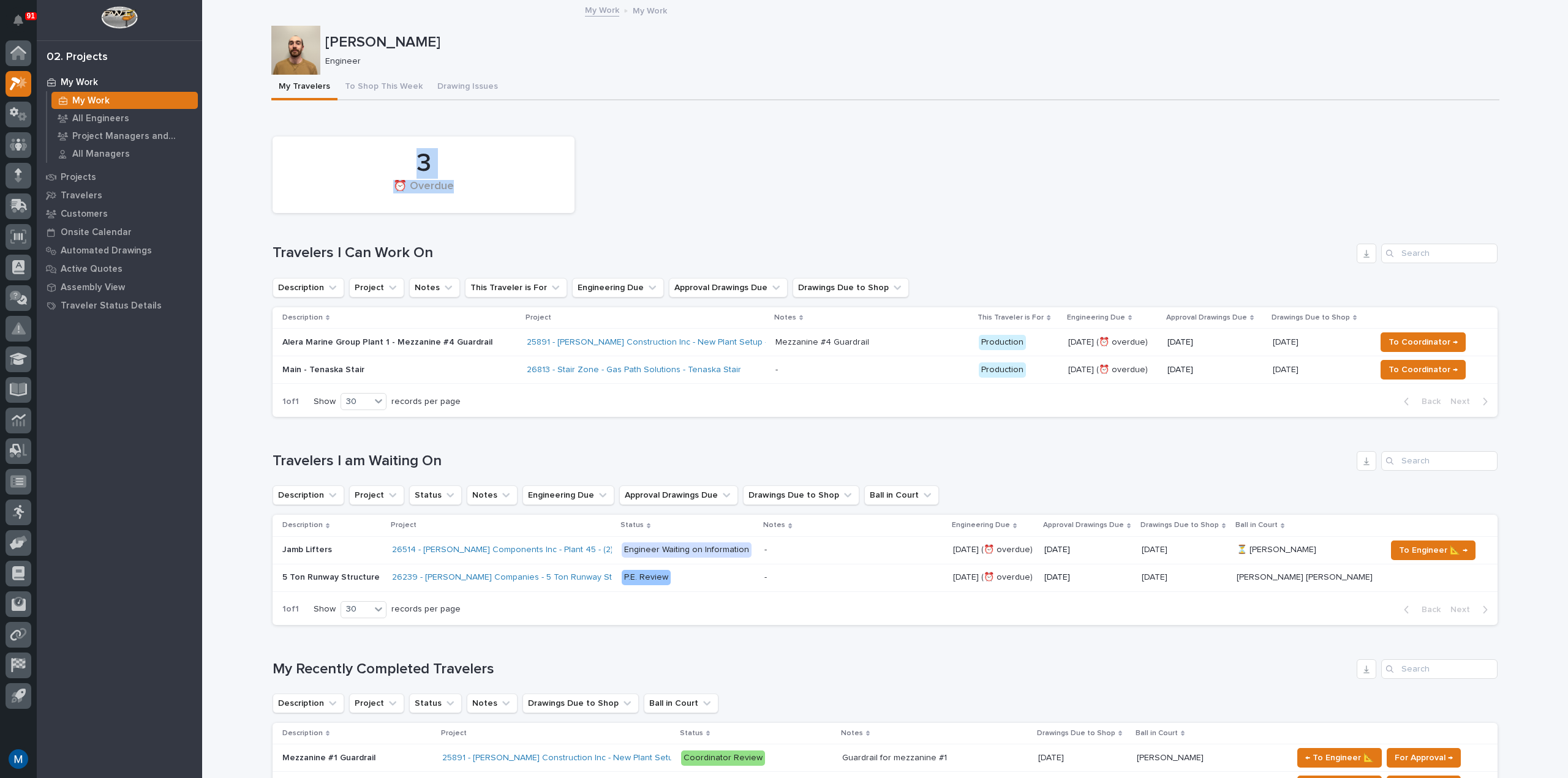
click at [466, 188] on div "3 ⏰ Overdue" at bounding box center [424, 175] width 290 height 64
click at [466, 188] on div "⏰ Overdue" at bounding box center [424, 193] width 260 height 26
drag, startPoint x: 424, startPoint y: 170, endPoint x: 519, endPoint y: 209, distance: 102.7
click at [519, 209] on div "3 ⏰ Overdue" at bounding box center [423, 175] width 302 height 77
click at [468, 186] on div "⏰ Overdue" at bounding box center [424, 193] width 260 height 26
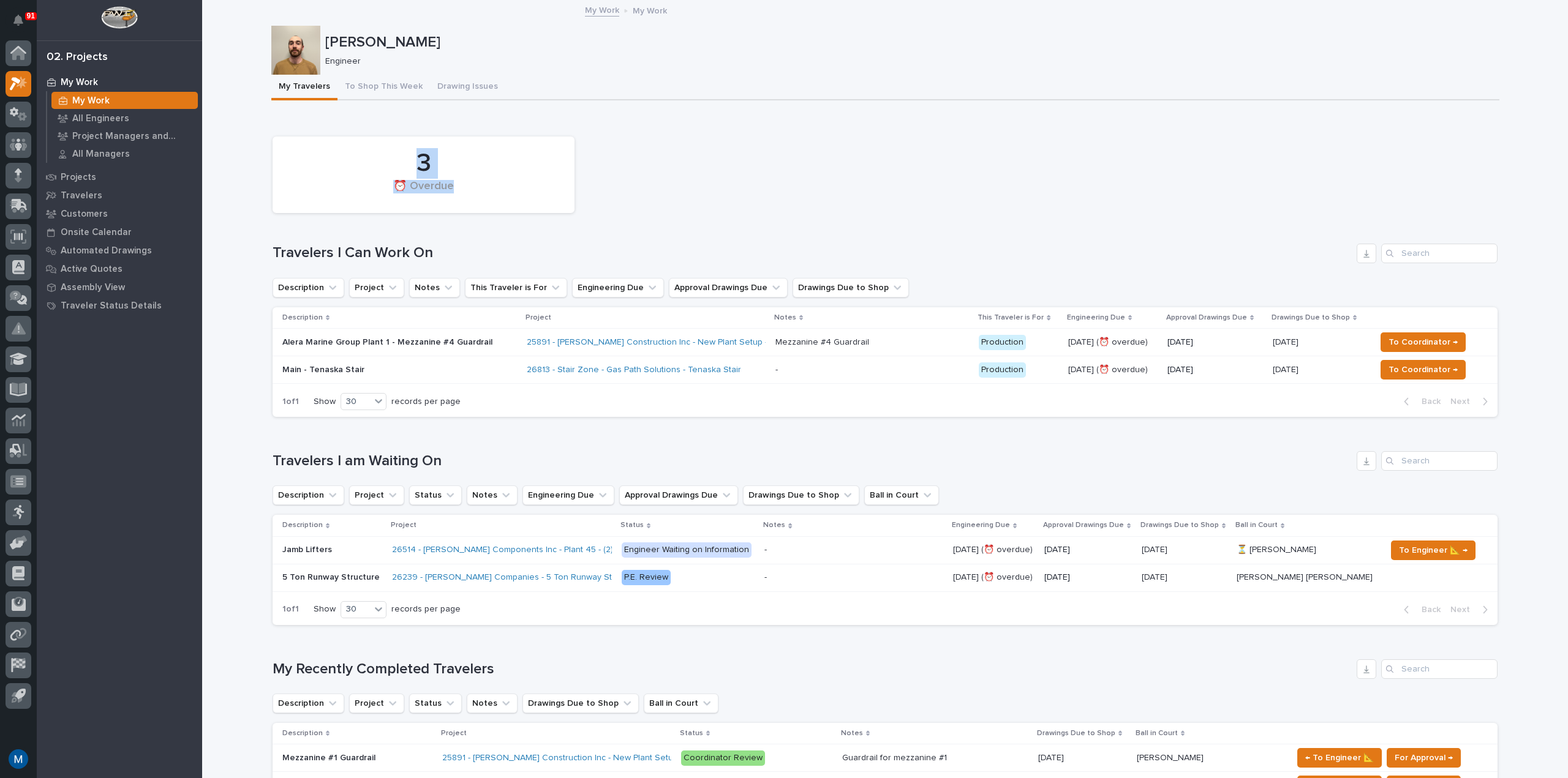
drag, startPoint x: 403, startPoint y: 158, endPoint x: 462, endPoint y: 193, distance: 68.6
click at [462, 193] on div "3 ⏰ Overdue" at bounding box center [424, 175] width 290 height 64
click at [462, 194] on div "⏰ Overdue" at bounding box center [424, 193] width 260 height 26
drag, startPoint x: 406, startPoint y: 164, endPoint x: 483, endPoint y: 199, distance: 84.6
click at [483, 199] on div "3 ⏰ Overdue" at bounding box center [424, 175] width 290 height 64
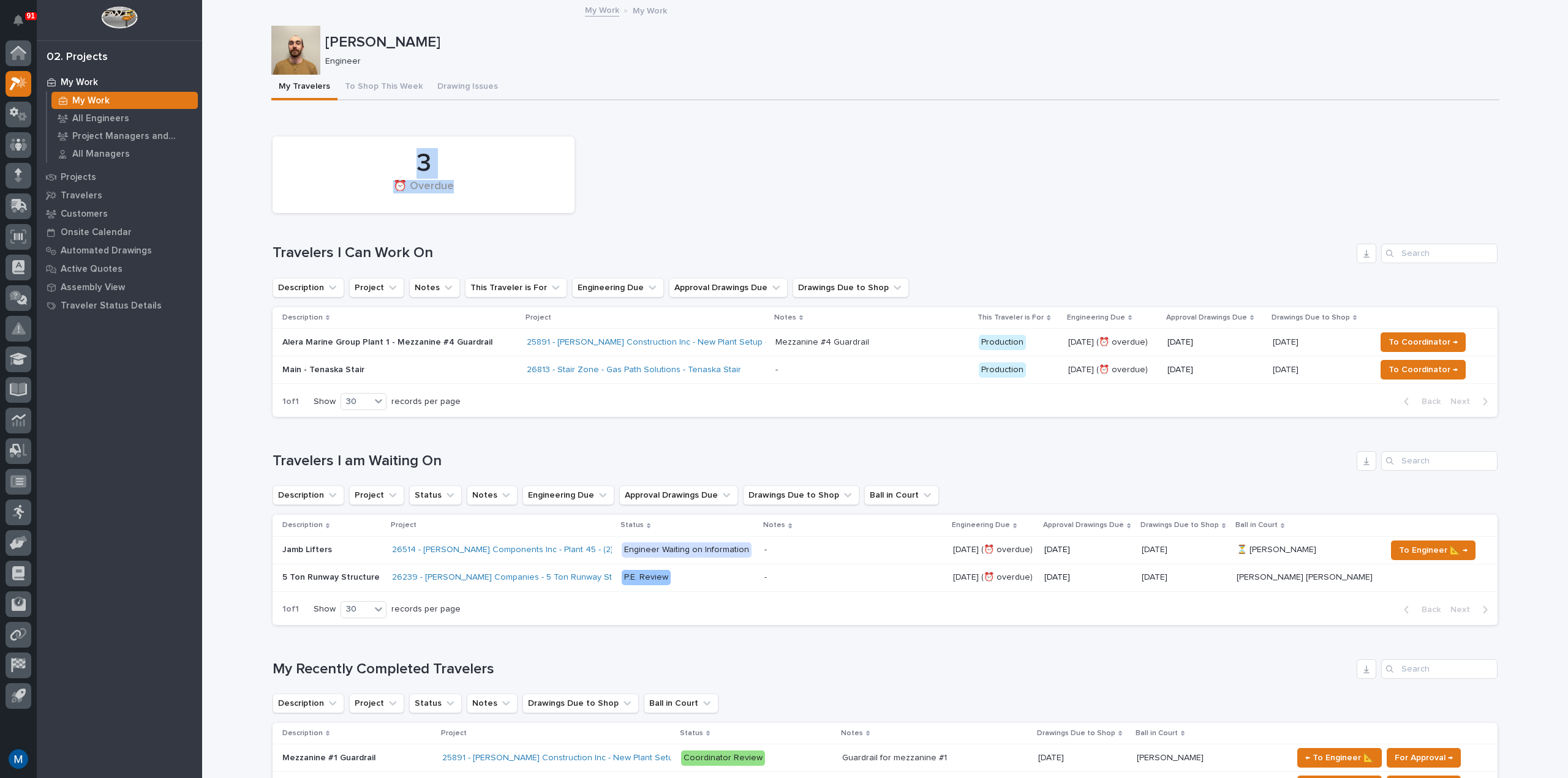
click at [483, 199] on div "⏰ Overdue" at bounding box center [424, 193] width 260 height 26
click at [755, 134] on div "3 ⏰ Overdue" at bounding box center [885, 174] width 1237 height 89
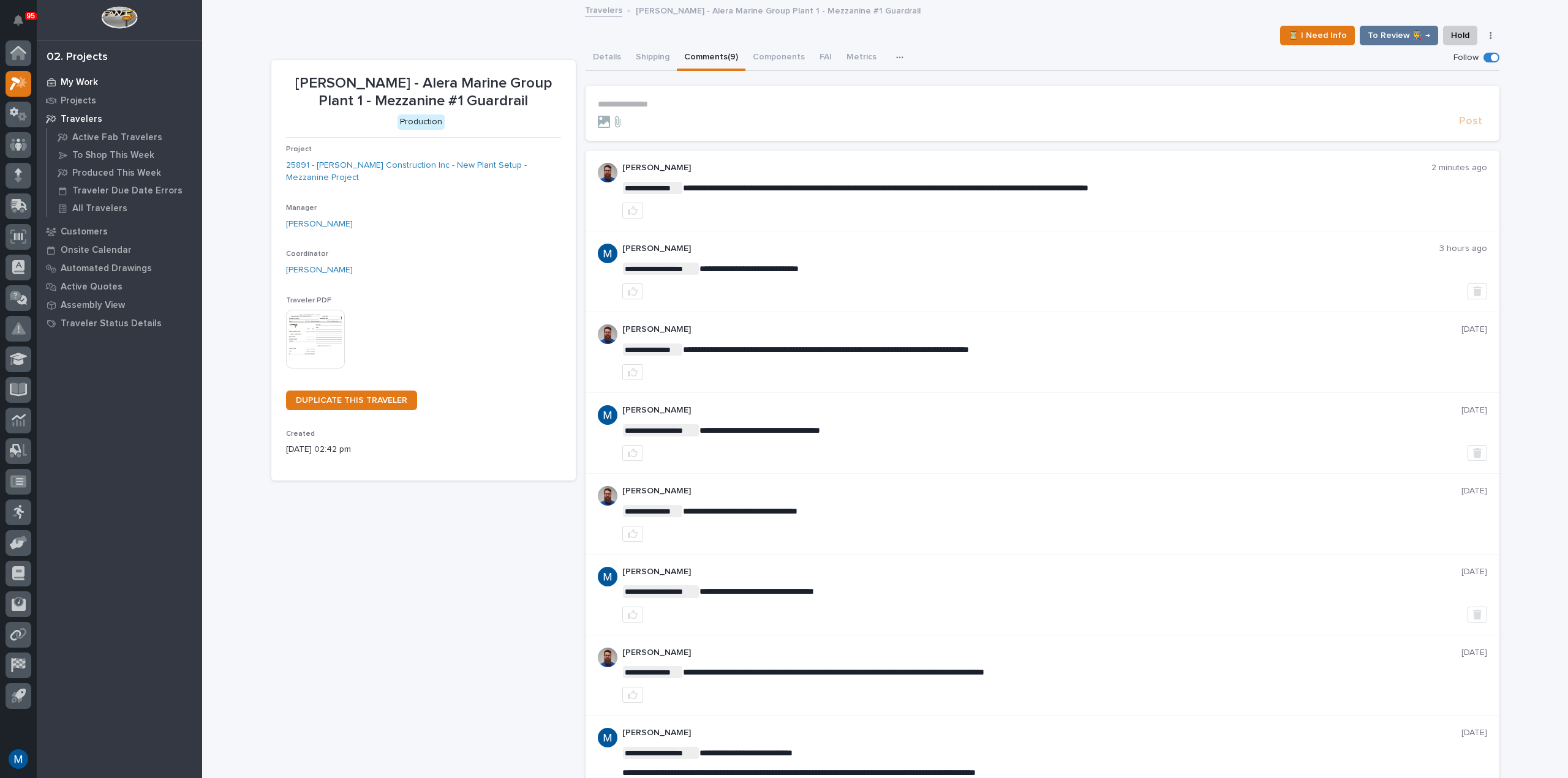
click at [63, 80] on p "My Work" at bounding box center [79, 82] width 38 height 11
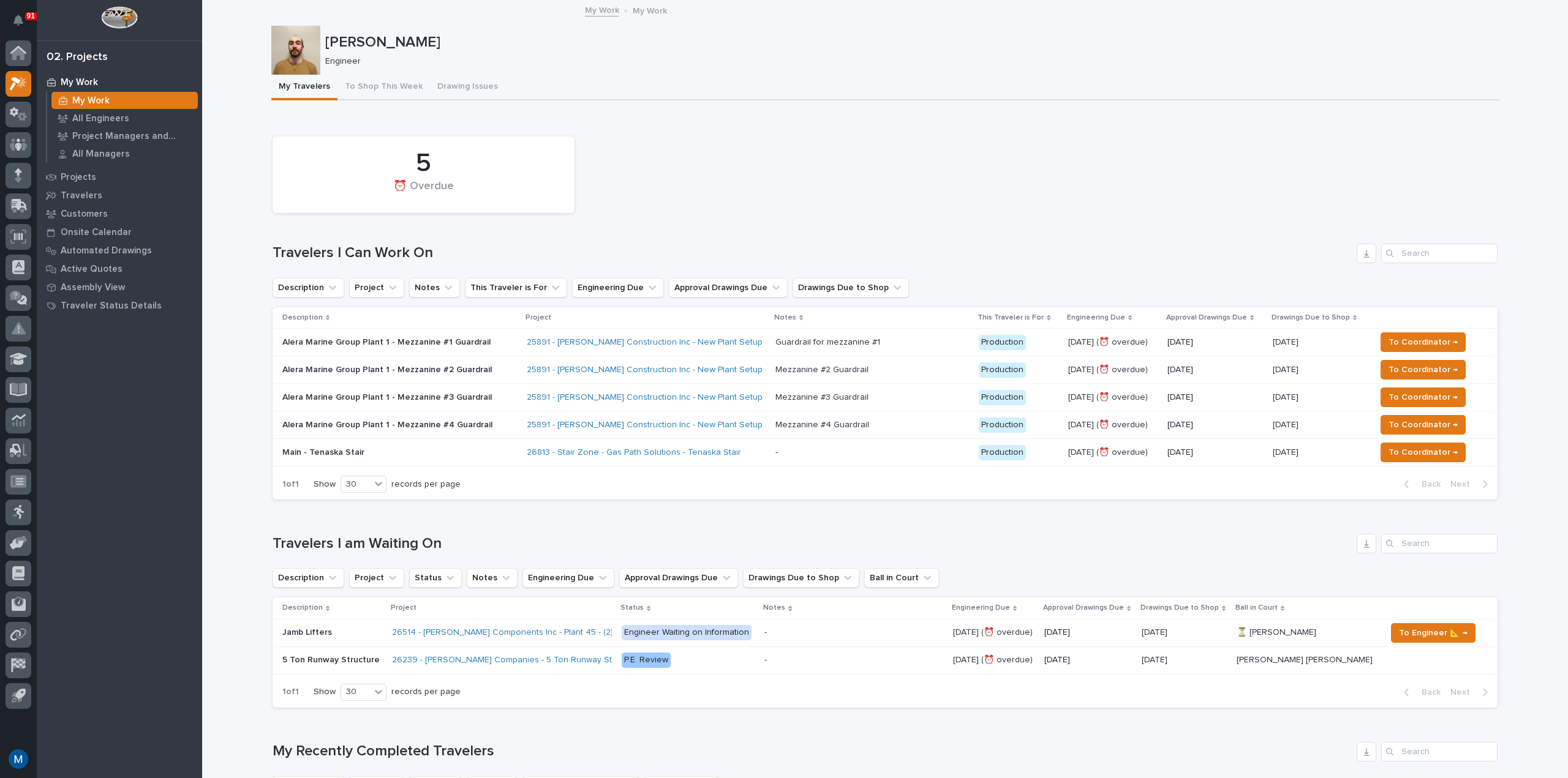
click at [419, 344] on p "Alera Marine Group Plant 1 - Mezzanine #1 Guardrail" at bounding box center [390, 342] width 214 height 10
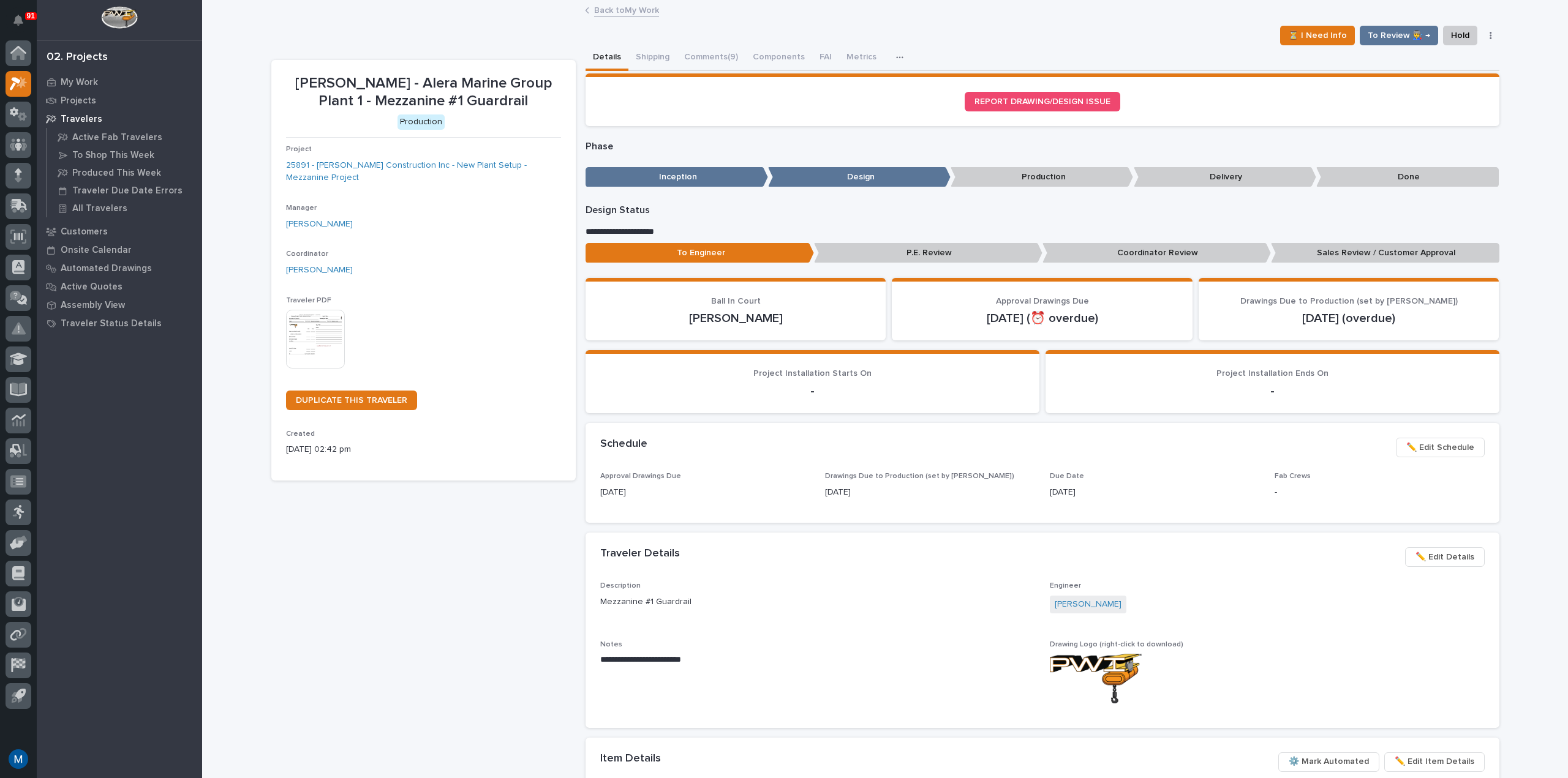
click at [1090, 252] on p "Coordinator Review" at bounding box center [1157, 253] width 228 height 20
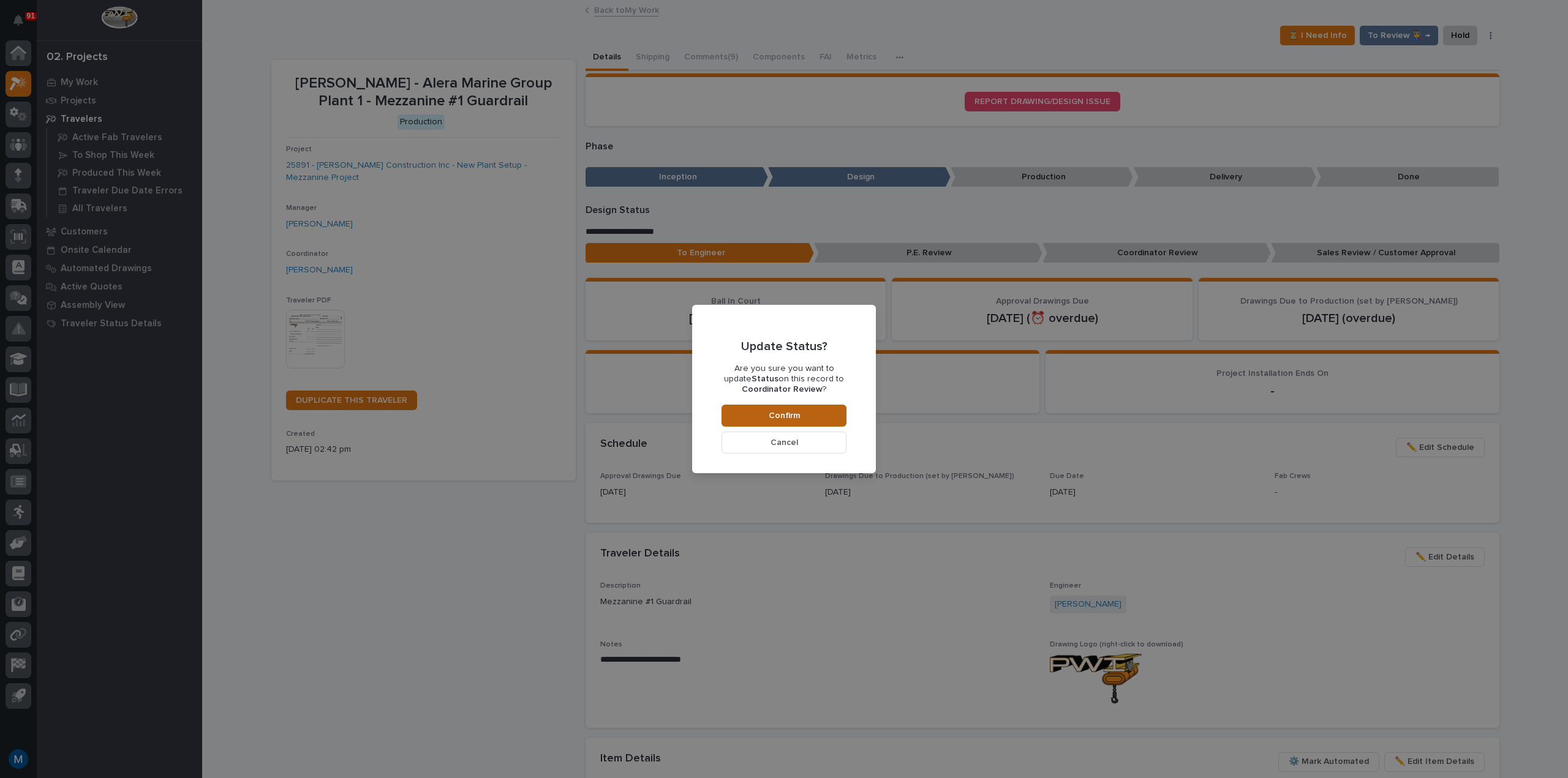
click at [806, 411] on button "Confirm" at bounding box center [784, 416] width 125 height 22
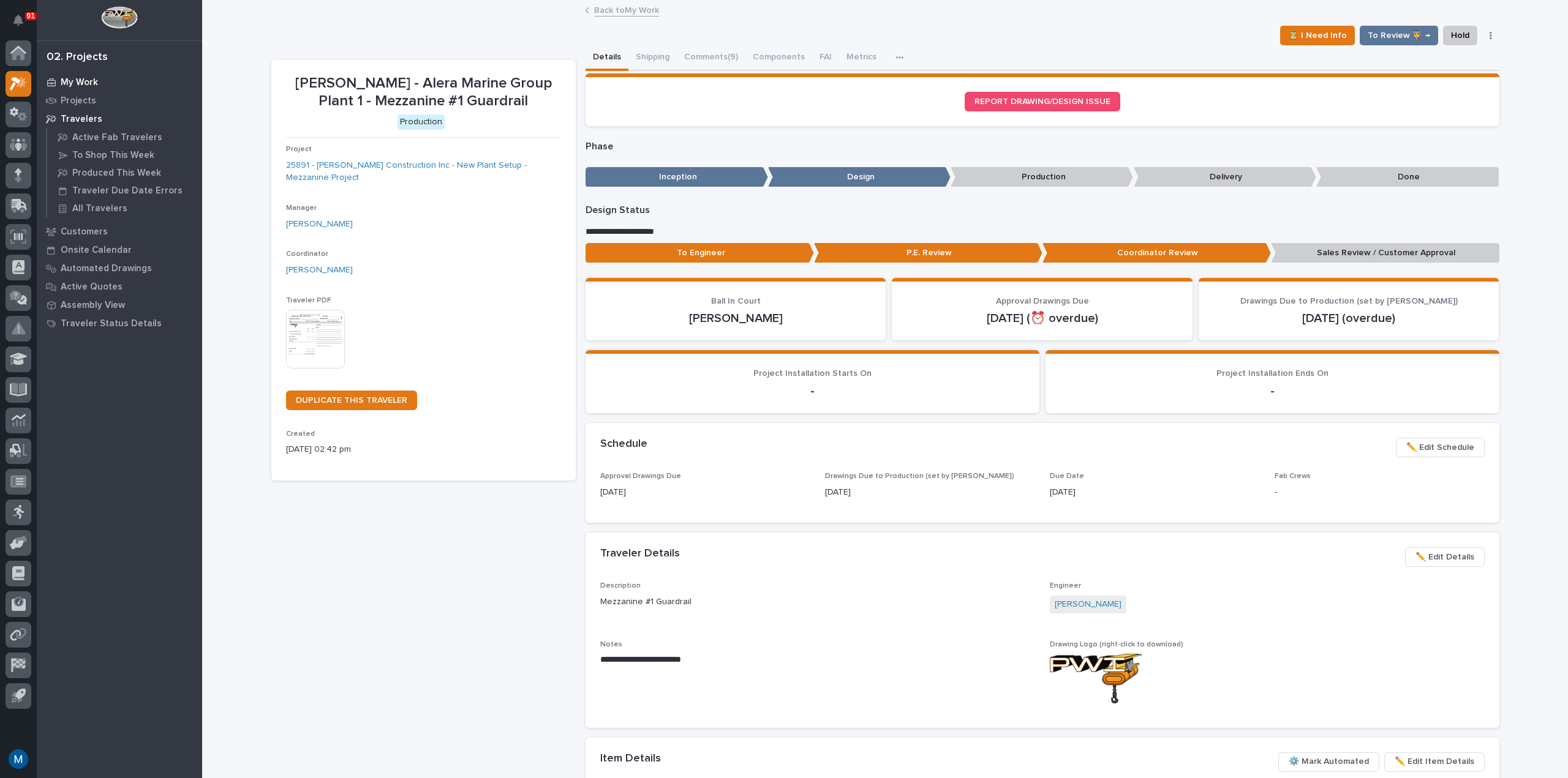
click at [78, 83] on p "My Work" at bounding box center [79, 82] width 38 height 11
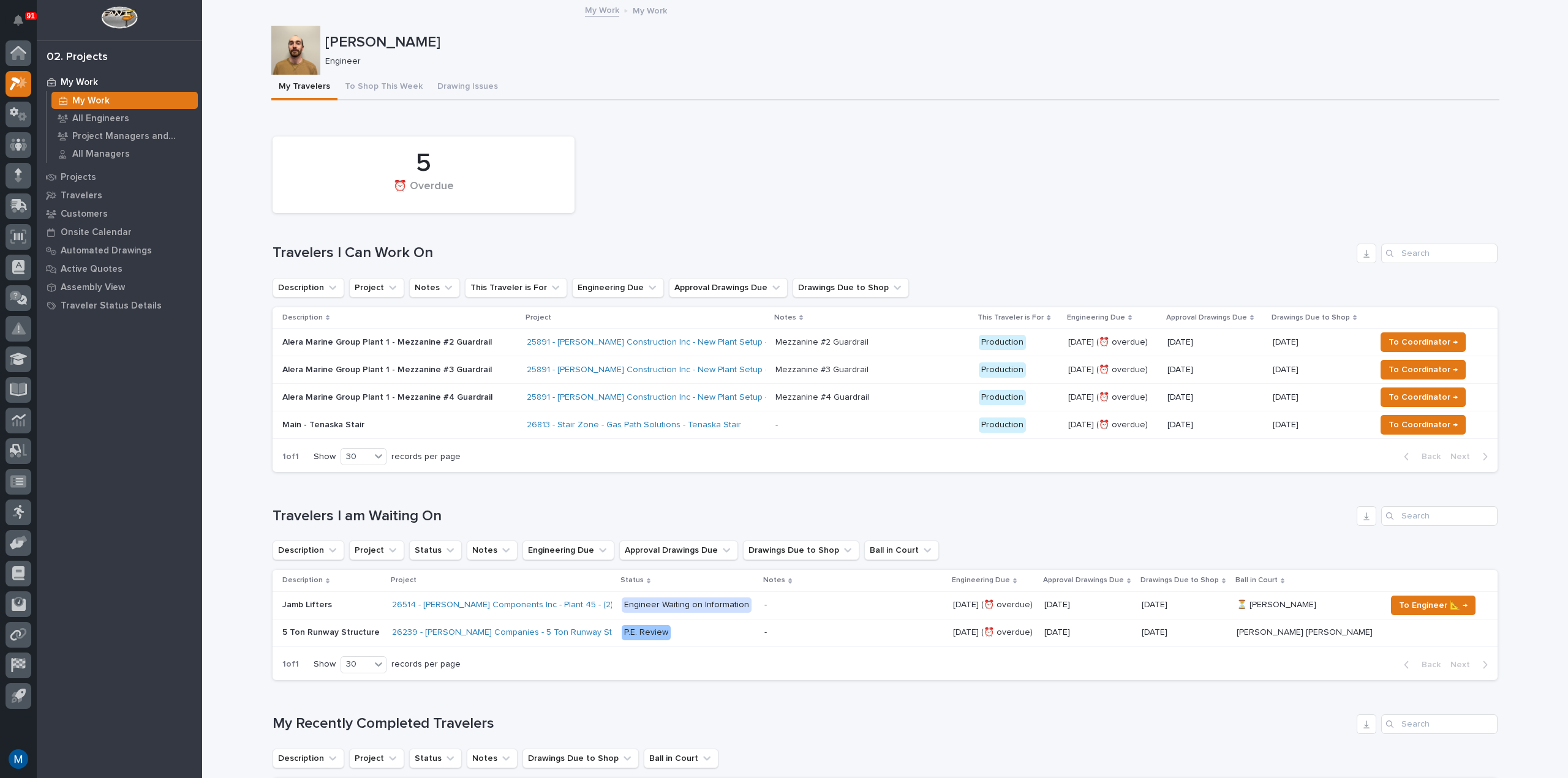
drag, startPoint x: 408, startPoint y: 349, endPoint x: 406, endPoint y: 343, distance: 6.3
click at [406, 343] on p "Alera Marine Group Plant 1 - Mezzanine #2 Guardrail" at bounding box center [390, 342] width 214 height 10
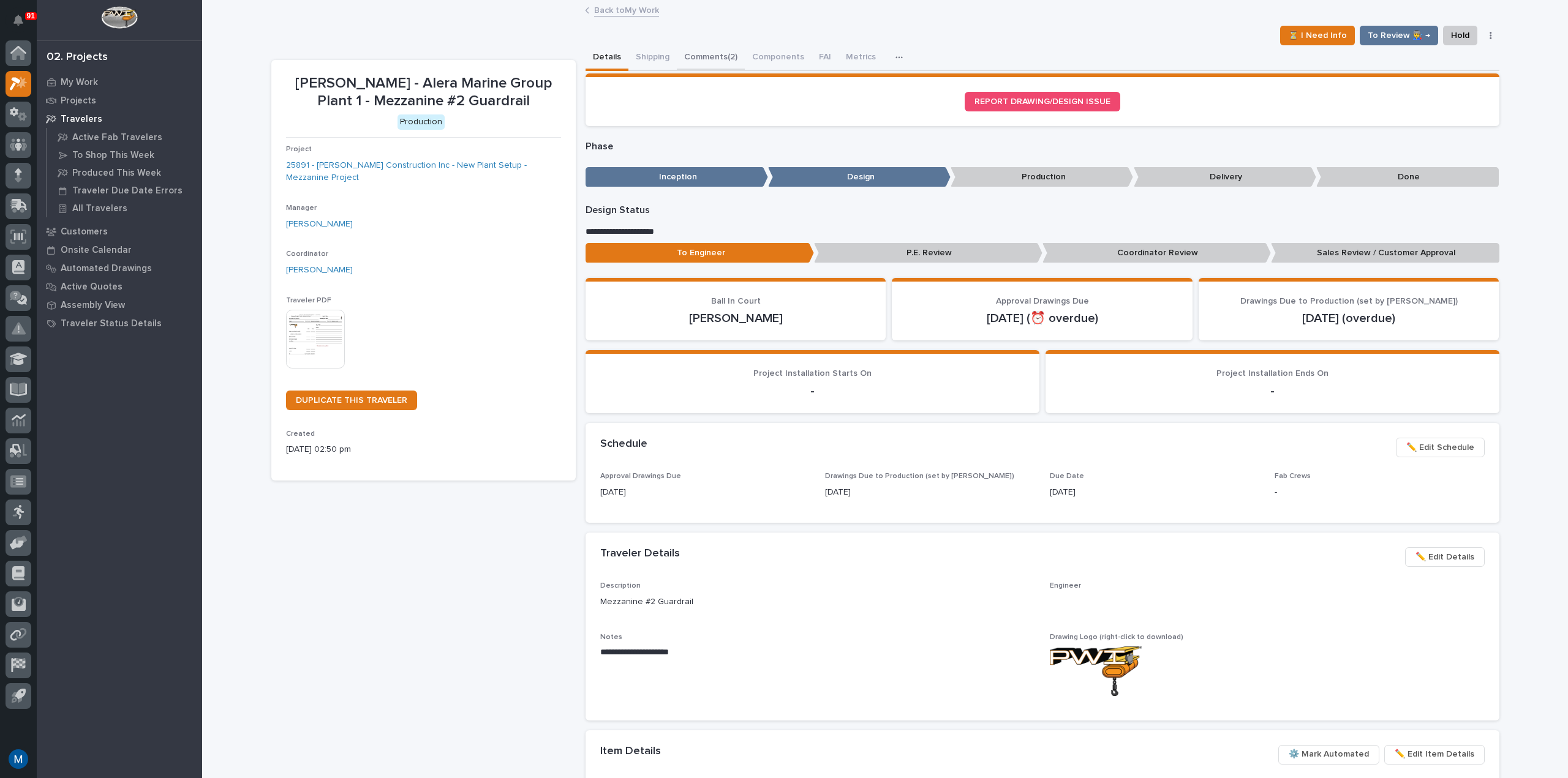
click at [699, 64] on button "Comments (2)" at bounding box center [711, 58] width 68 height 26
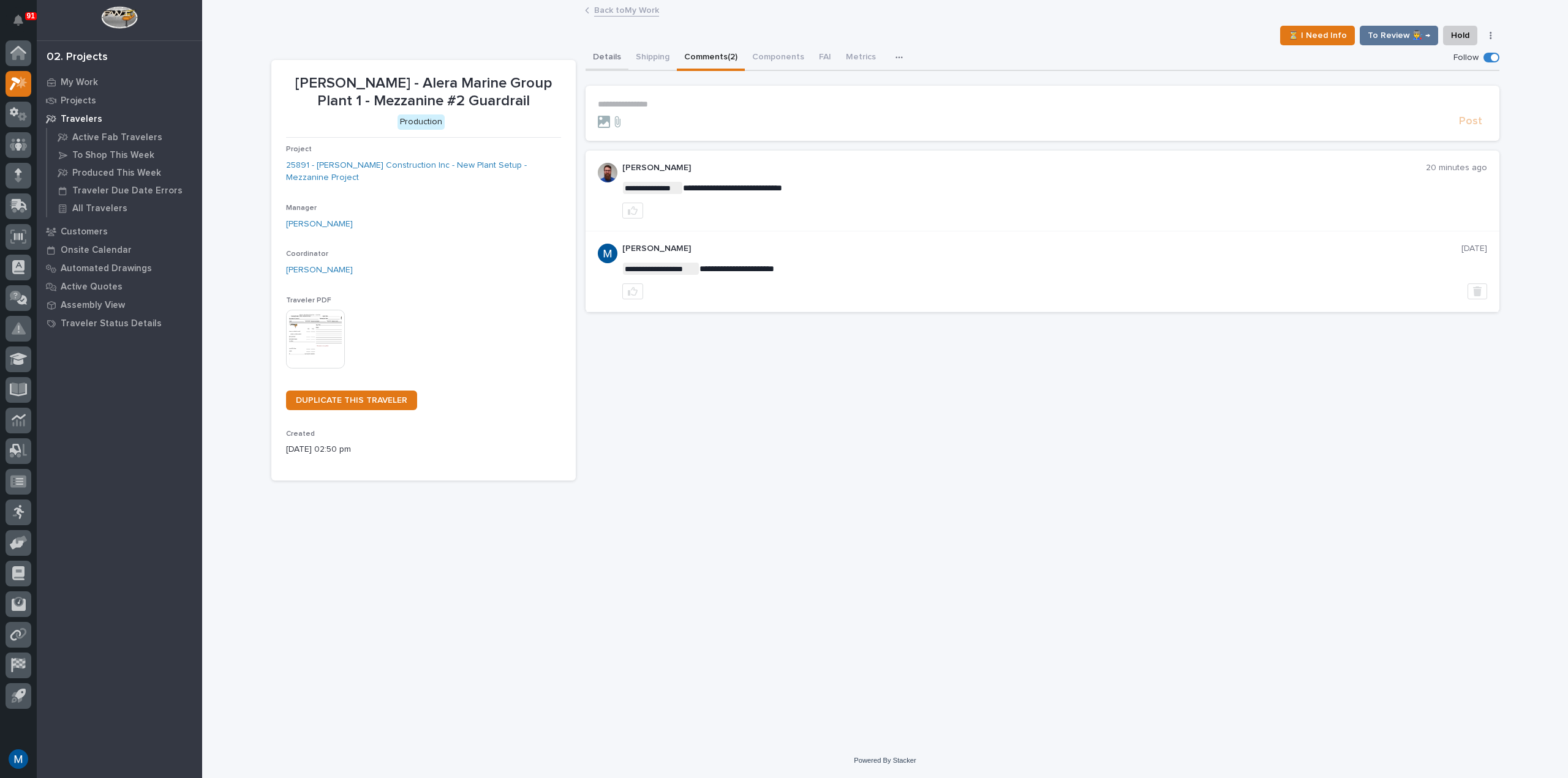
click at [610, 52] on button "Details" at bounding box center [607, 58] width 43 height 26
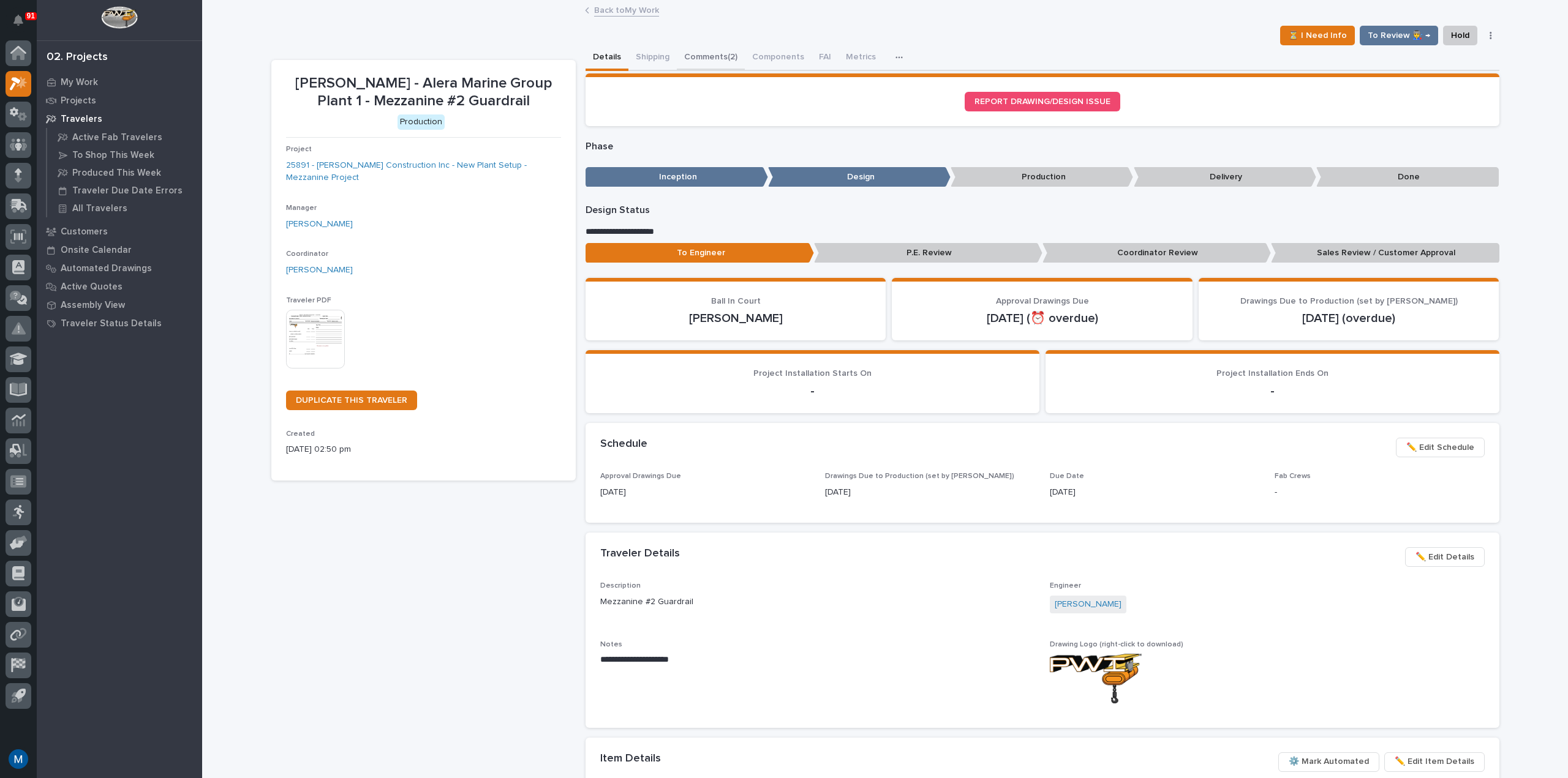
click at [713, 54] on button "Comments (2)" at bounding box center [711, 58] width 68 height 26
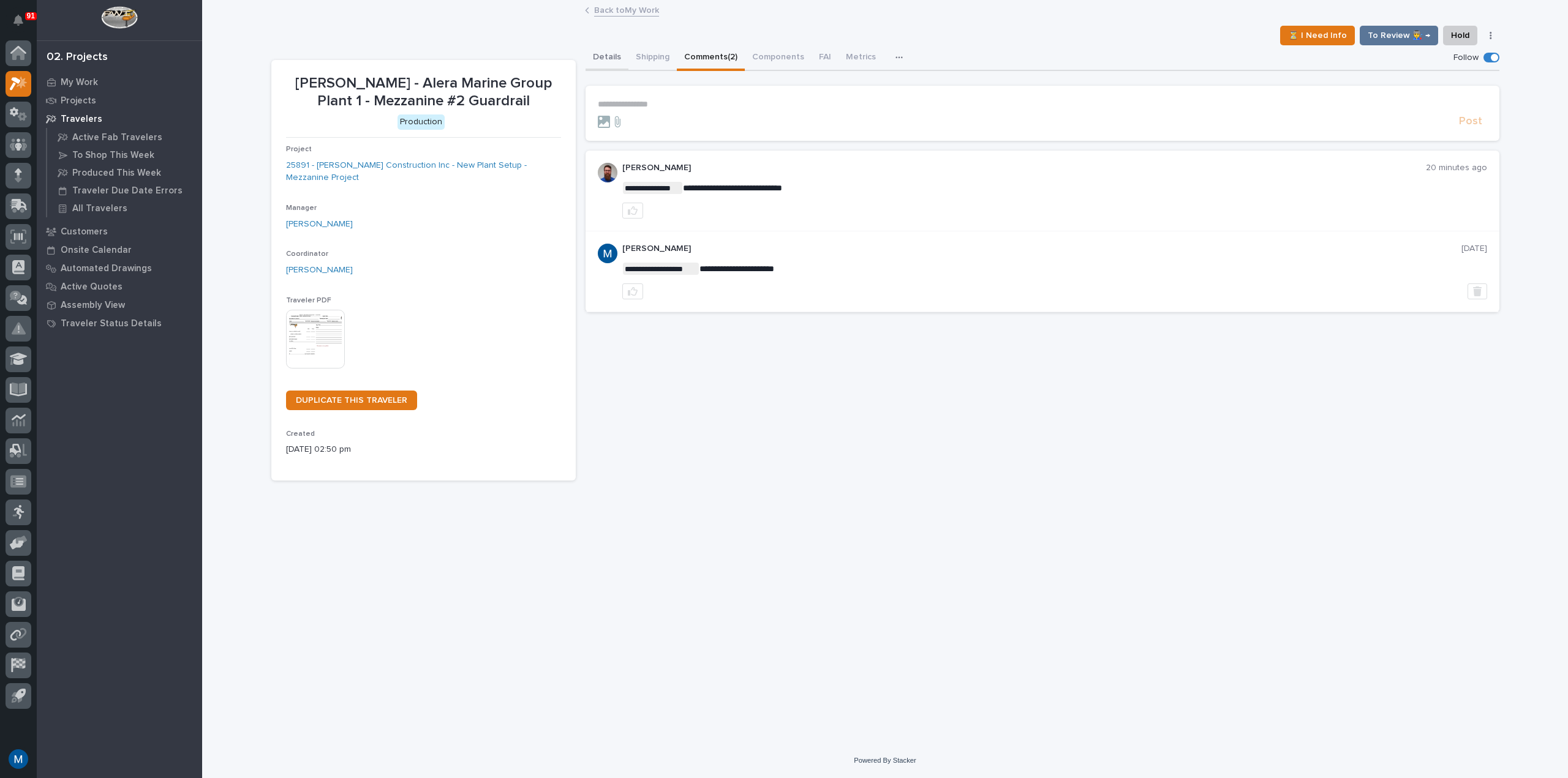
click at [596, 61] on button "Details" at bounding box center [607, 58] width 43 height 26
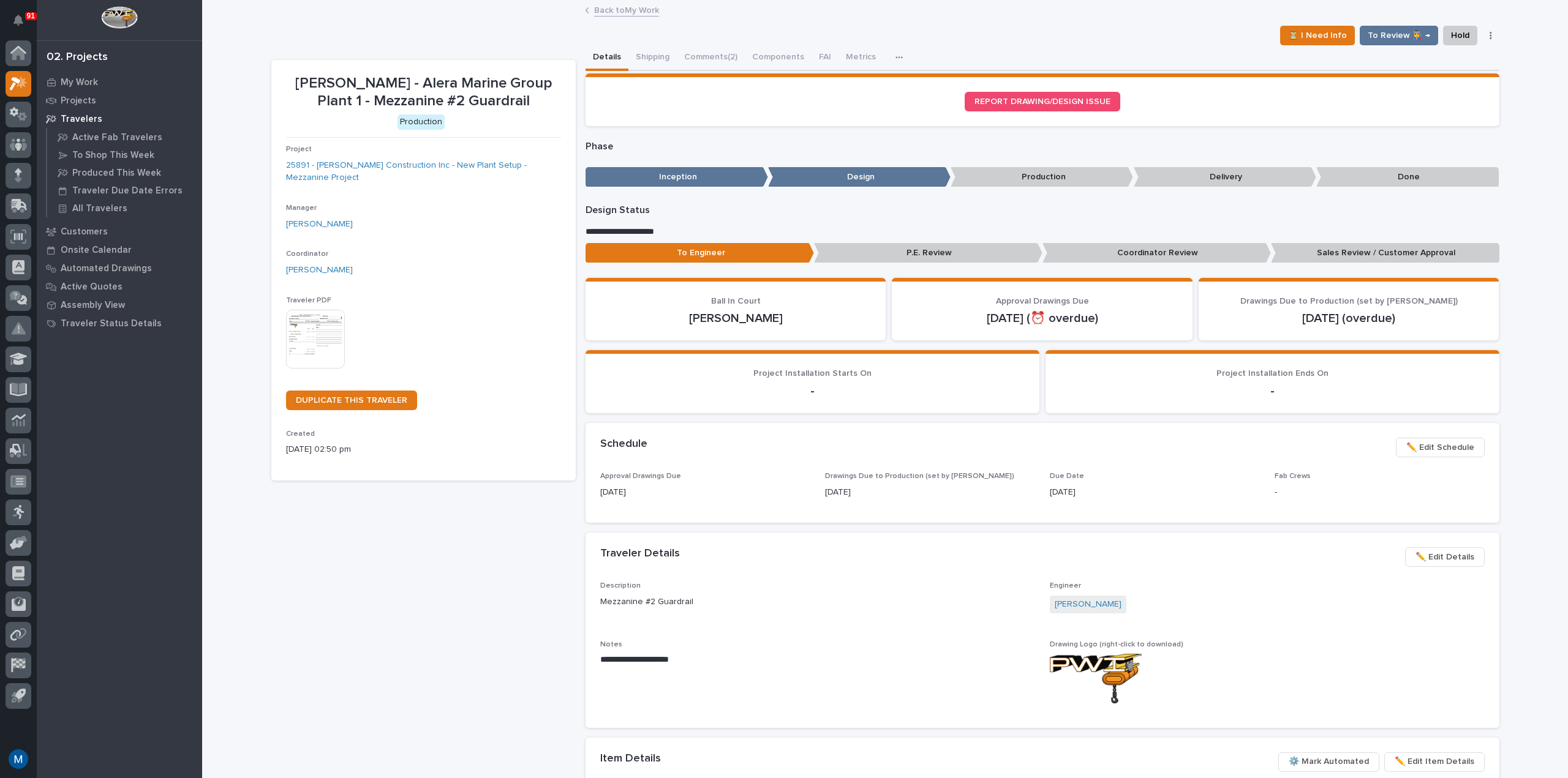
click at [1139, 256] on p "Coordinator Review" at bounding box center [1157, 253] width 228 height 20
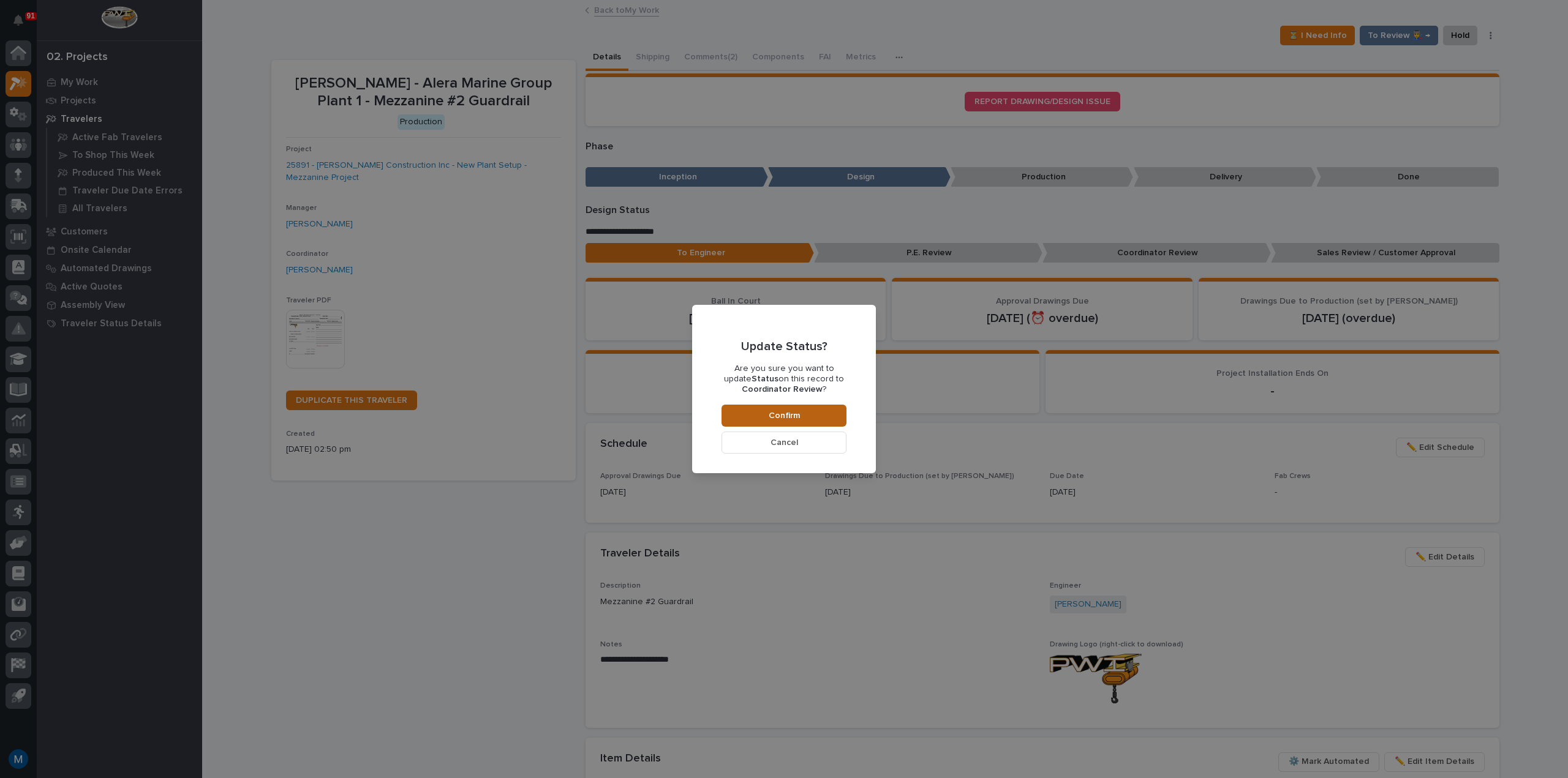
click at [820, 421] on button "Confirm" at bounding box center [784, 416] width 125 height 22
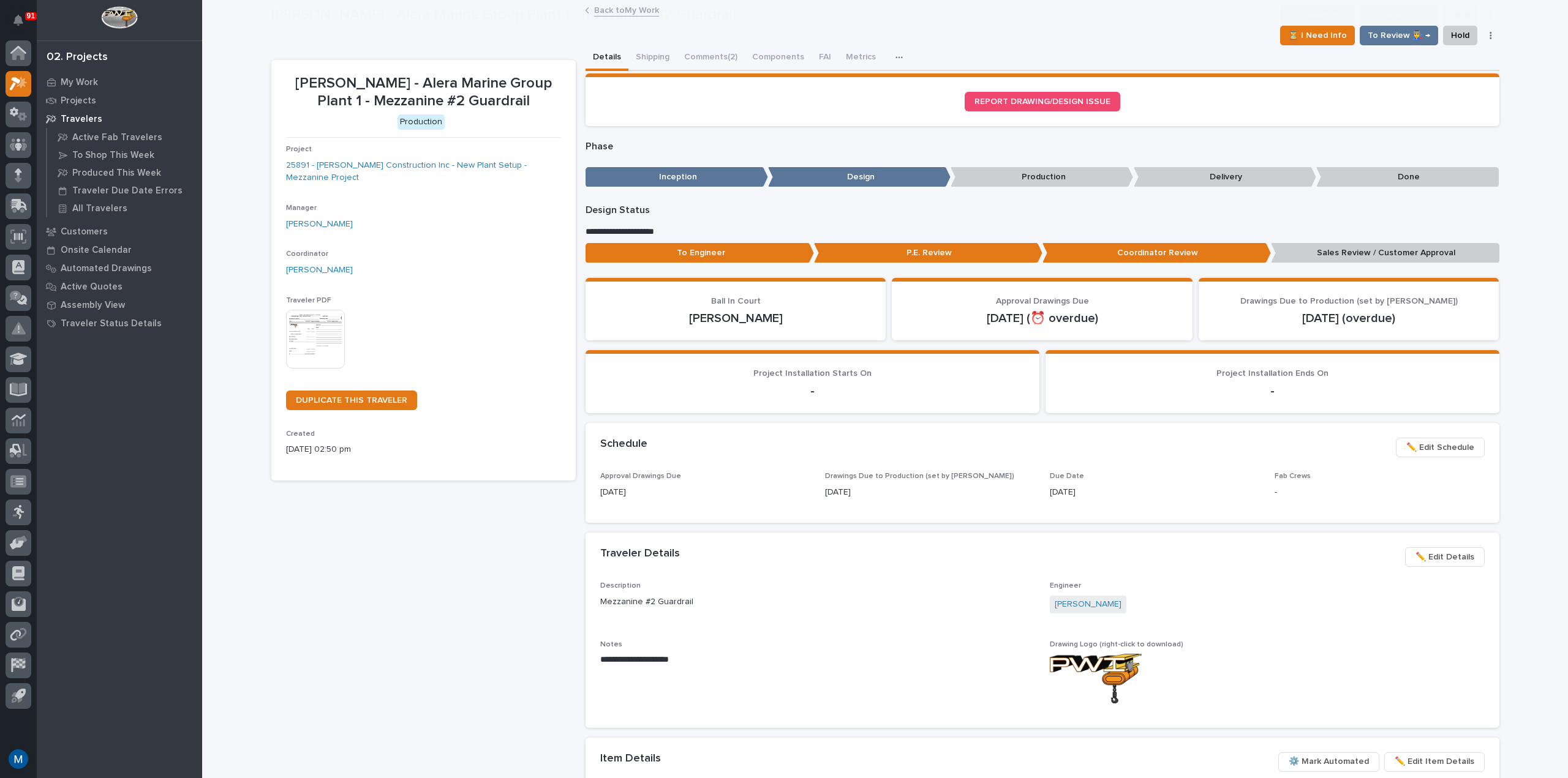
scroll to position [73, 0]
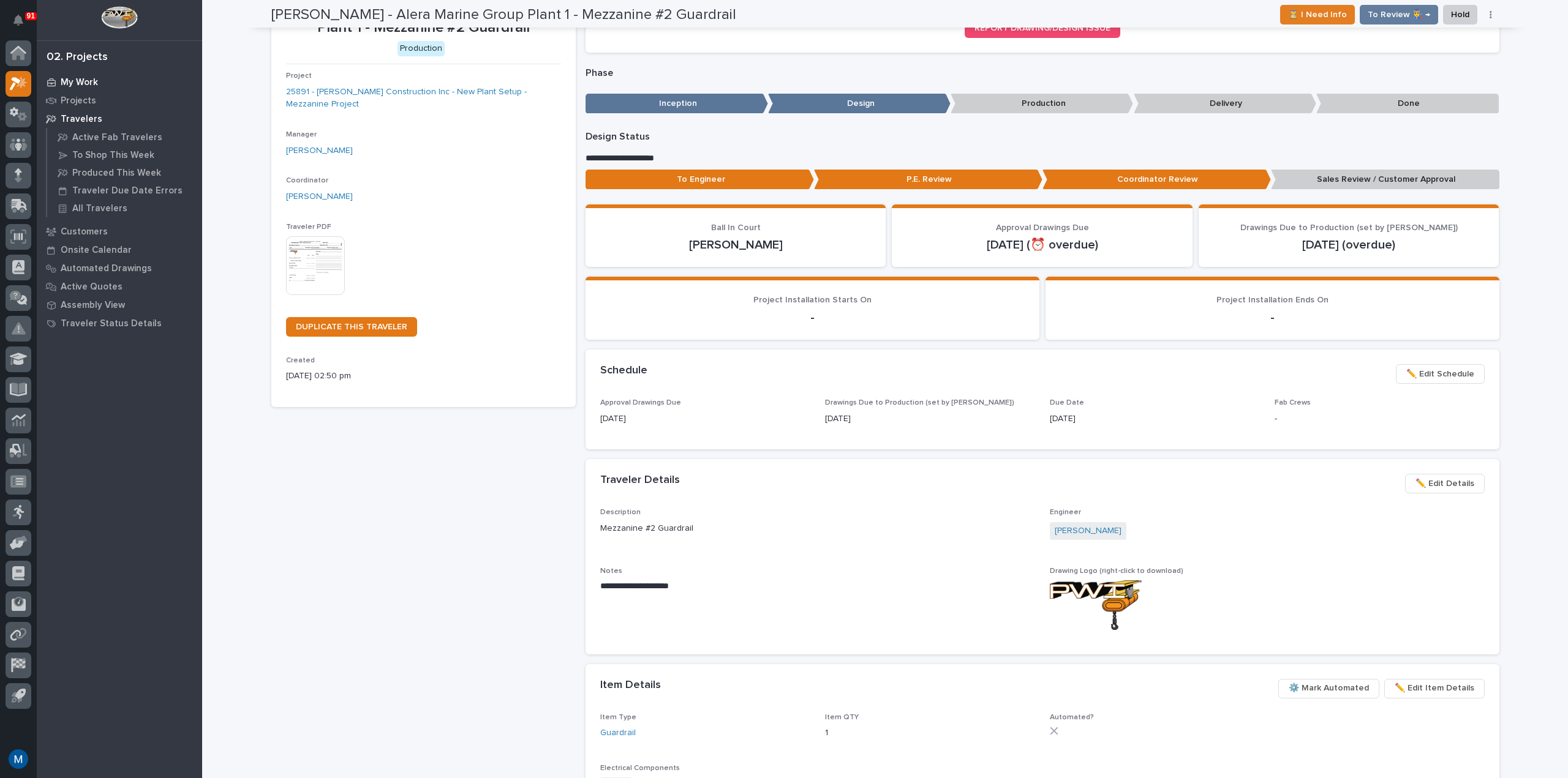
click at [75, 83] on p "My Work" at bounding box center [79, 82] width 38 height 11
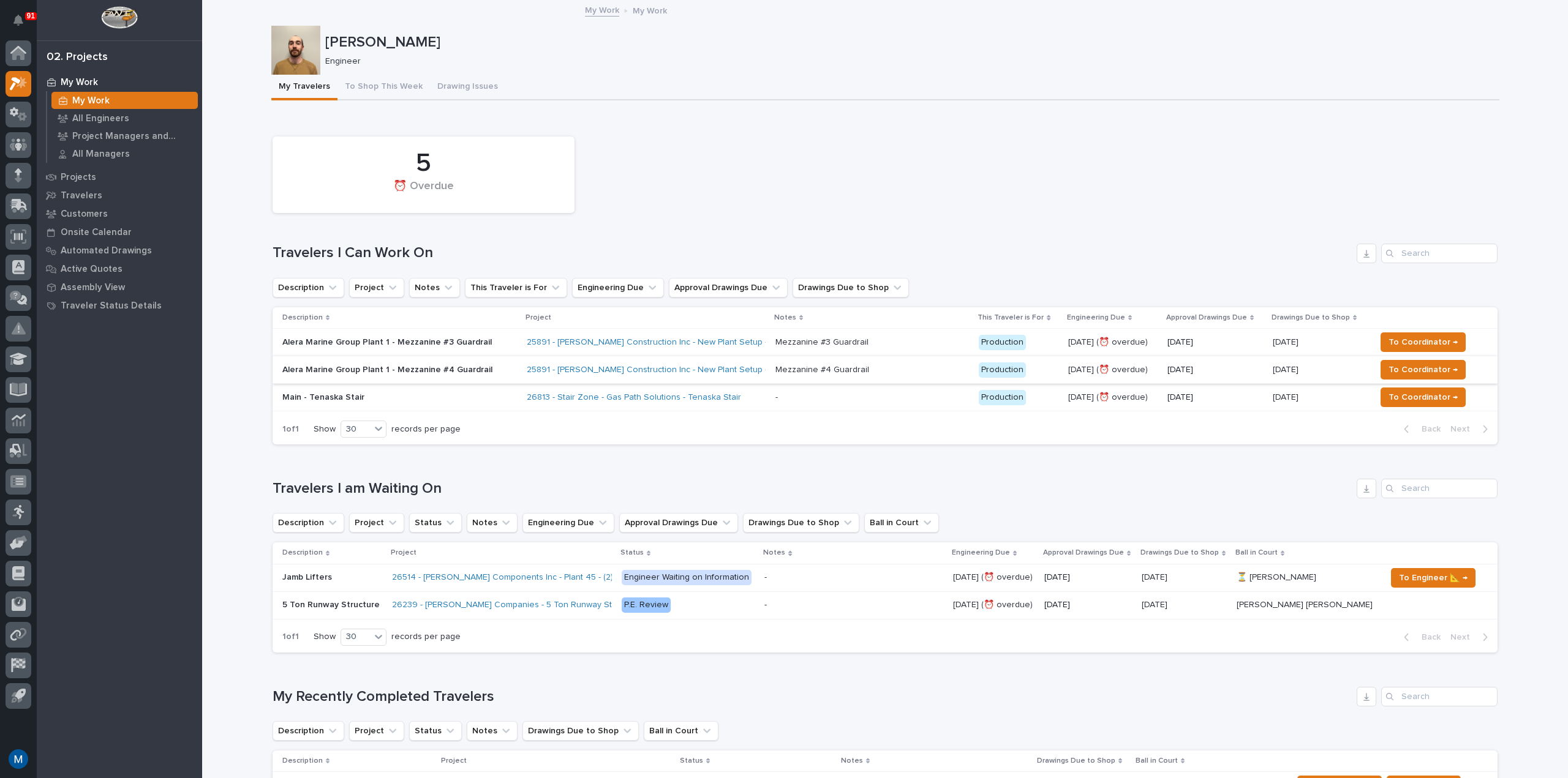
click at [404, 342] on p "Alera Marine Group Plant 1 - Mezzanine #3 Guardrail" at bounding box center [390, 342] width 214 height 10
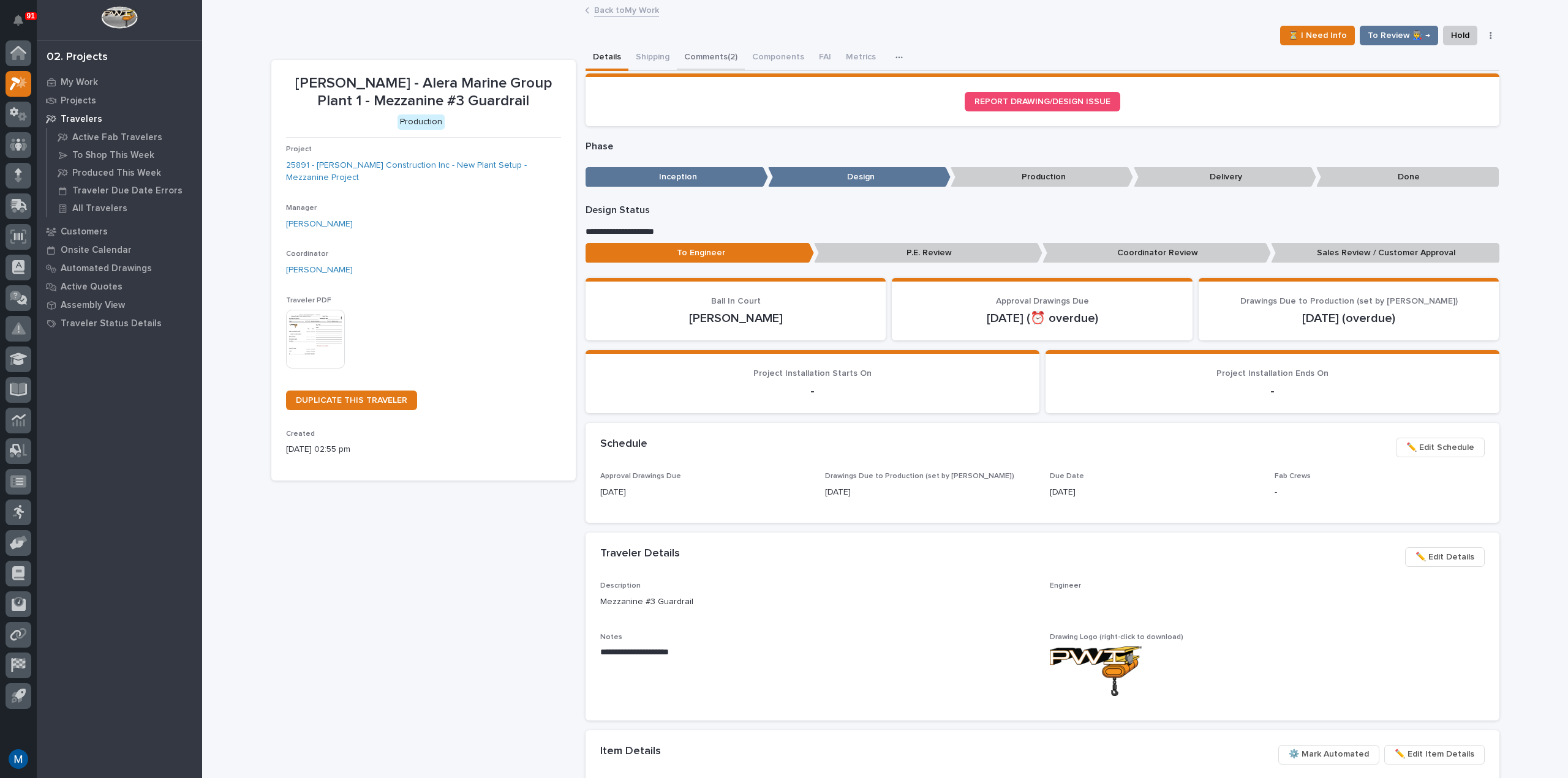
click at [705, 54] on button "Comments (2)" at bounding box center [711, 58] width 68 height 26
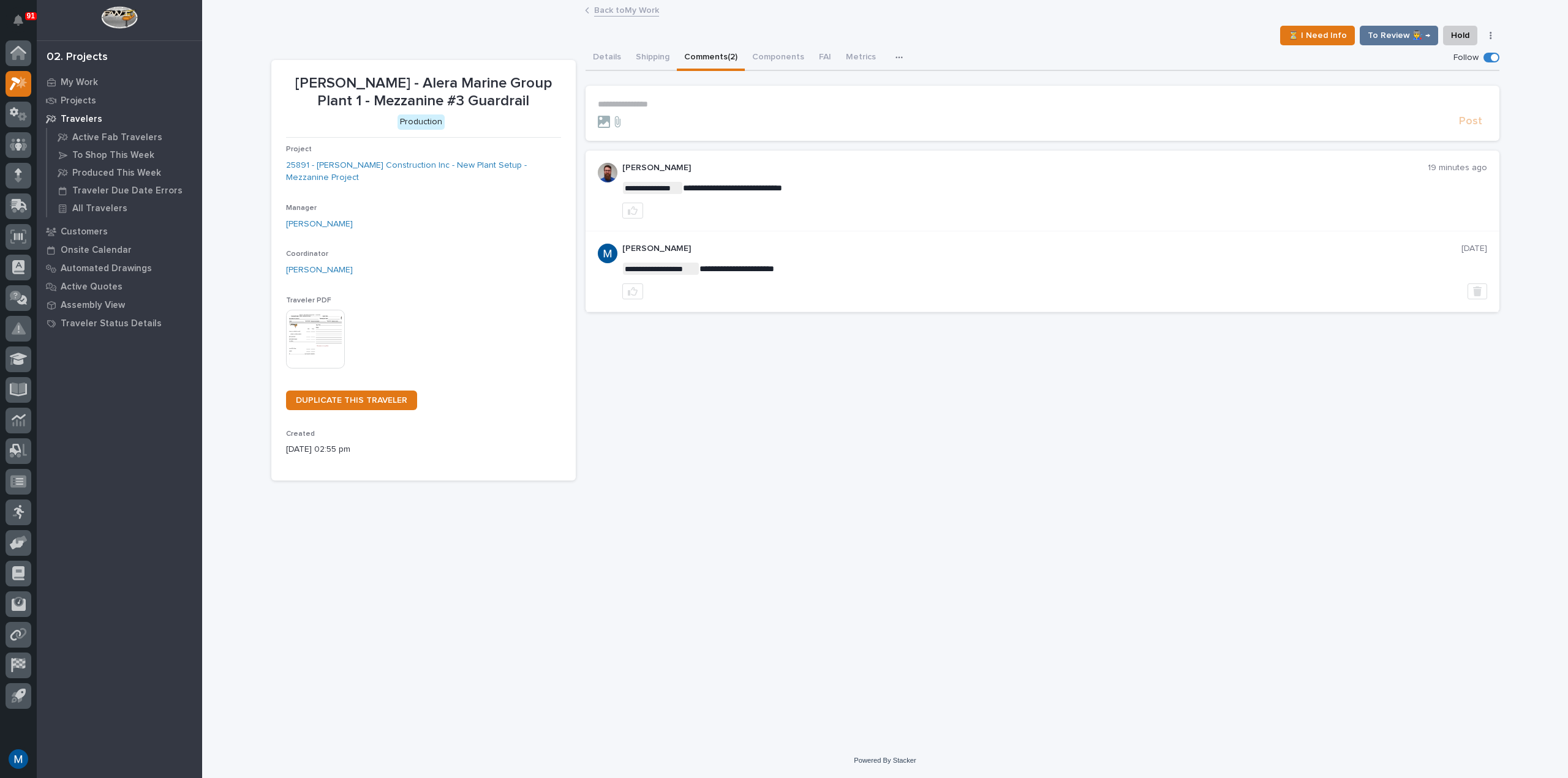
click at [579, 59] on div "**********" at bounding box center [885, 263] width 1228 height 436
click at [614, 53] on button "Details" at bounding box center [607, 58] width 43 height 26
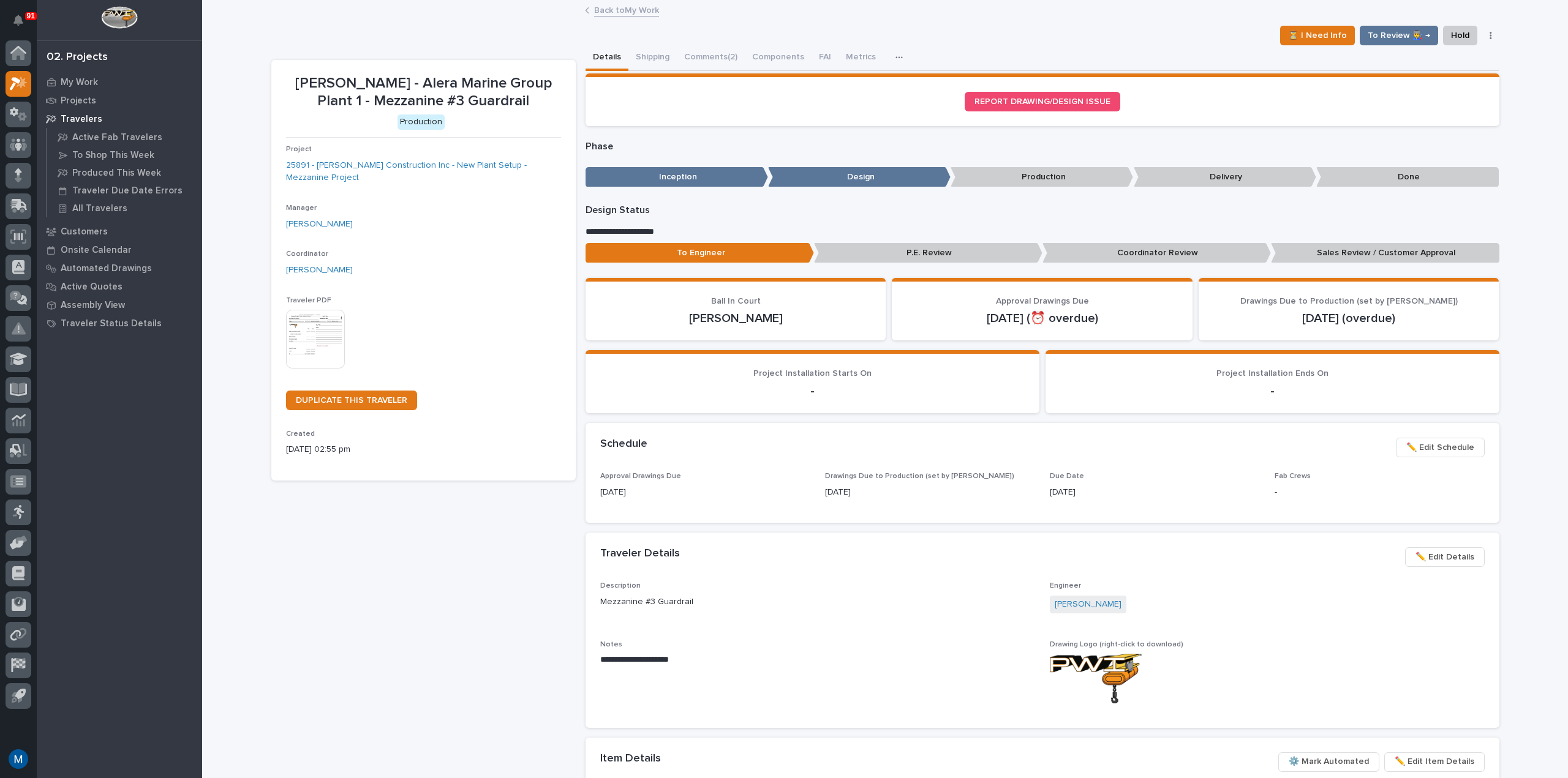
click at [1117, 256] on p "Coordinator Review" at bounding box center [1157, 253] width 228 height 20
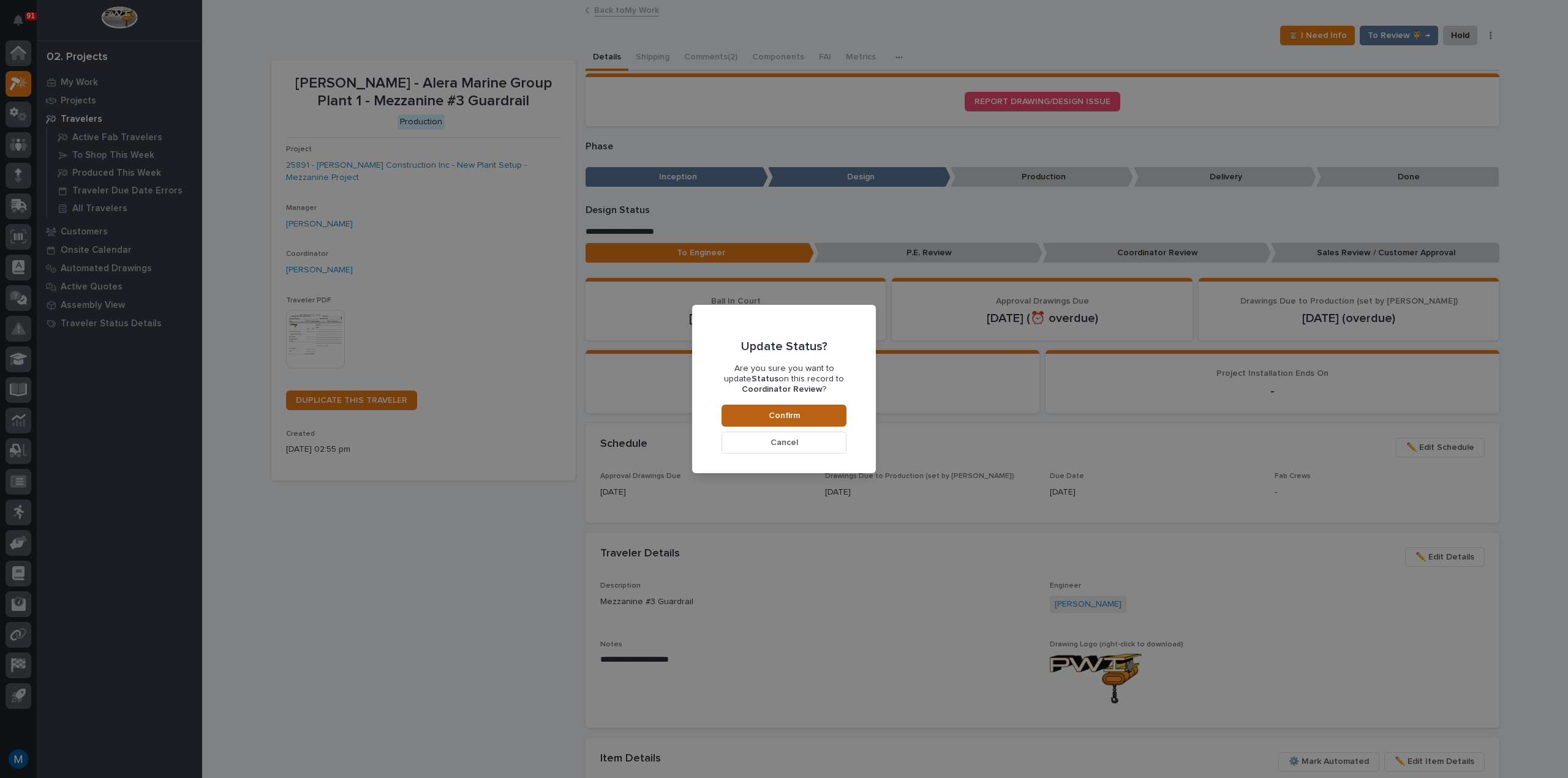
click at [832, 410] on button "Confirm" at bounding box center [784, 416] width 125 height 22
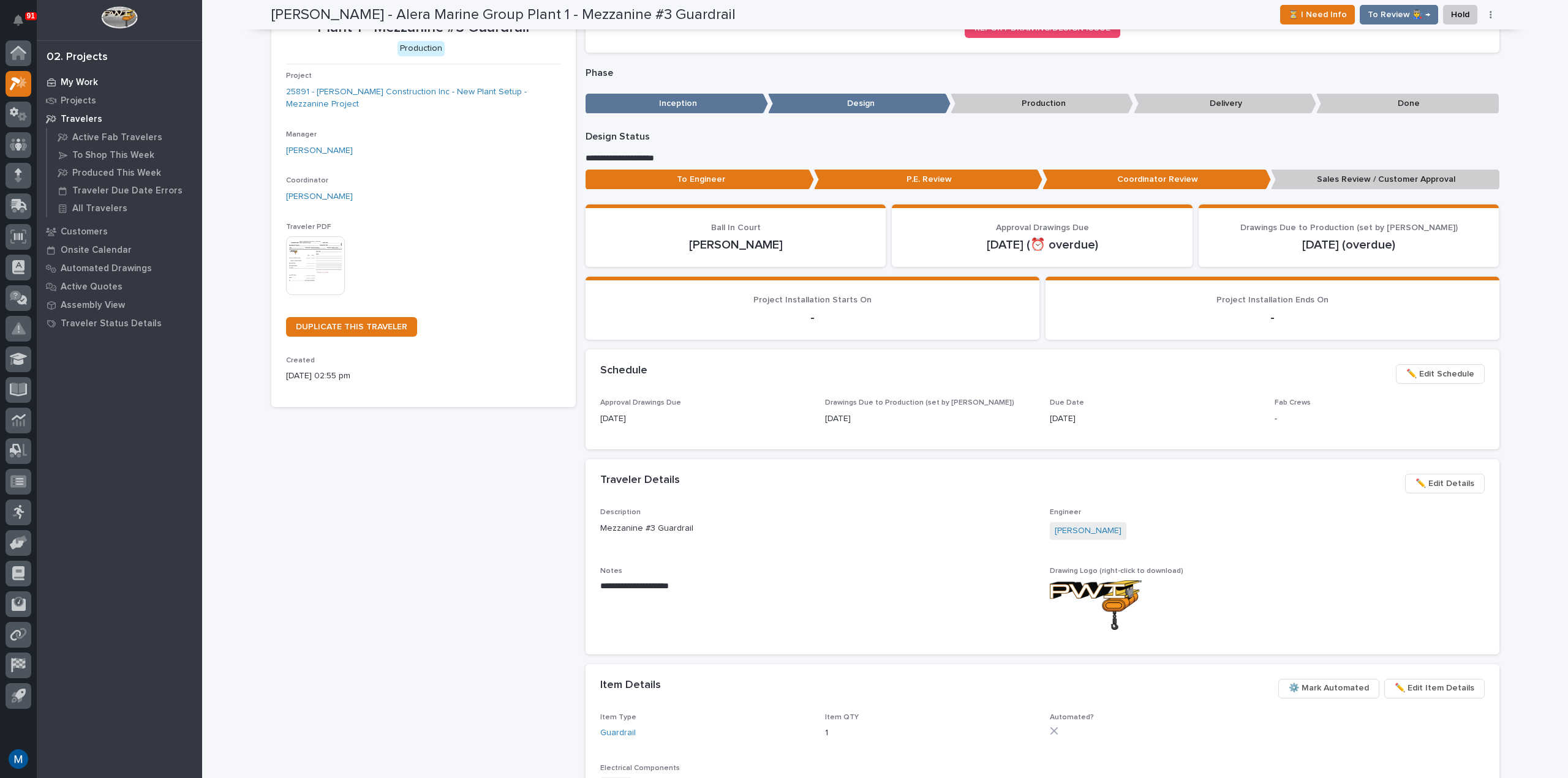
click at [84, 80] on p "My Work" at bounding box center [79, 82] width 38 height 11
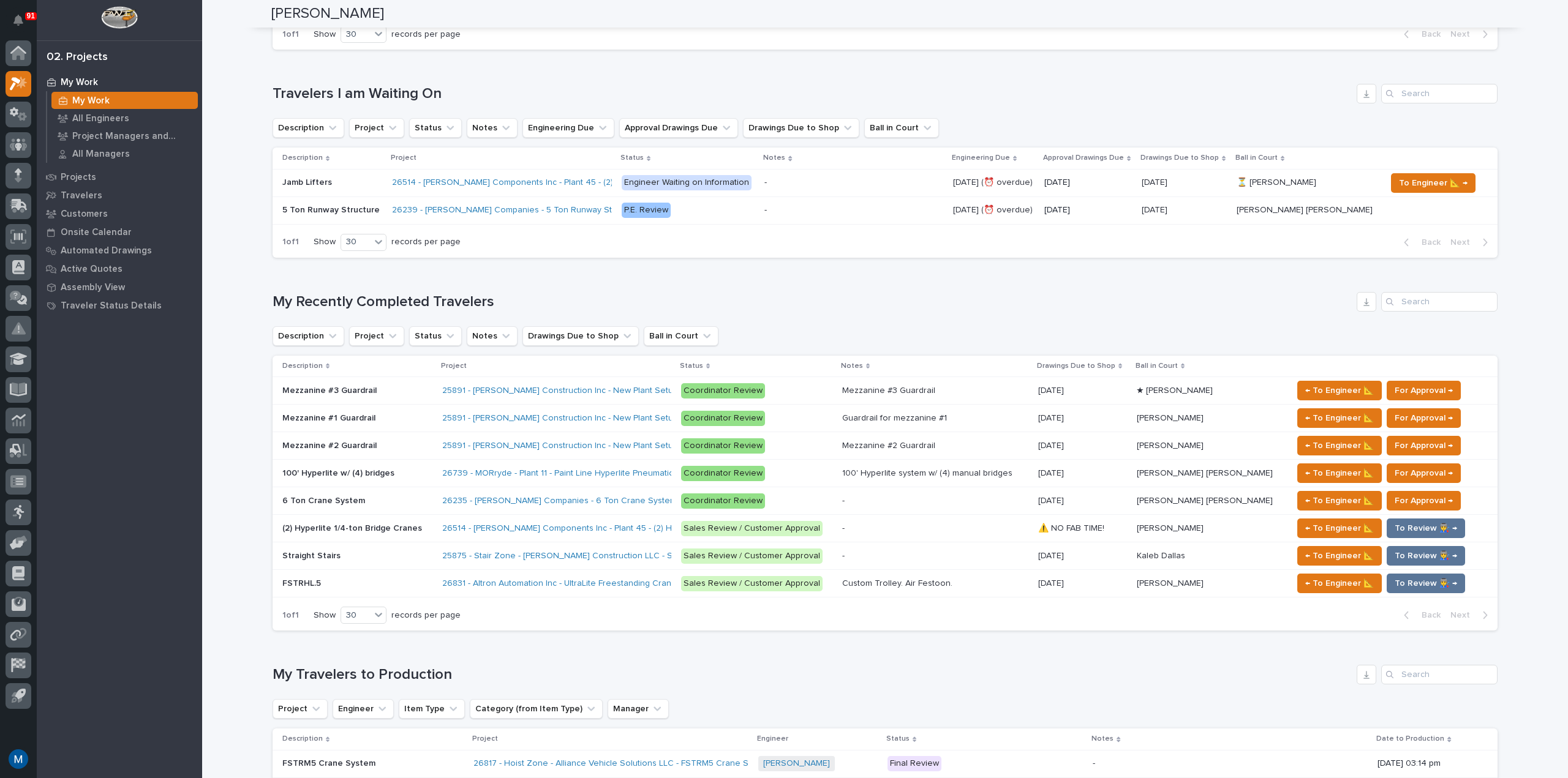
scroll to position [381, 0]
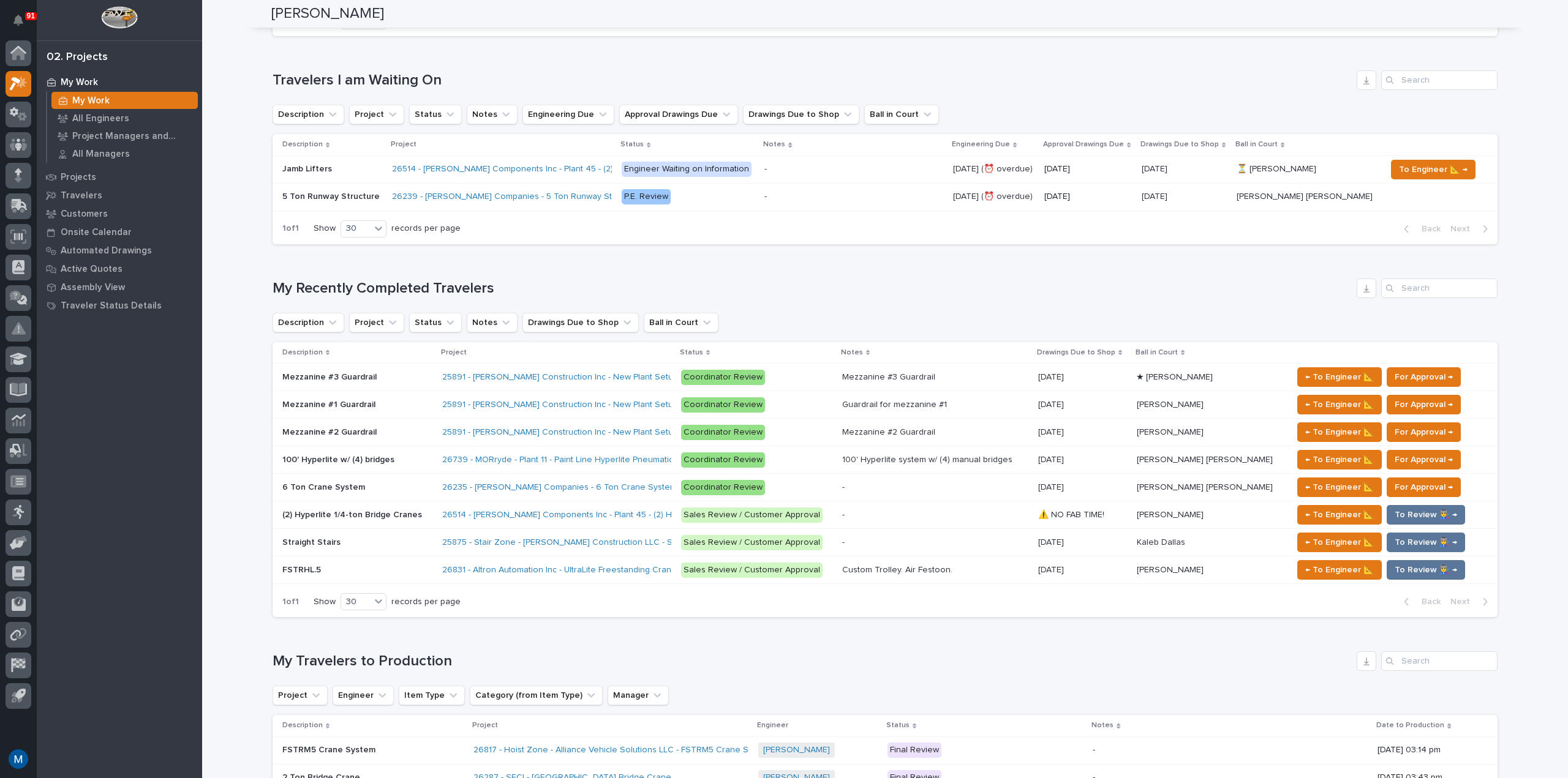
click at [357, 406] on p "Mezzanine #1 Guardrail" at bounding box center [330, 404] width 96 height 13
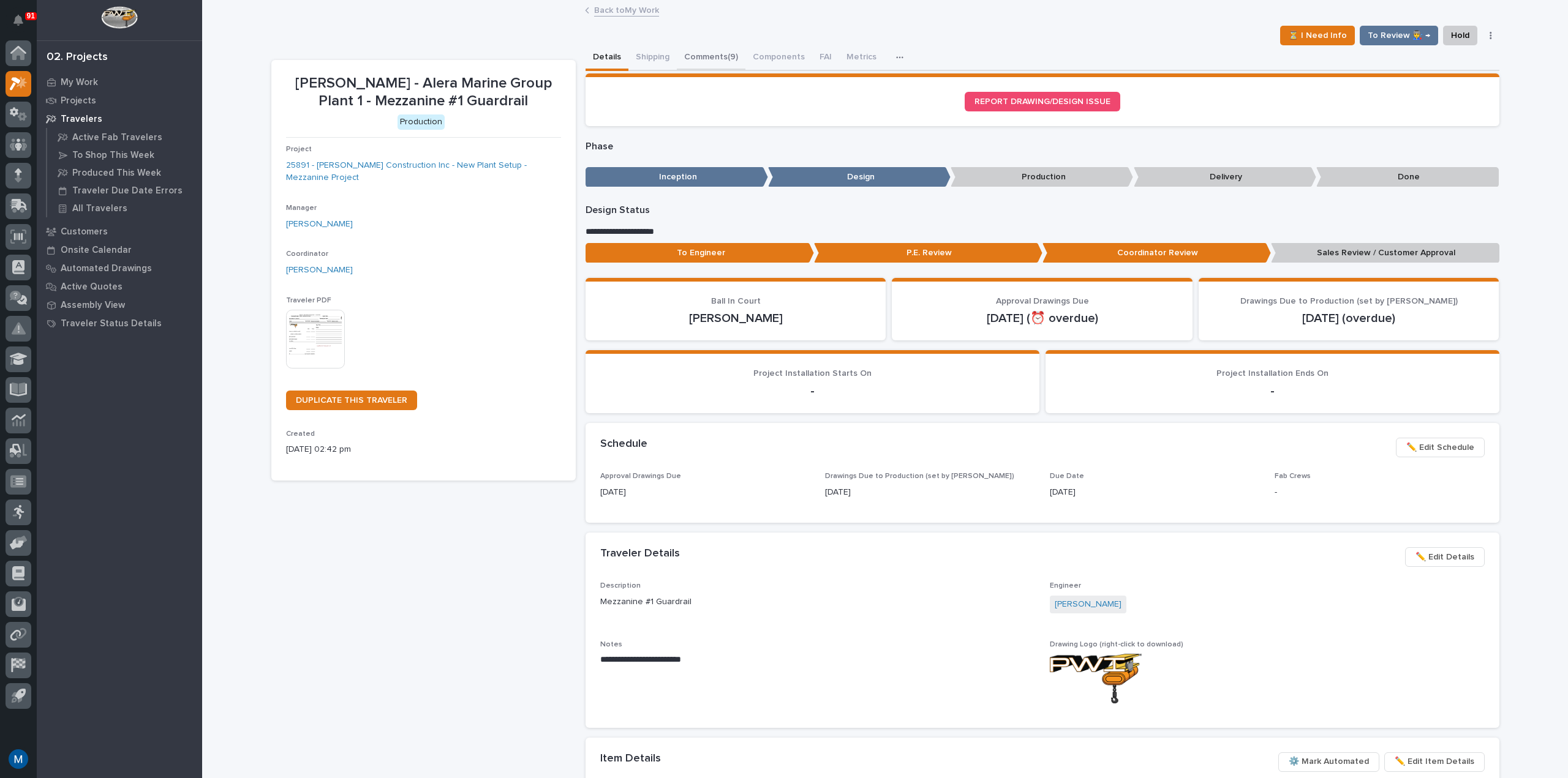
click at [726, 54] on button "Comments (9)" at bounding box center [711, 58] width 69 height 26
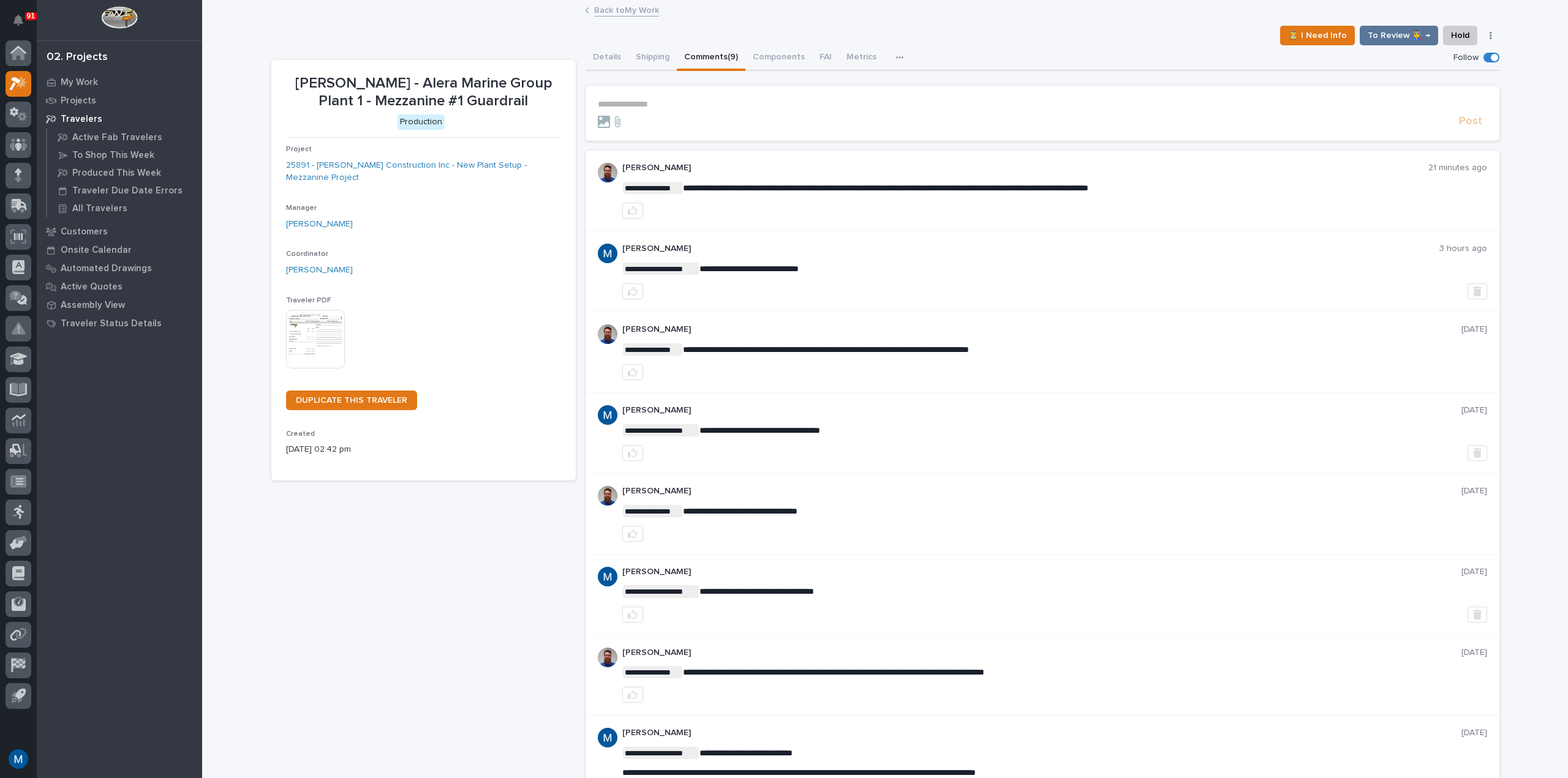
click at [659, 101] on p "**********" at bounding box center [1042, 105] width 889 height 10
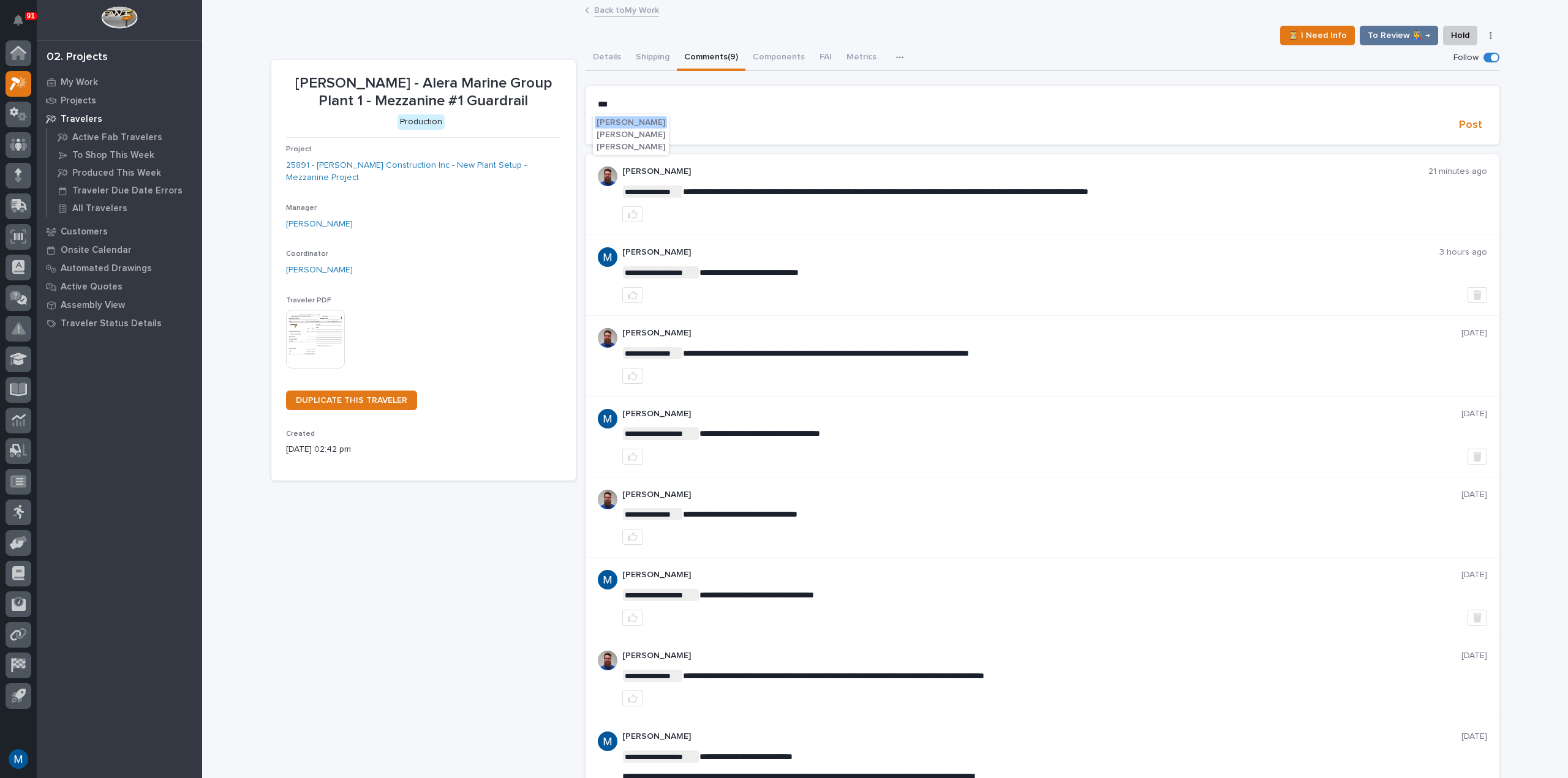
click at [657, 124] on span "Weston Hochstetler" at bounding box center [631, 122] width 69 height 8
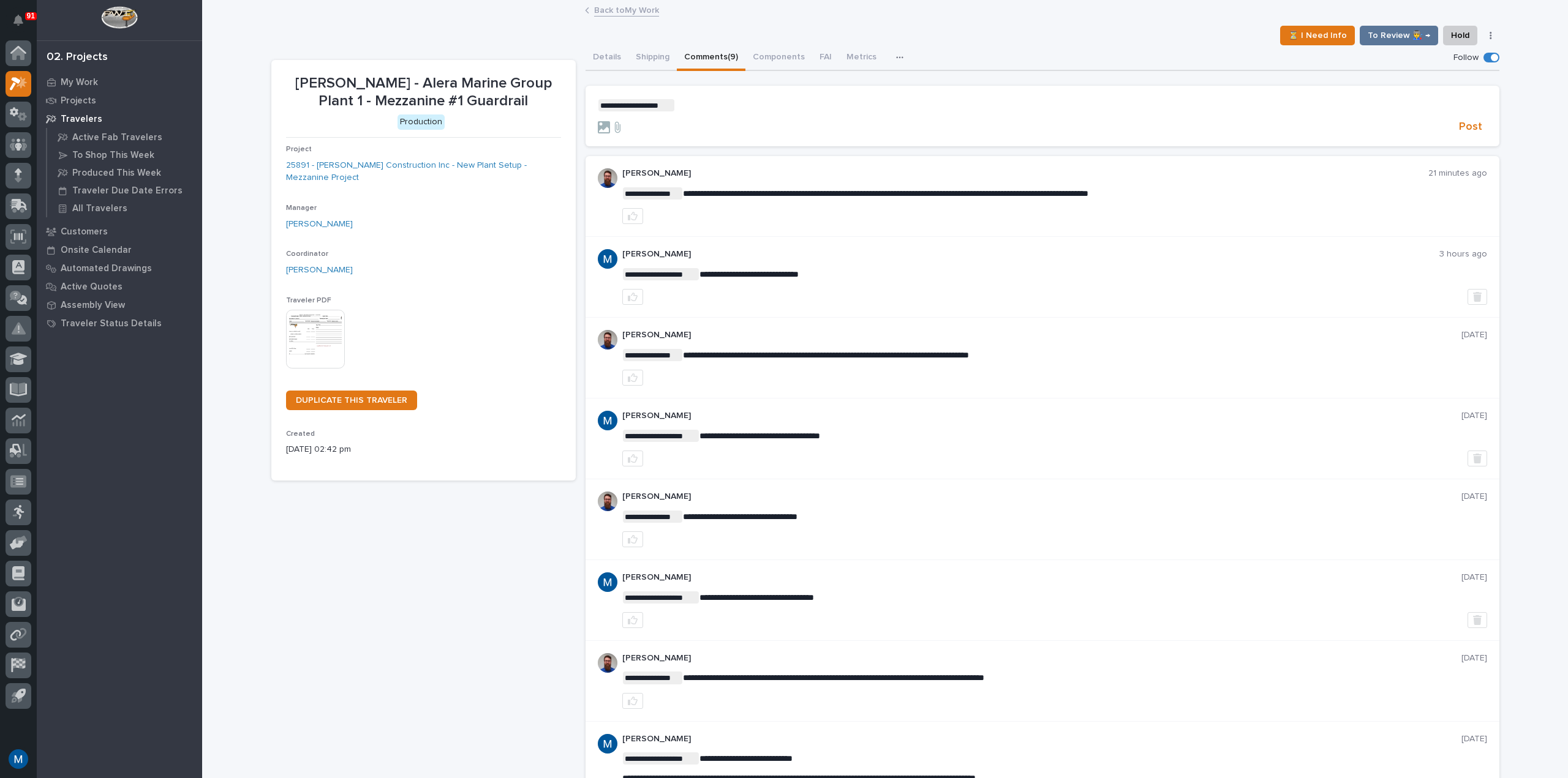
click at [667, 110] on span "**********" at bounding box center [636, 105] width 76 height 12
click at [674, 106] on p "**********" at bounding box center [1042, 105] width 889 height 12
click at [1473, 124] on span "Post" at bounding box center [1470, 127] width 23 height 14
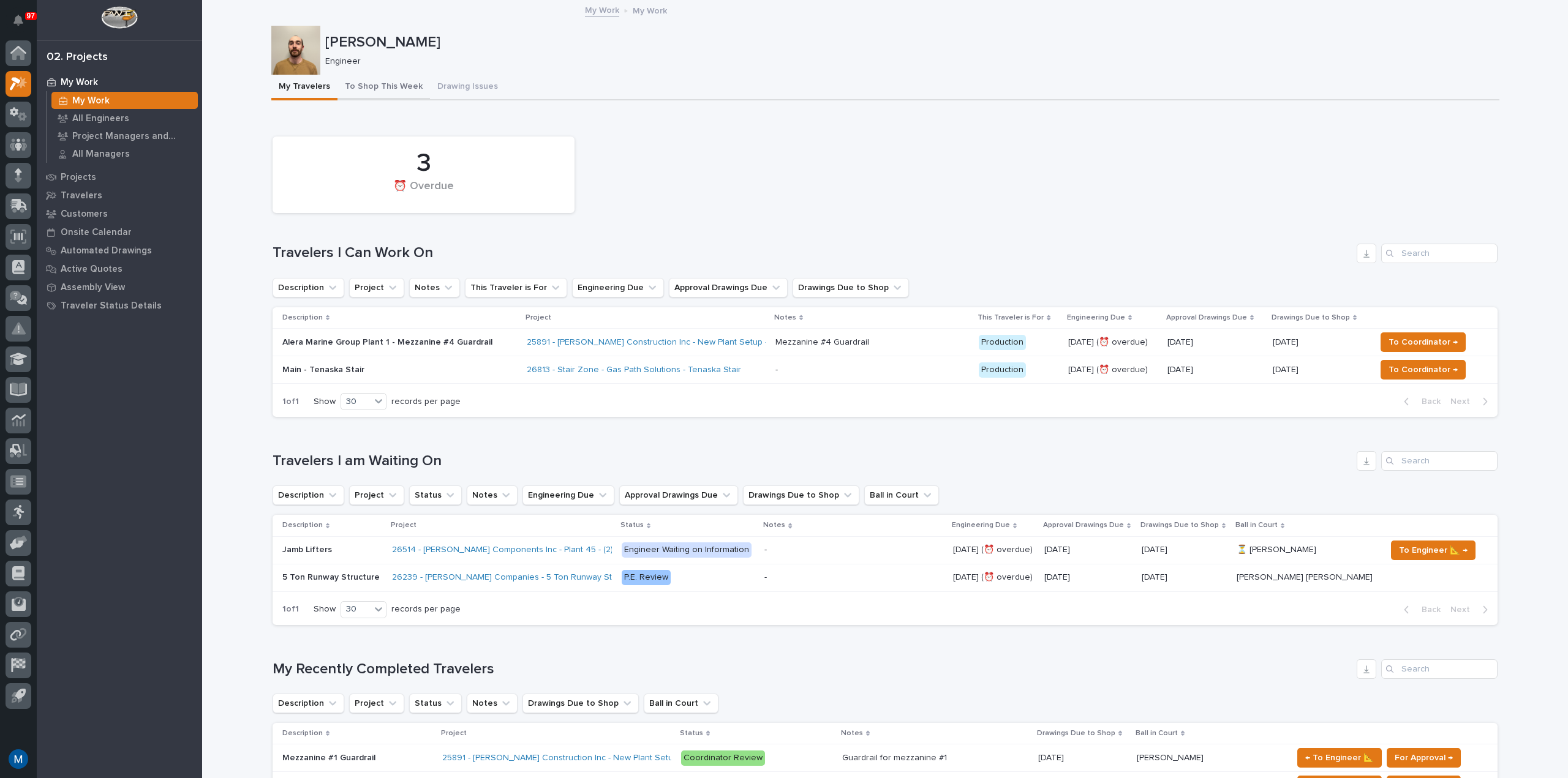
click at [350, 81] on button "To Shop This Week" at bounding box center [383, 87] width 92 height 26
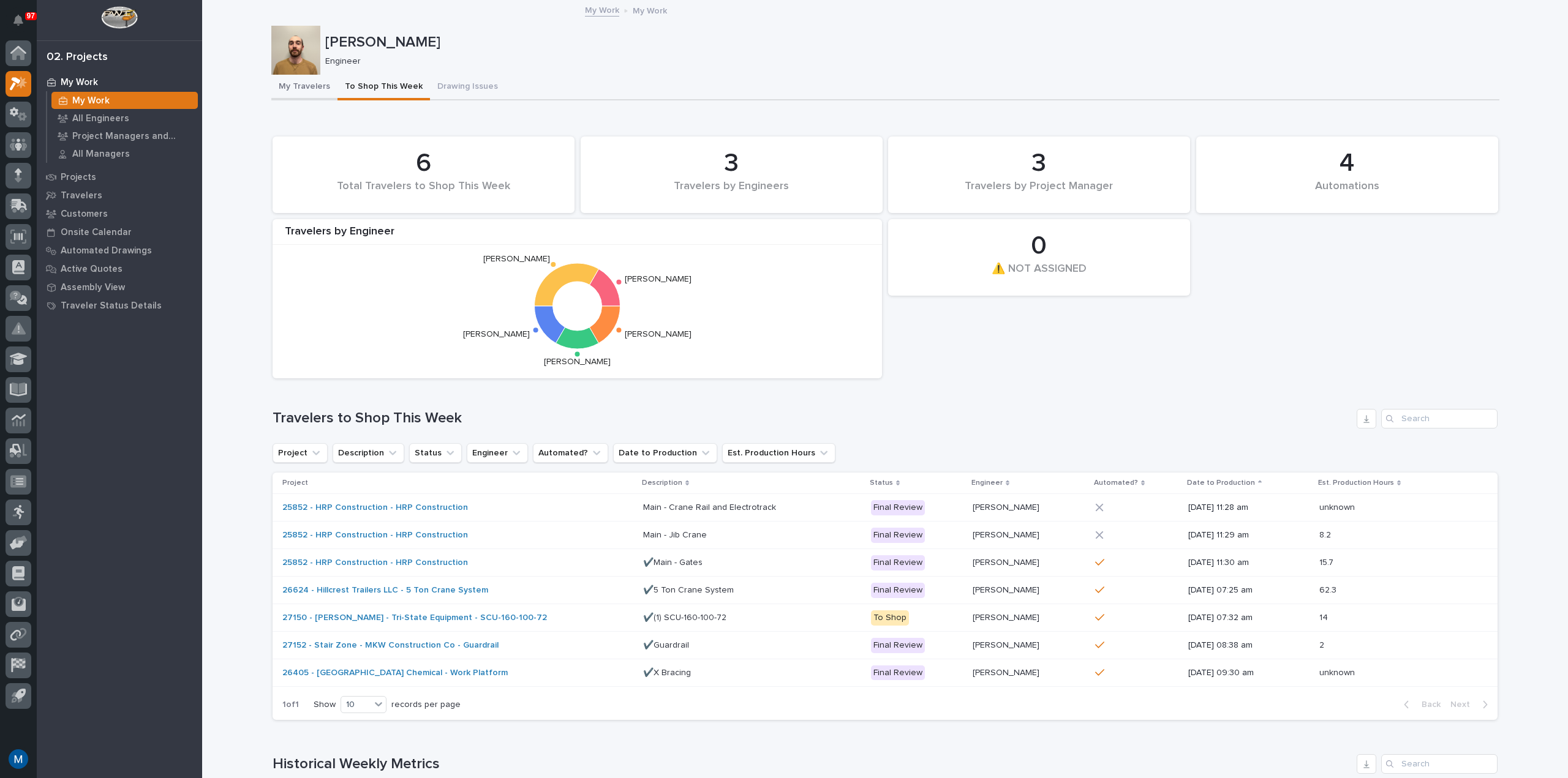
click at [310, 89] on button "My Travelers" at bounding box center [304, 87] width 66 height 26
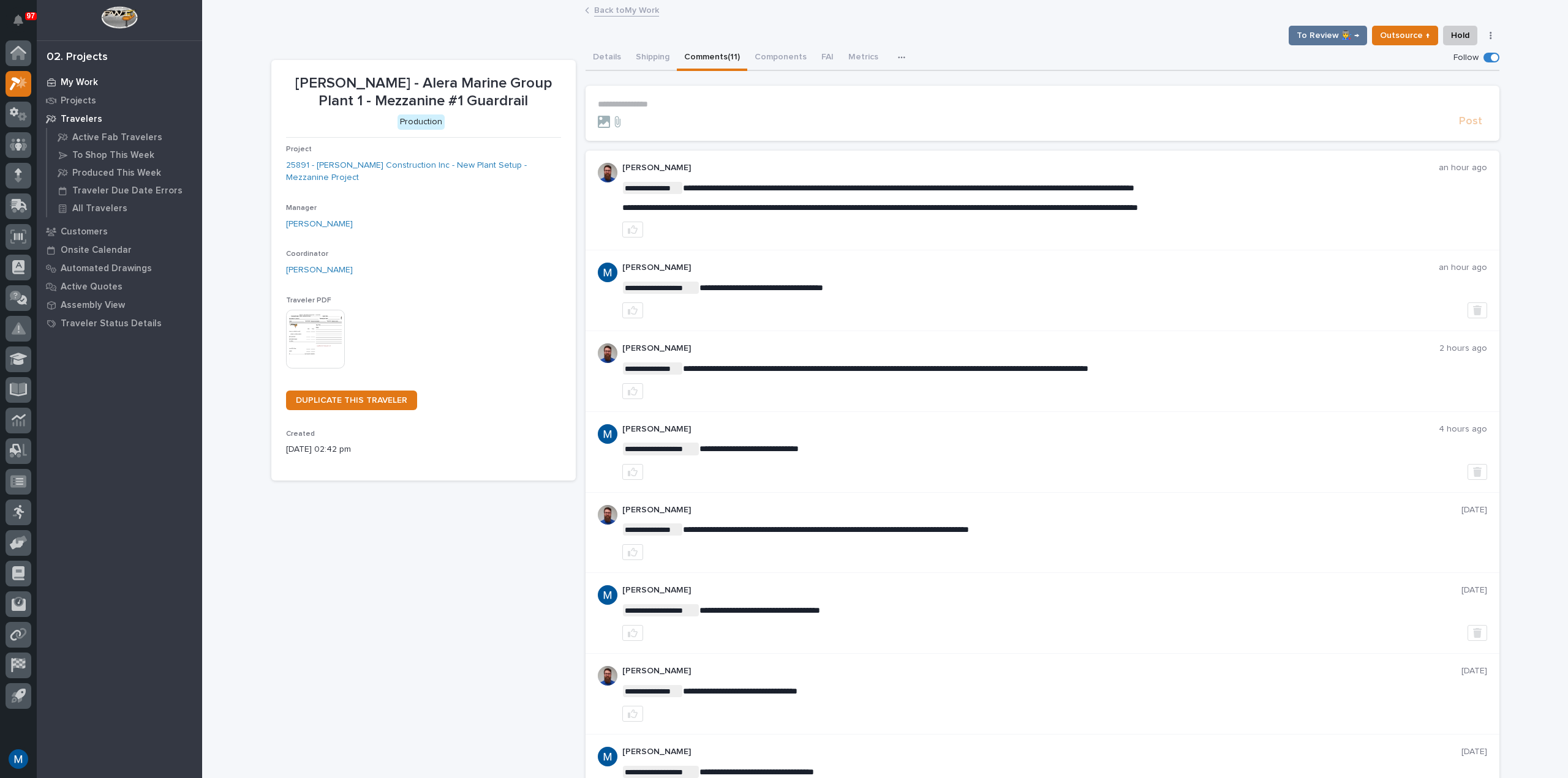
click at [68, 85] on p "My Work" at bounding box center [79, 82] width 38 height 11
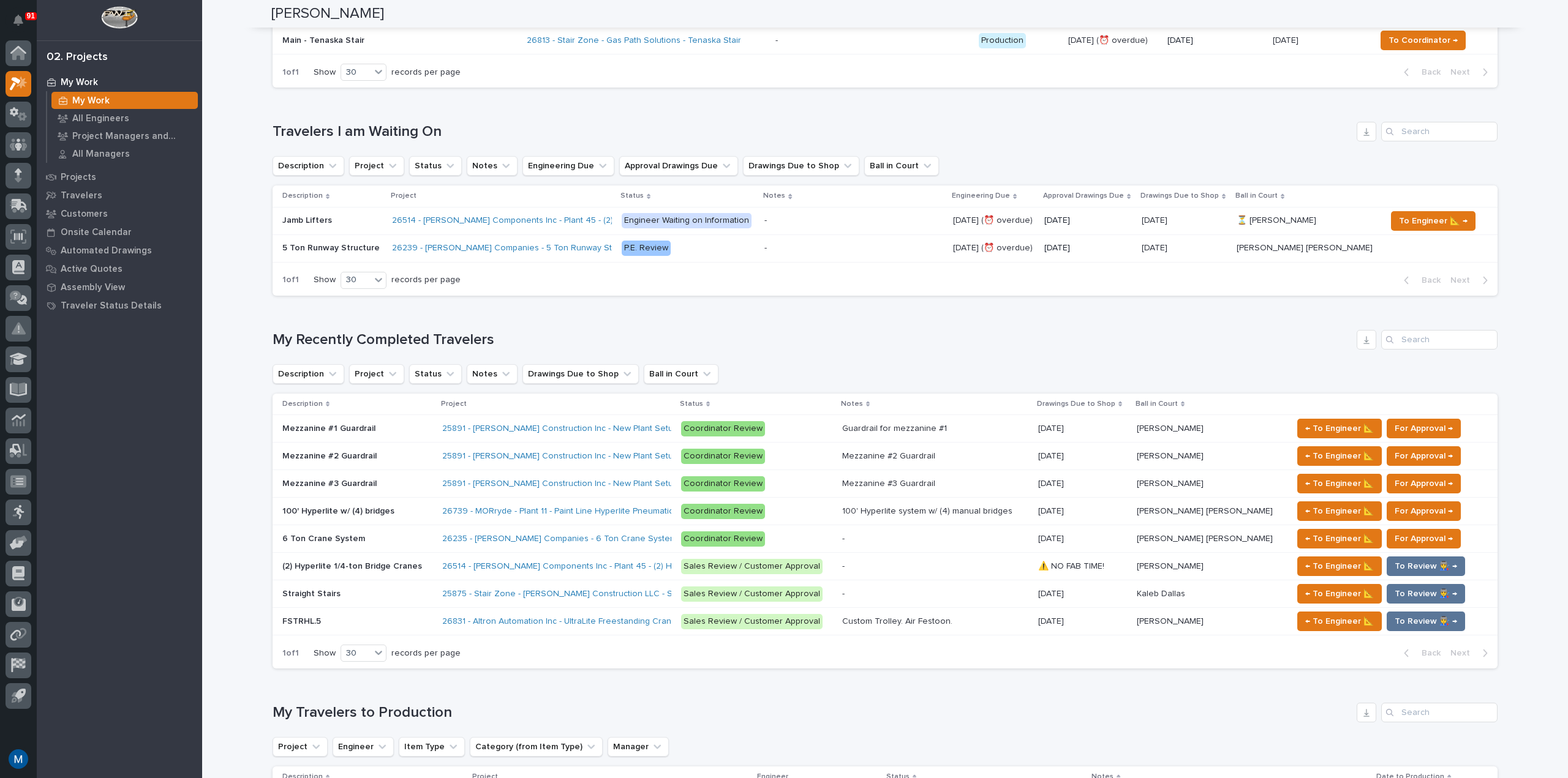
scroll to position [367, 0]
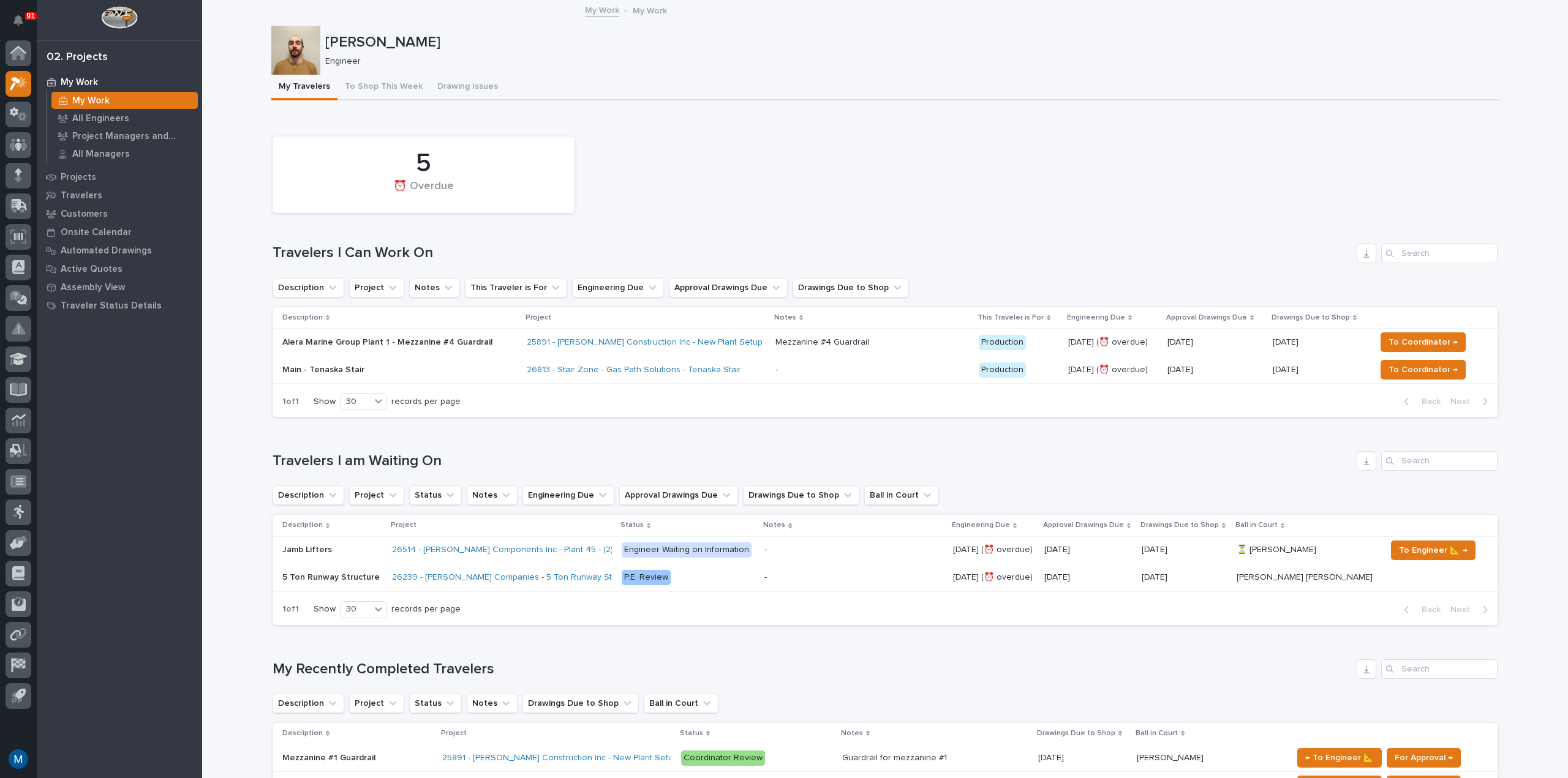
click at [625, 426] on div "Loading... Saving… 5 ⏰ Overdue Travelers I Can Work On Description Project Note…" at bounding box center [885, 271] width 1225 height 312
click at [366, 84] on button "To Shop This Week" at bounding box center [383, 87] width 92 height 26
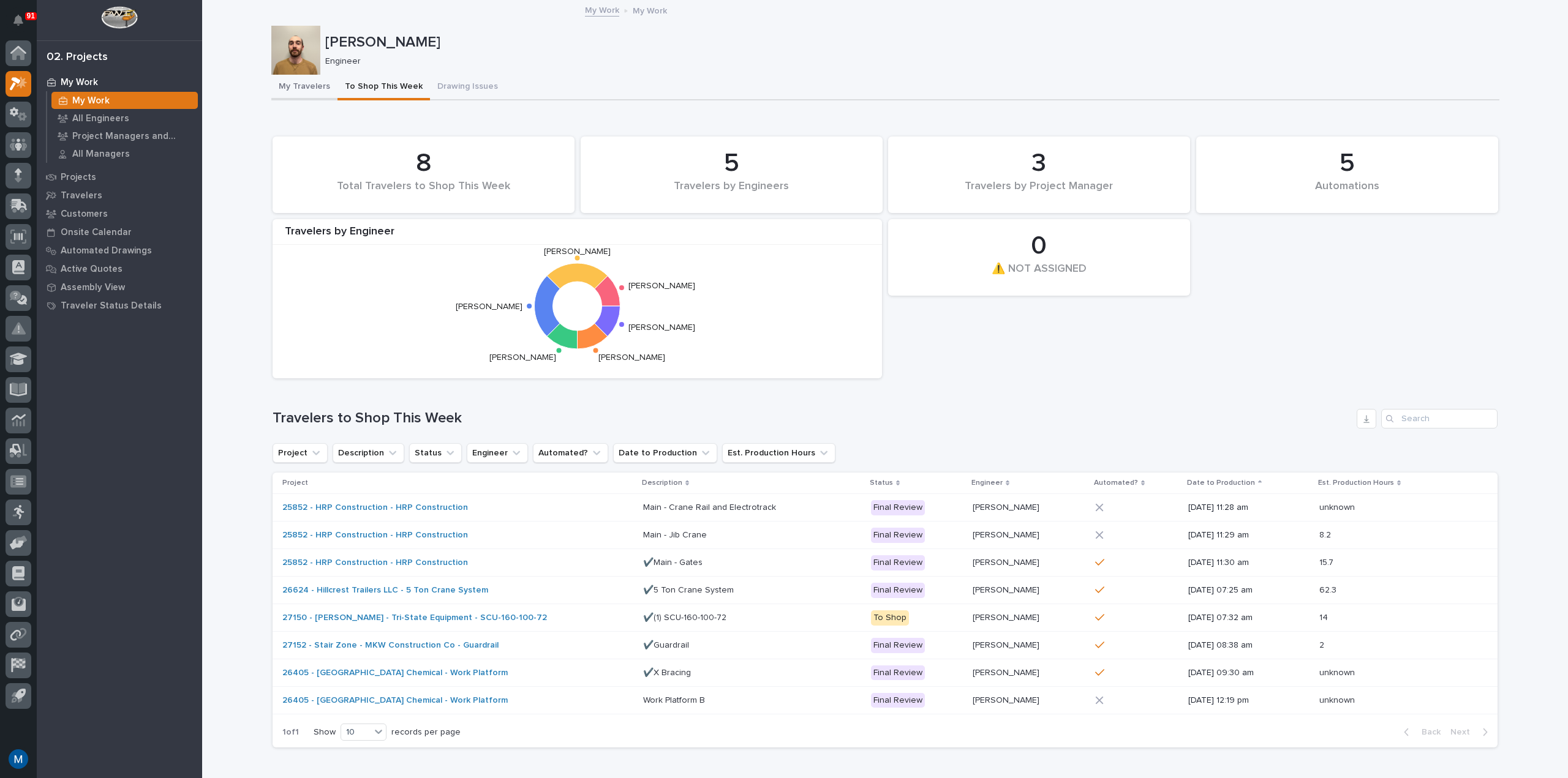
click at [307, 88] on button "My Travelers" at bounding box center [304, 87] width 66 height 26
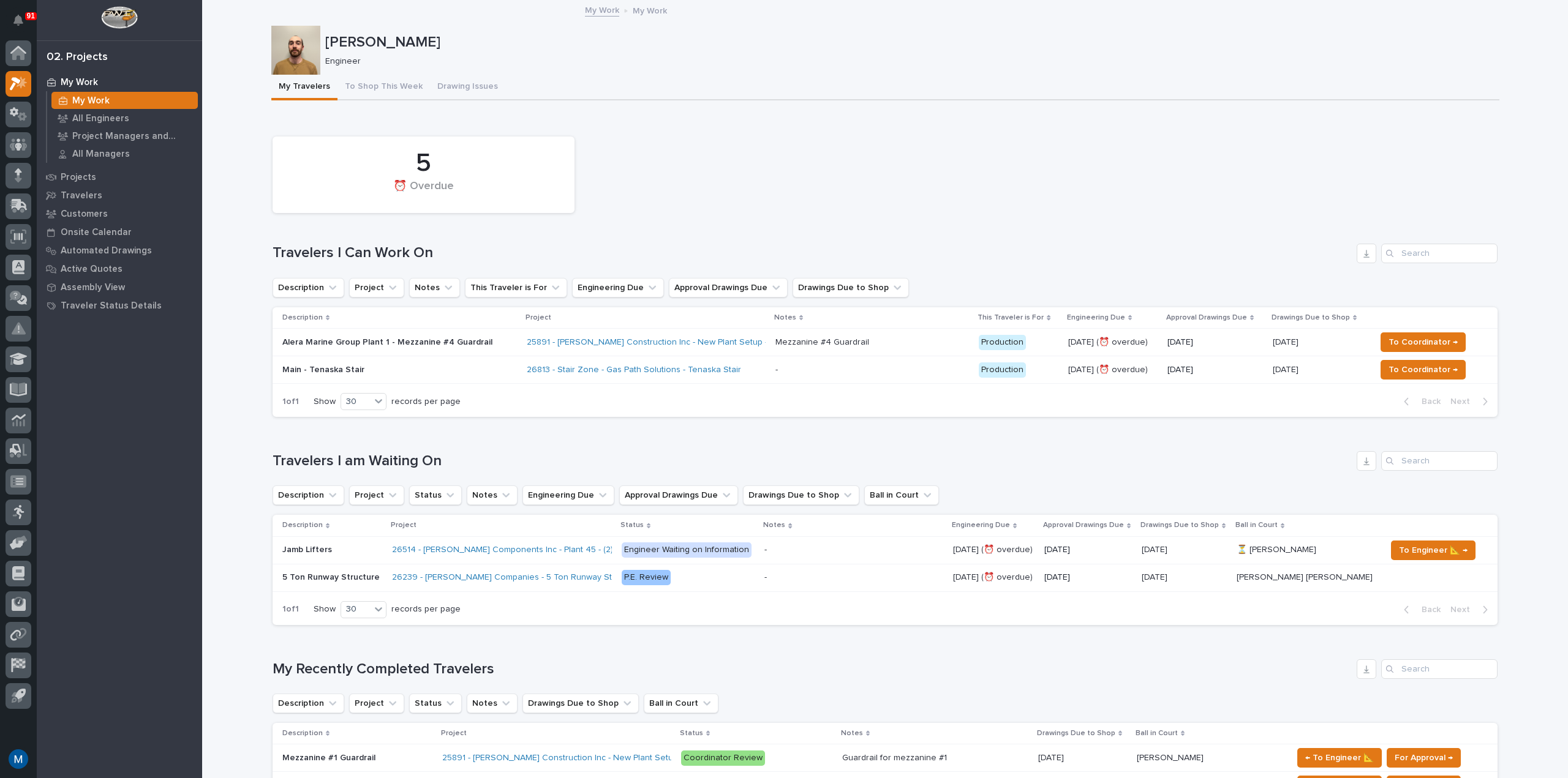
click at [887, 342] on p at bounding box center [872, 342] width 194 height 10
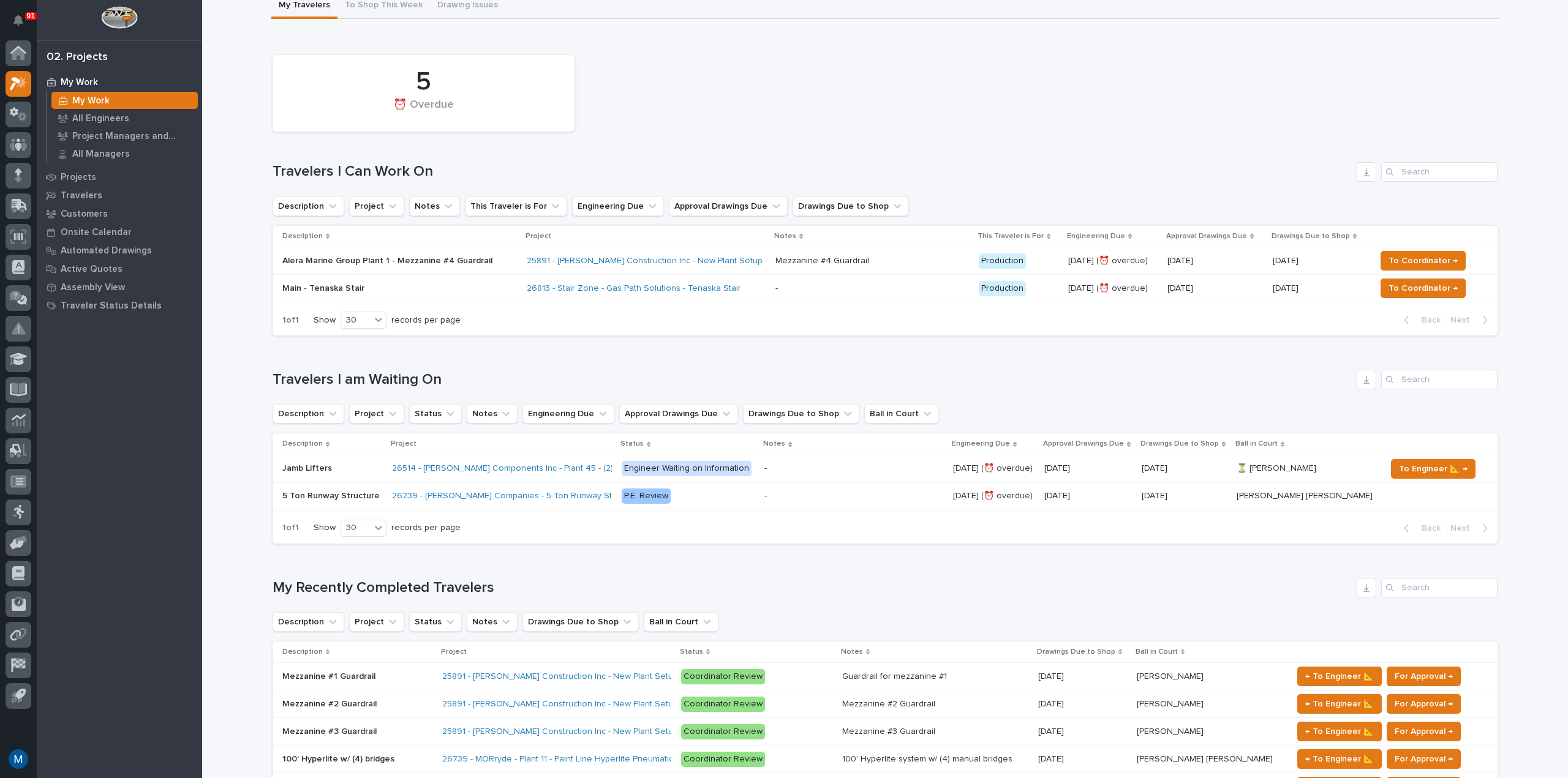
scroll to position [184, 0]
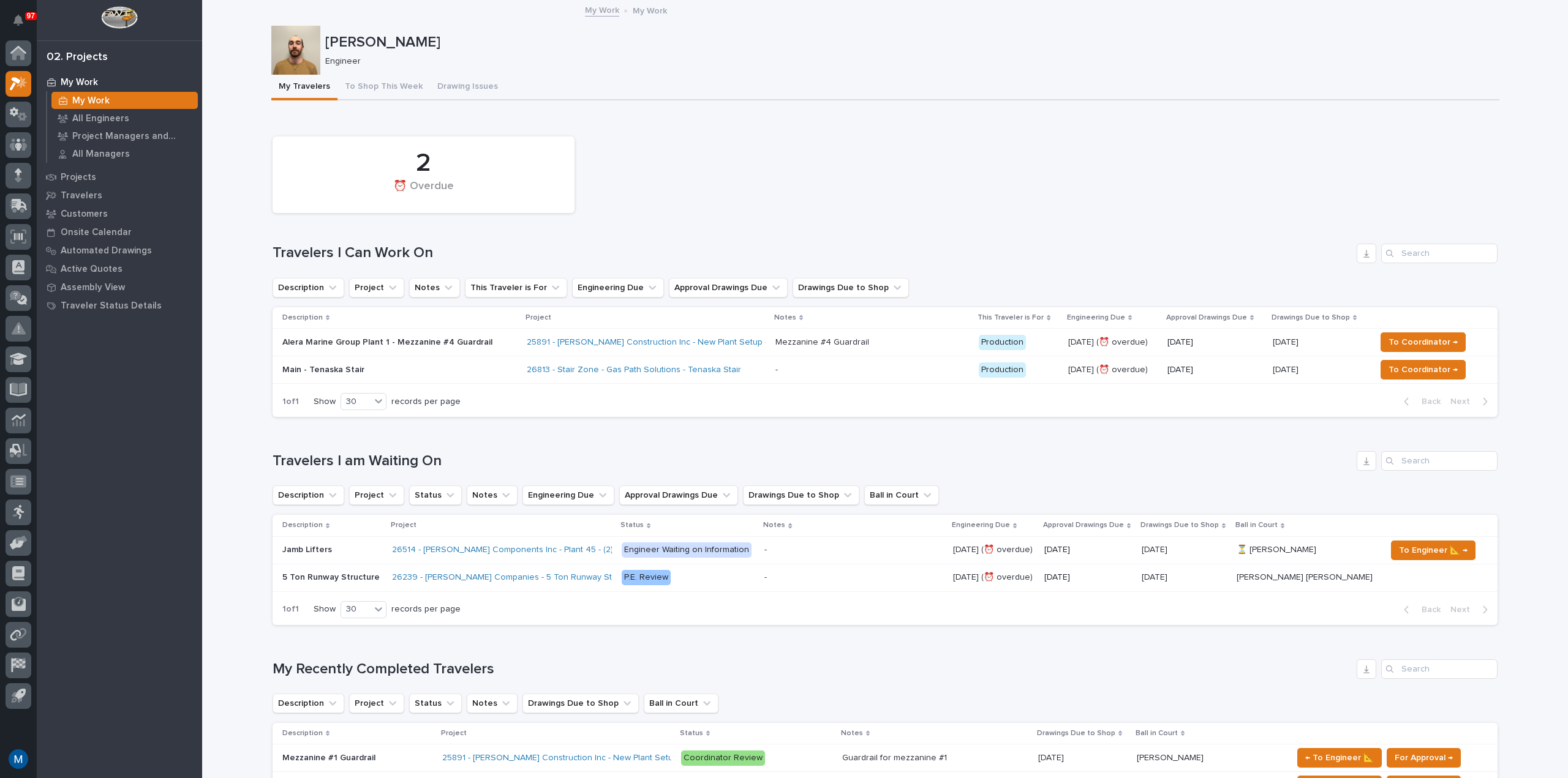
click at [915, 263] on div "Travelers I Can Work On" at bounding box center [885, 253] width 1225 height 20
click at [913, 257] on h1 "Travelers I Can Work On" at bounding box center [811, 253] width 1079 height 18
